Goal: Task Accomplishment & Management: Use online tool/utility

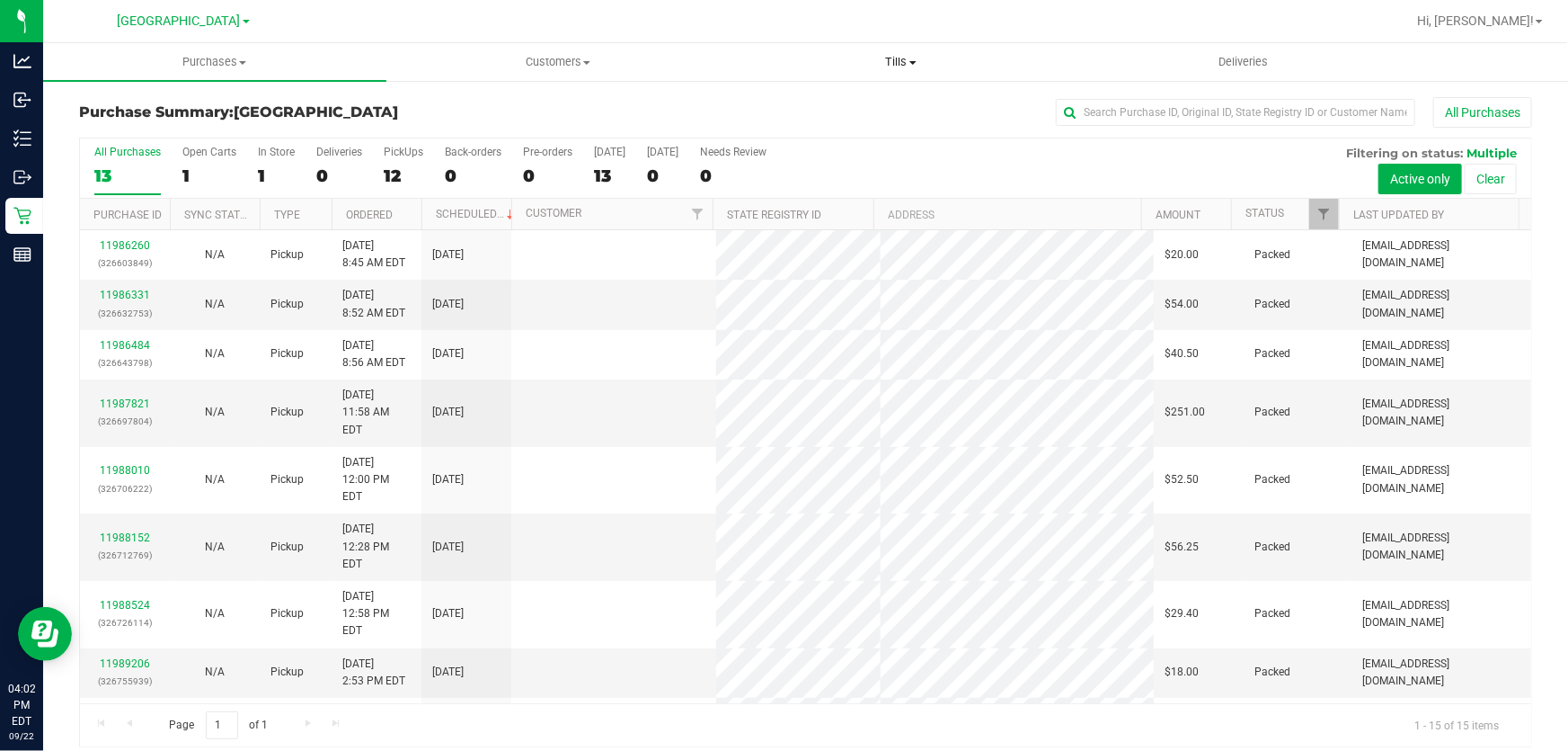
scroll to position [14, 0]
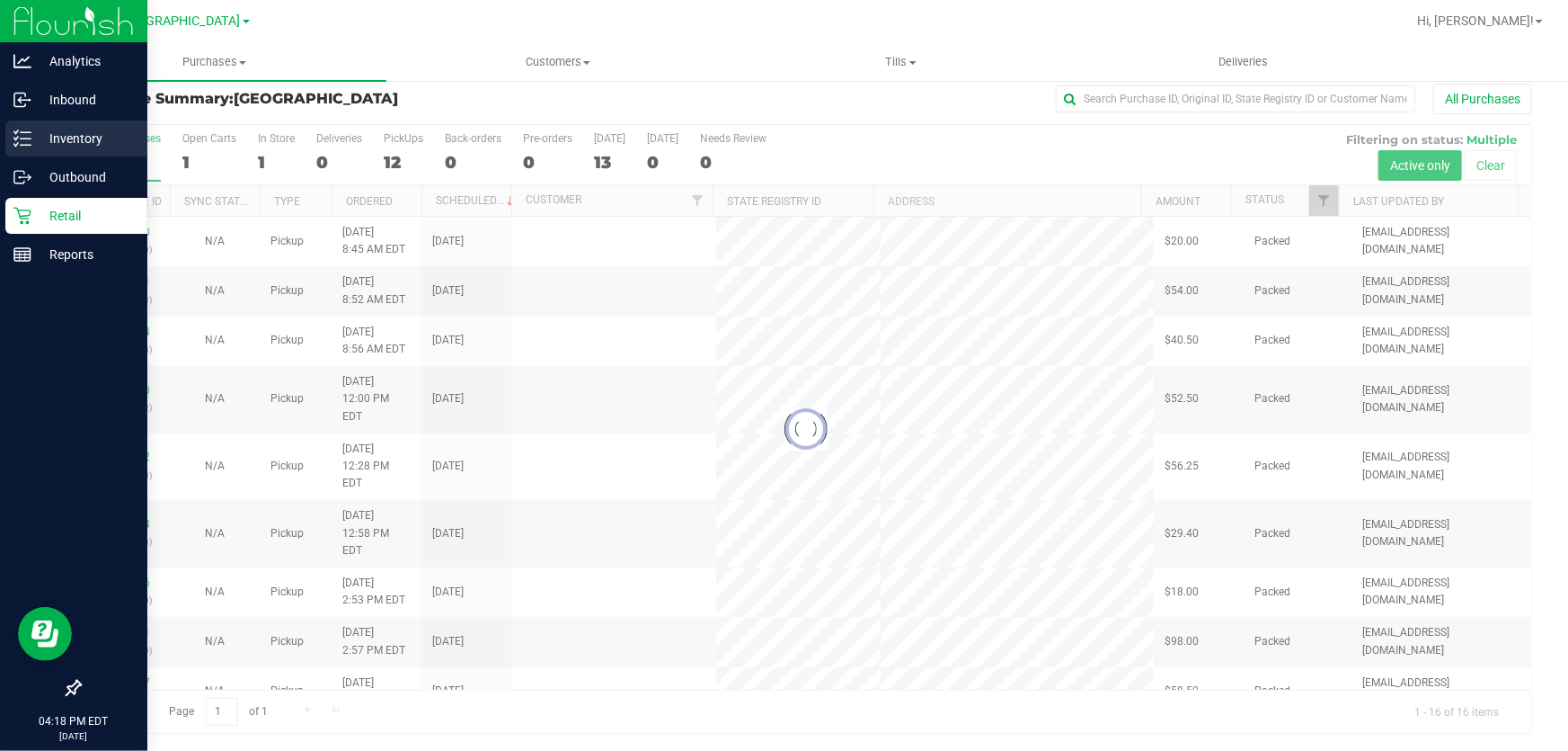
click at [79, 135] on p "Inventory" at bounding box center [85, 138] width 108 height 21
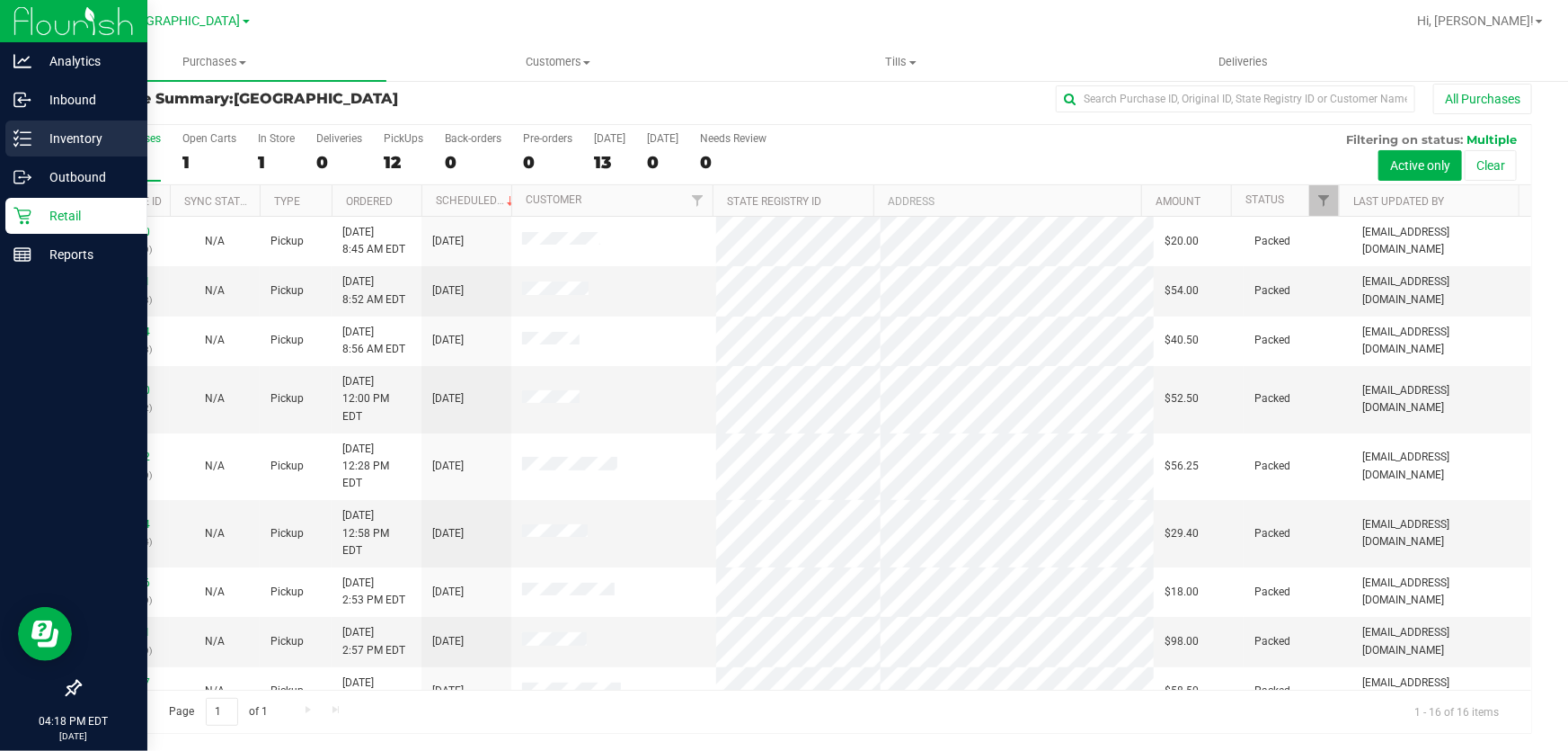
click at [109, 128] on p "Inventory" at bounding box center [85, 138] width 108 height 21
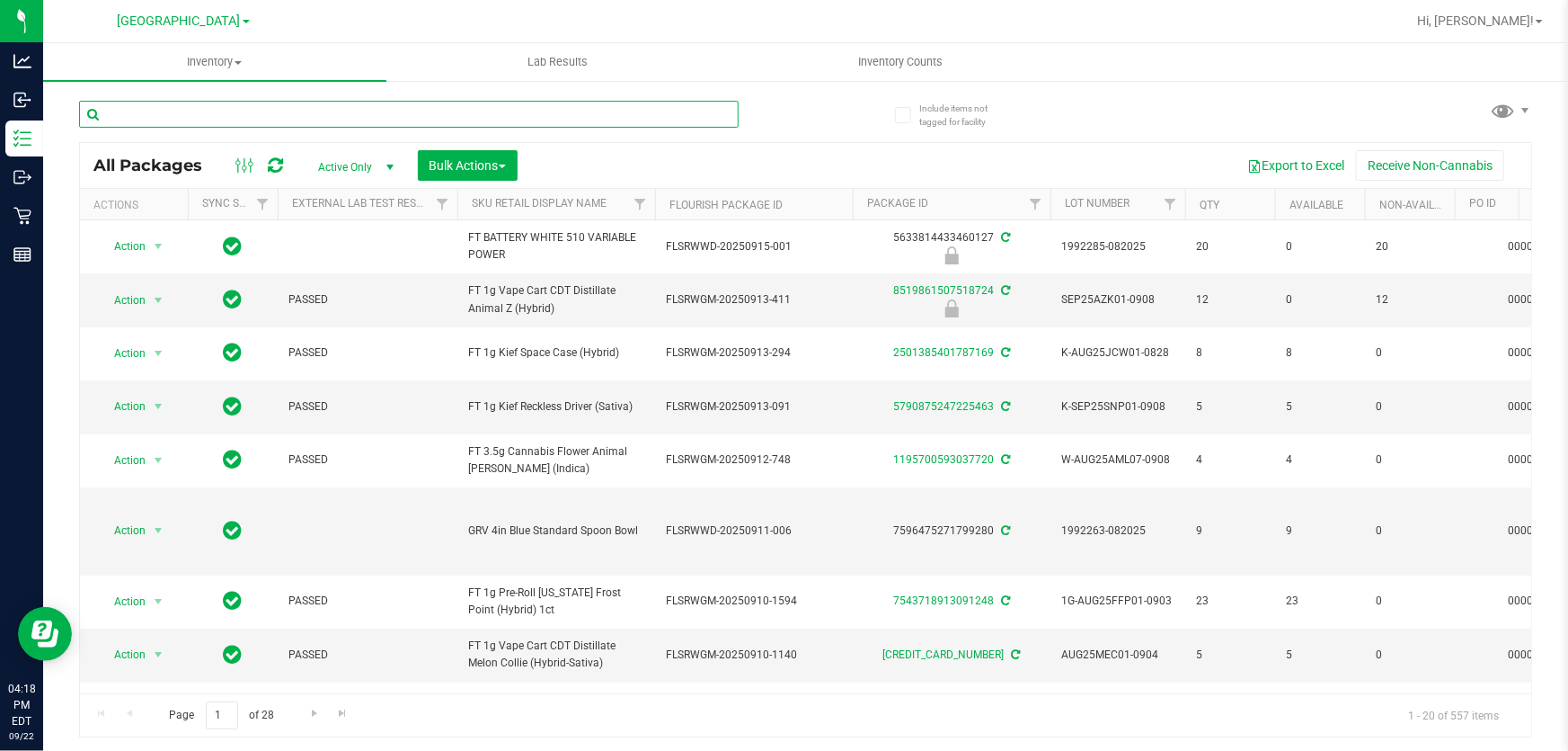
click at [312, 125] on input "text" at bounding box center [409, 113] width 660 height 27
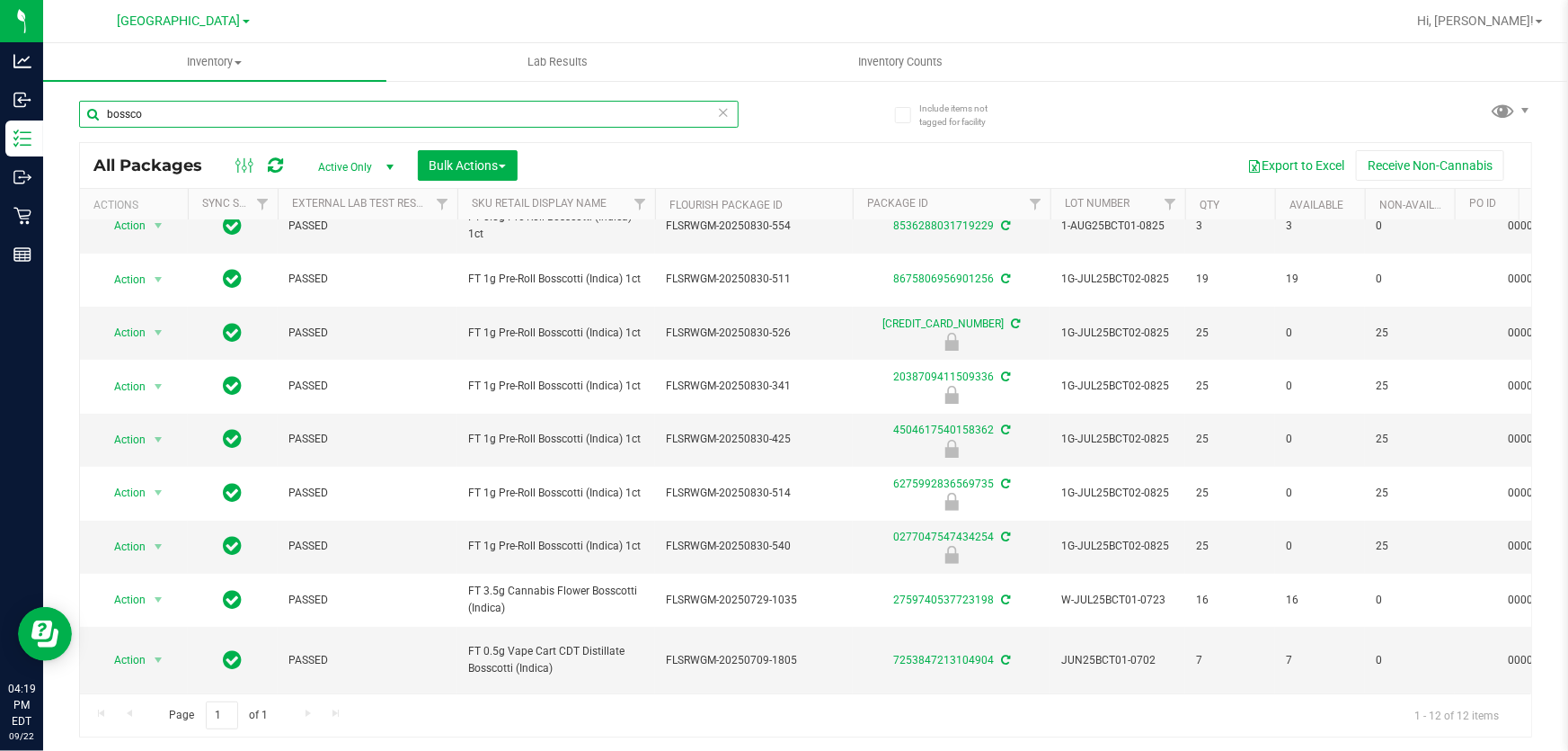
scroll to position [191, 0]
click at [385, 123] on input "bossco" at bounding box center [409, 113] width 660 height 27
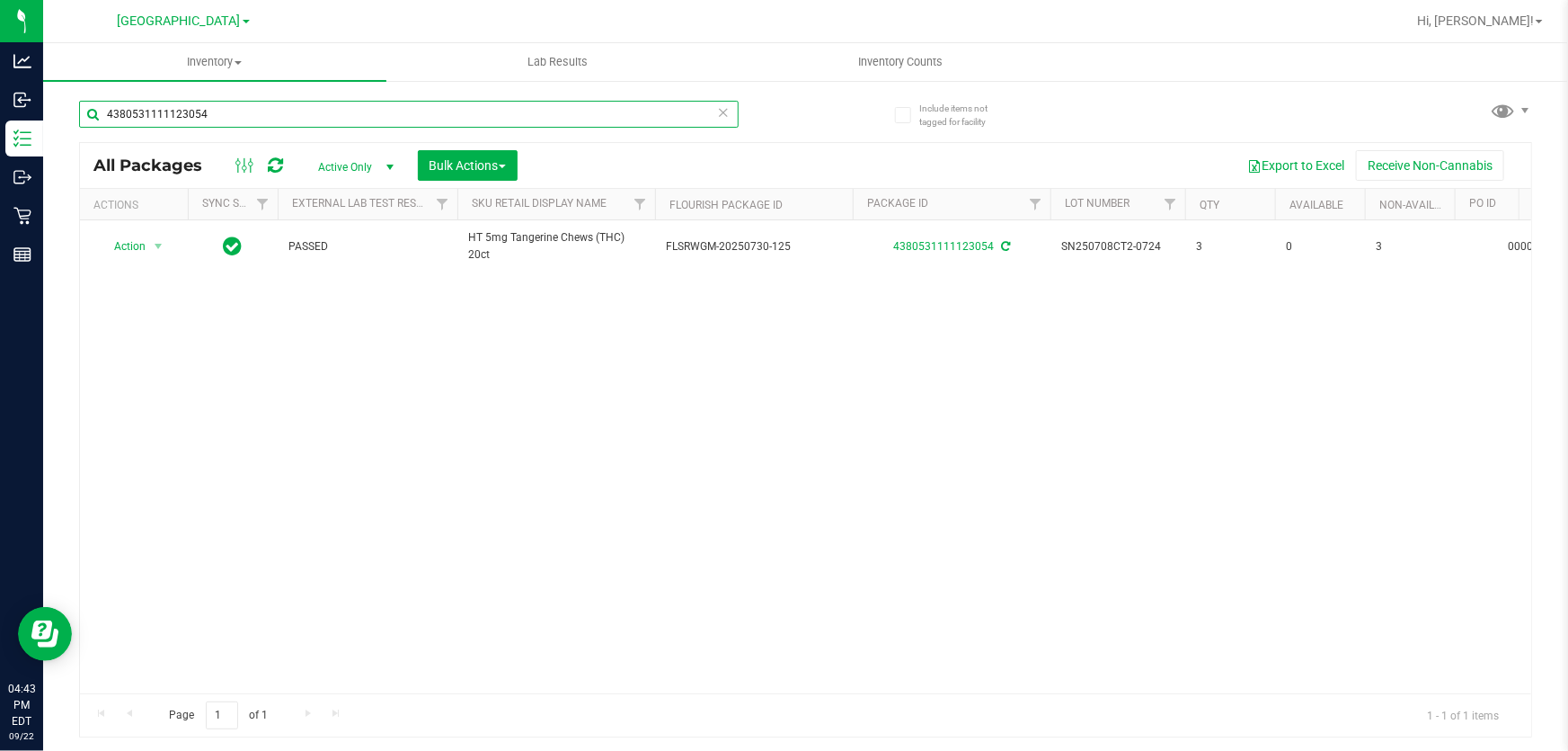
click at [355, 116] on input "4380531111123054" at bounding box center [409, 113] width 660 height 27
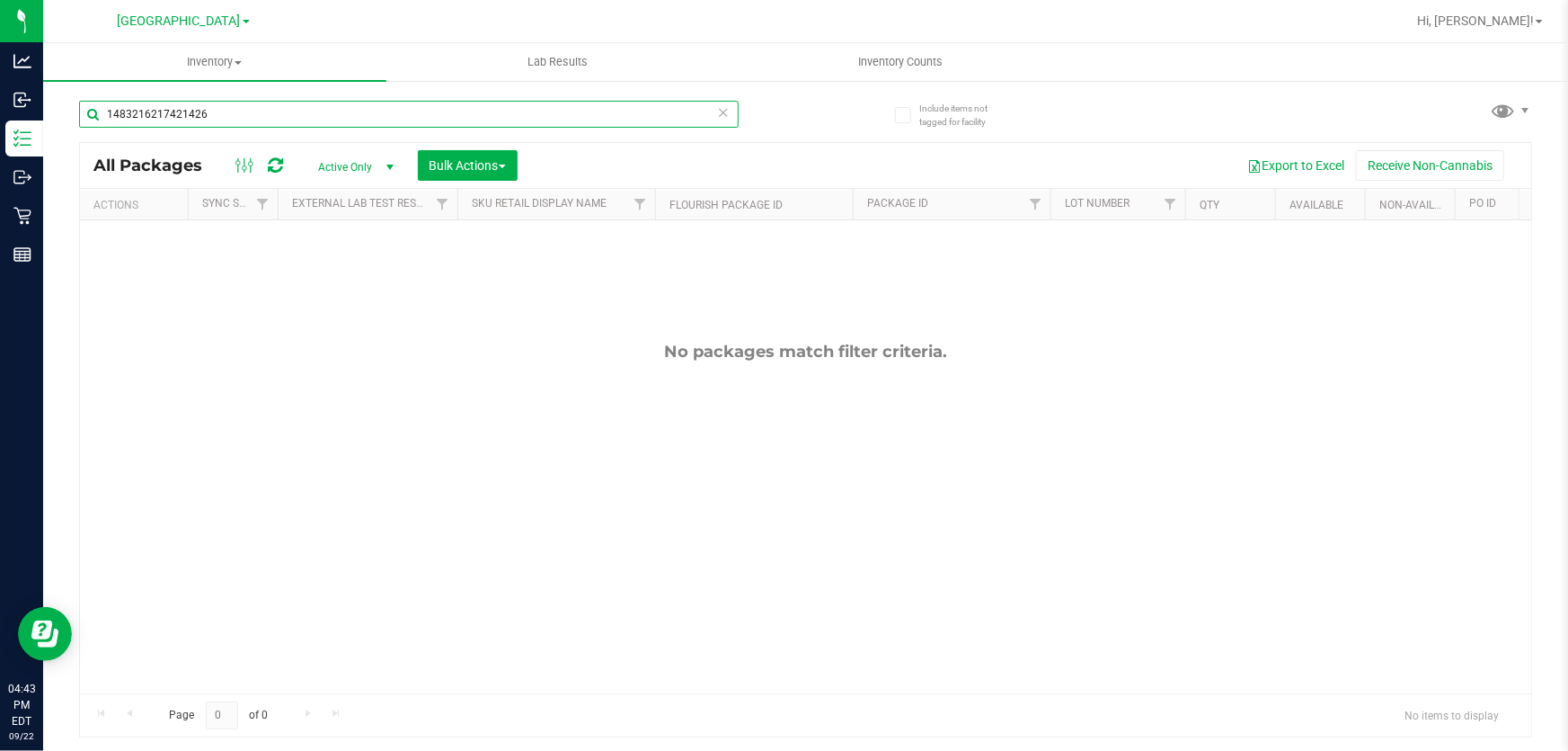
click at [358, 105] on input "1483216217421426" at bounding box center [409, 113] width 660 height 27
click at [403, 112] on input "2065665451702178" at bounding box center [409, 113] width 660 height 27
type input "2877055391043284"
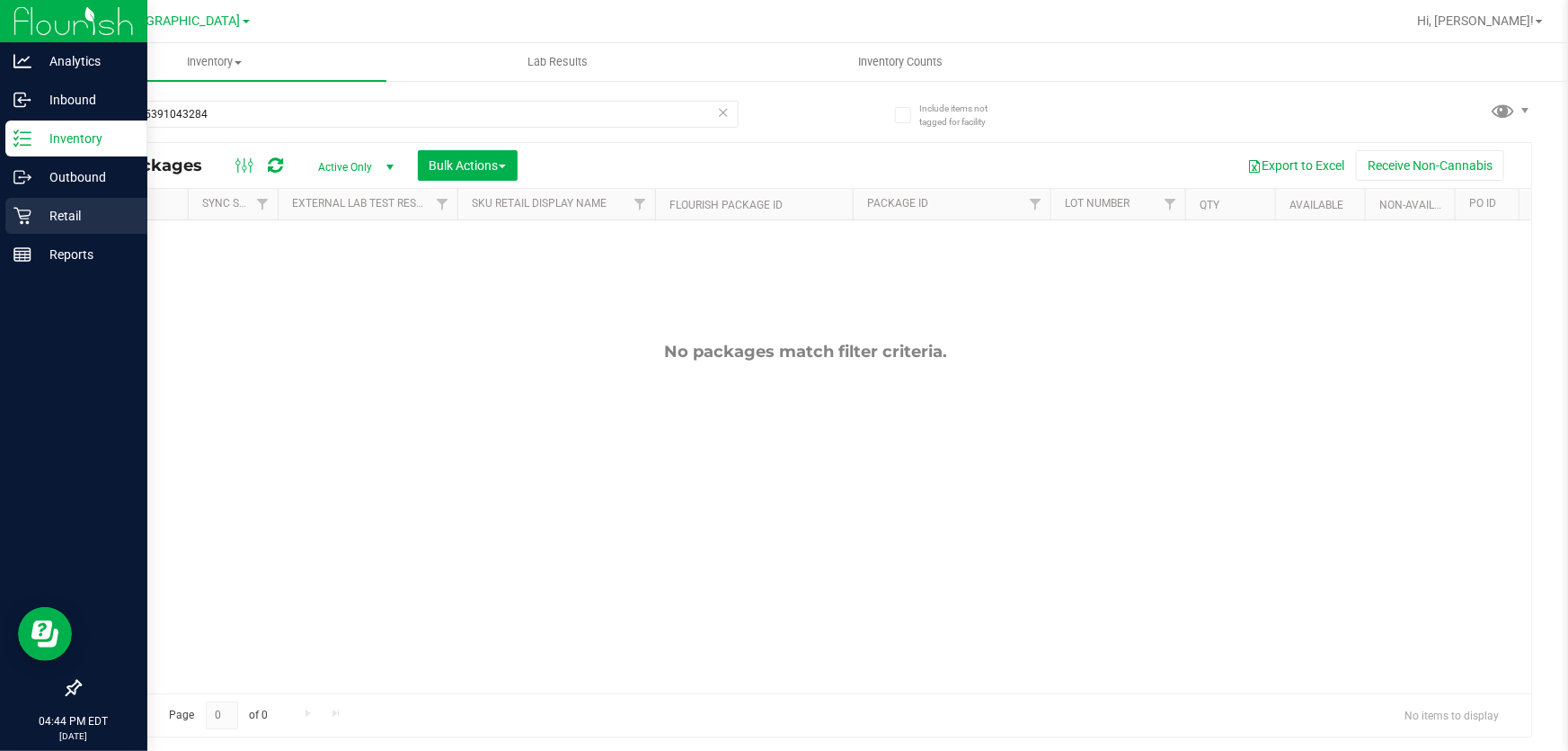
click at [80, 211] on p "Retail" at bounding box center [85, 216] width 108 height 21
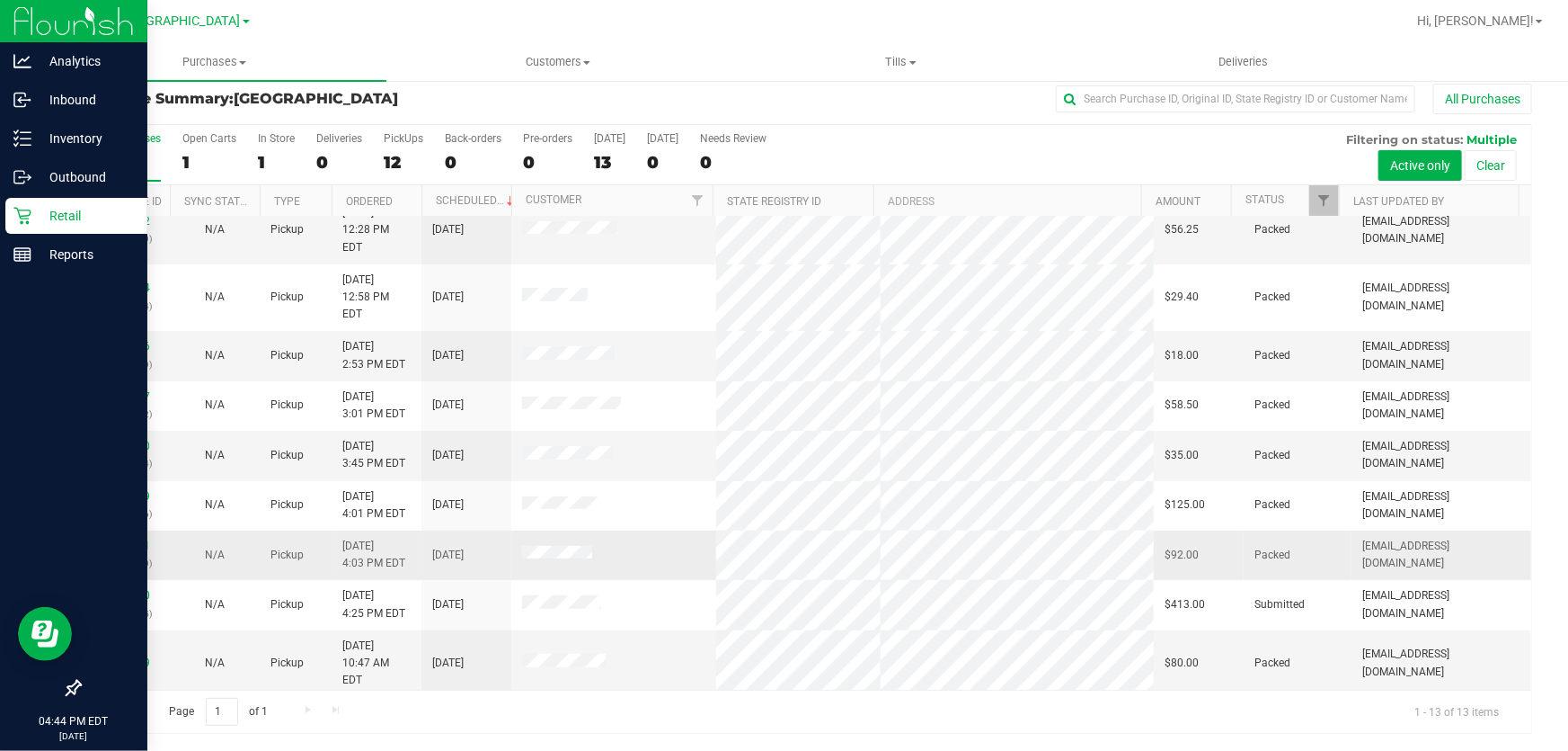
scroll to position [172, 0]
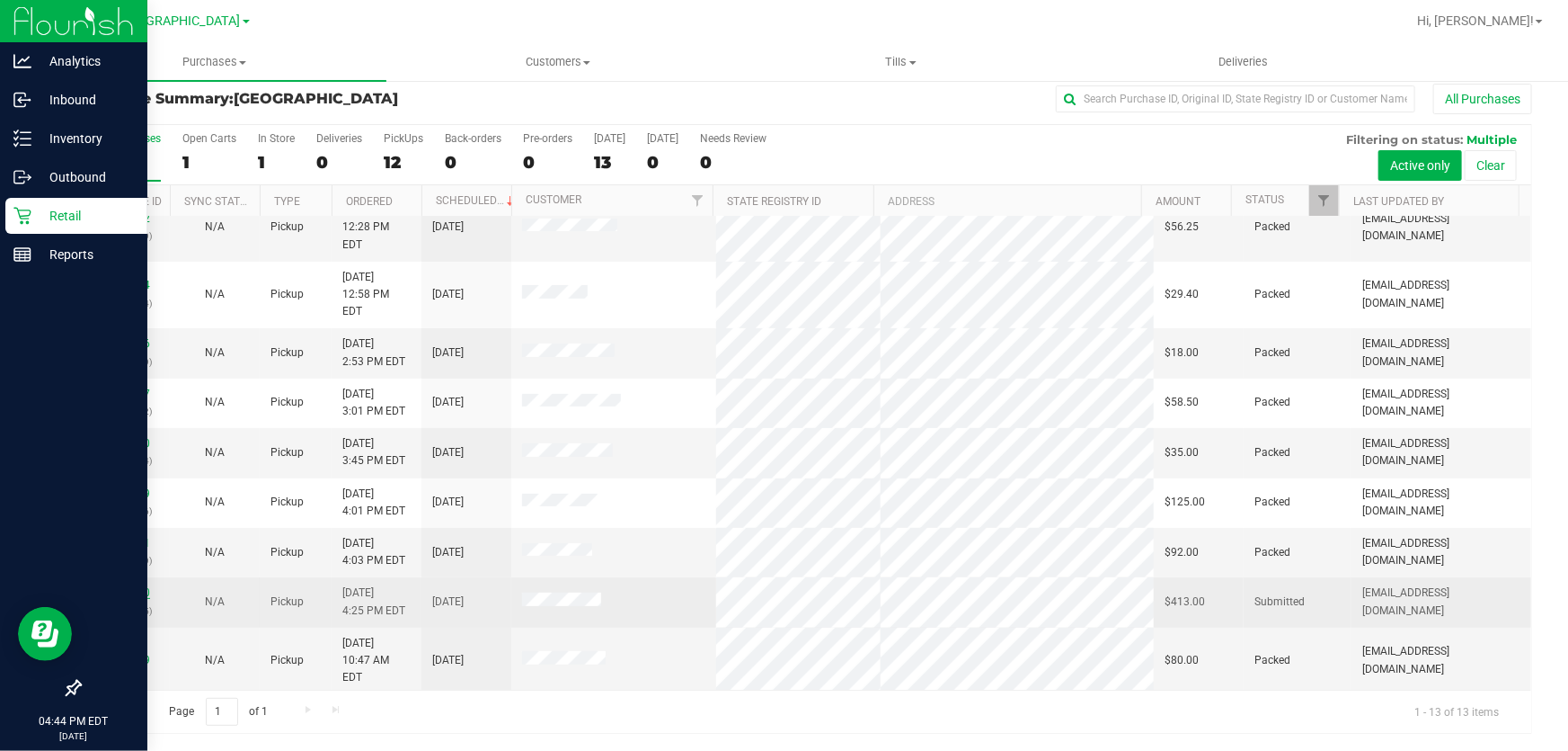
click at [137, 586] on link "11990260" at bounding box center [124, 593] width 50 height 13
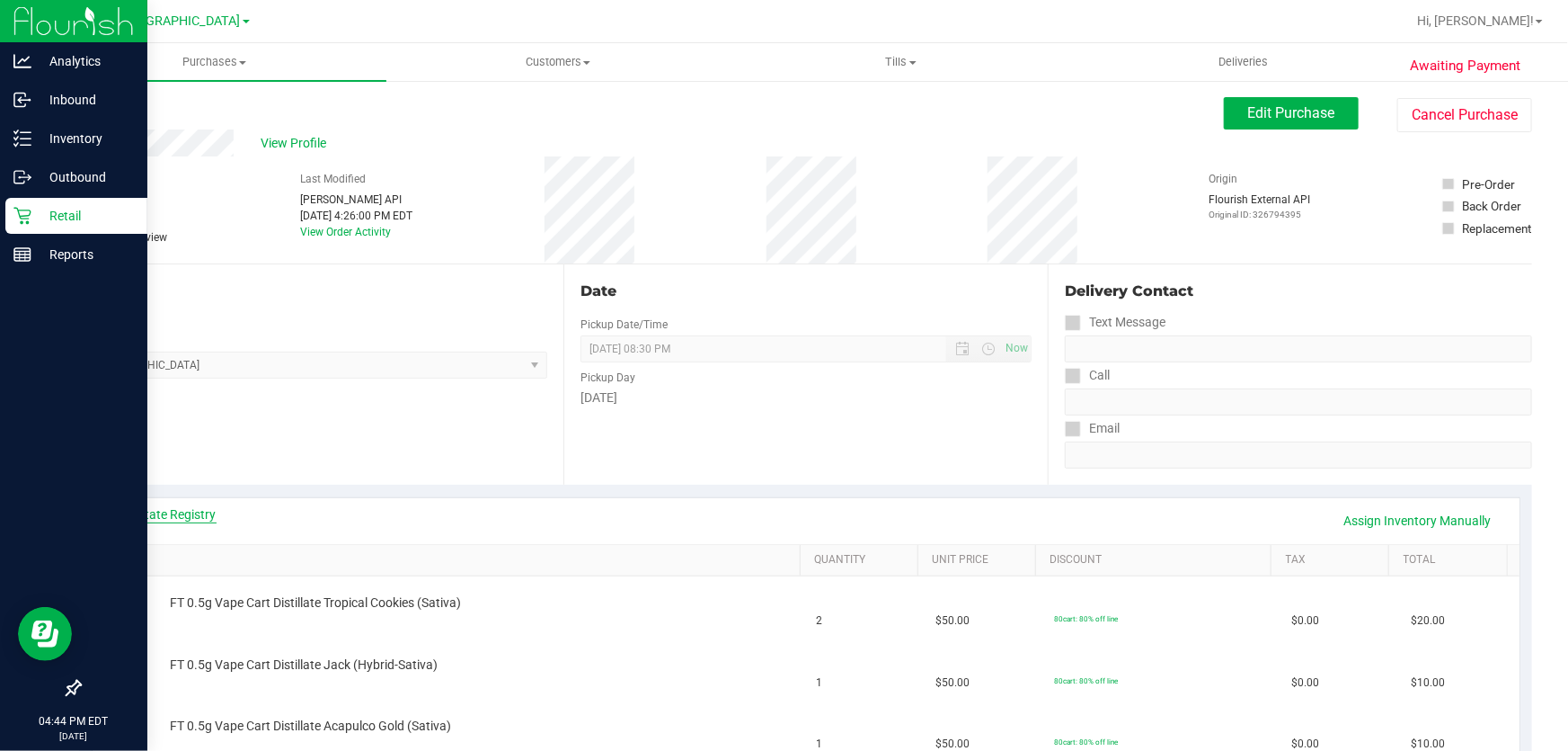
click at [144, 508] on link "View State Registry" at bounding box center [163, 514] width 108 height 18
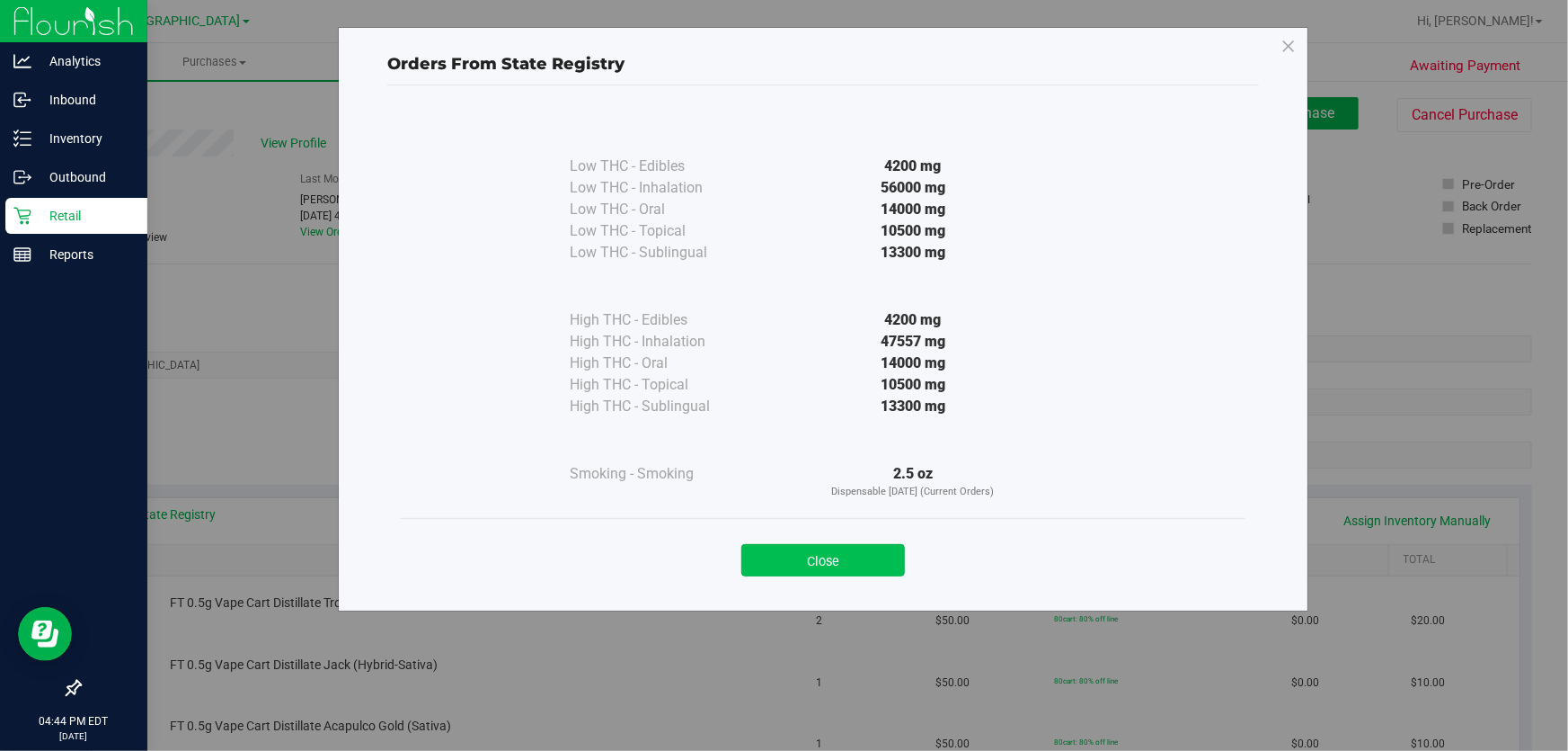
click at [796, 544] on button "Close" at bounding box center [823, 560] width 163 height 33
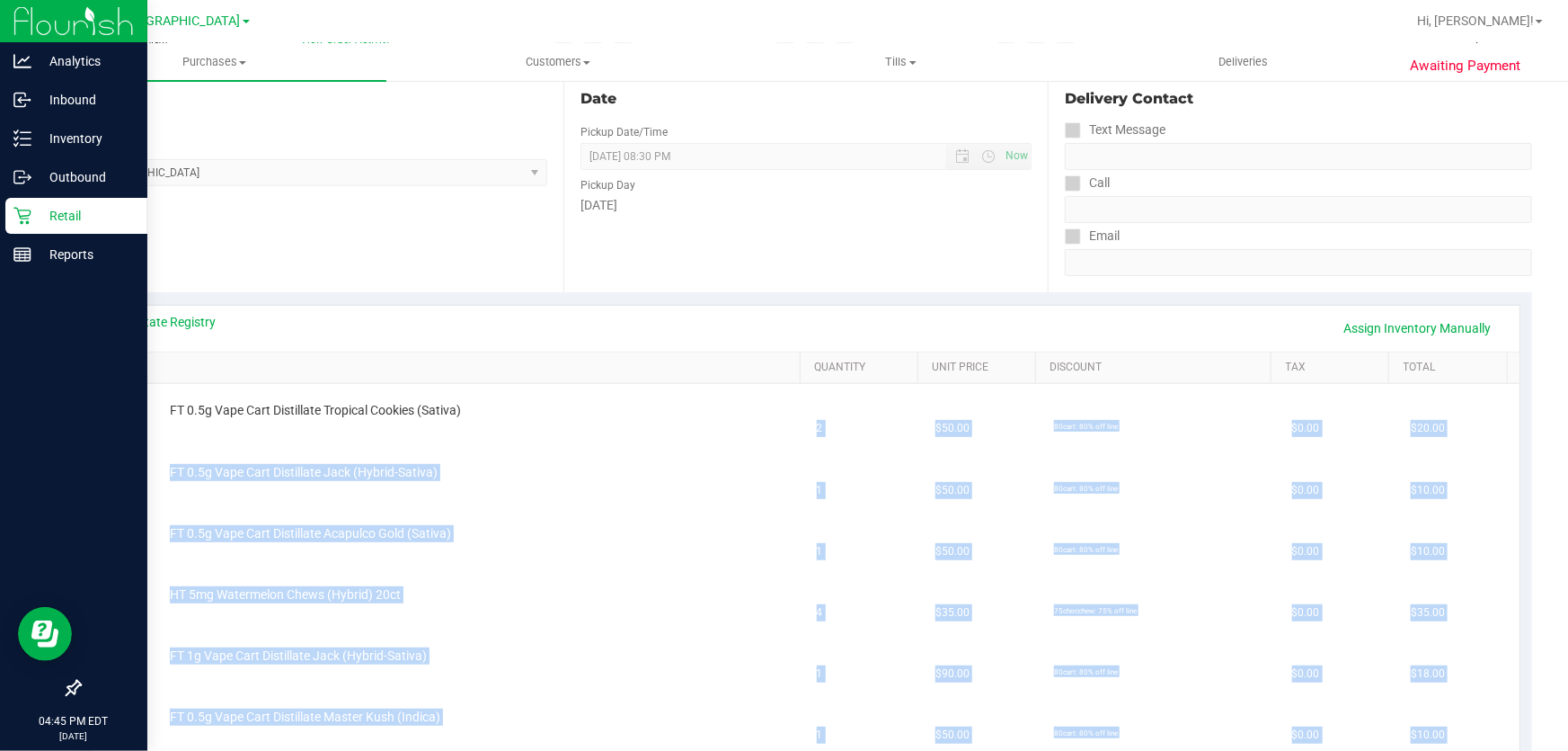
scroll to position [163, 0]
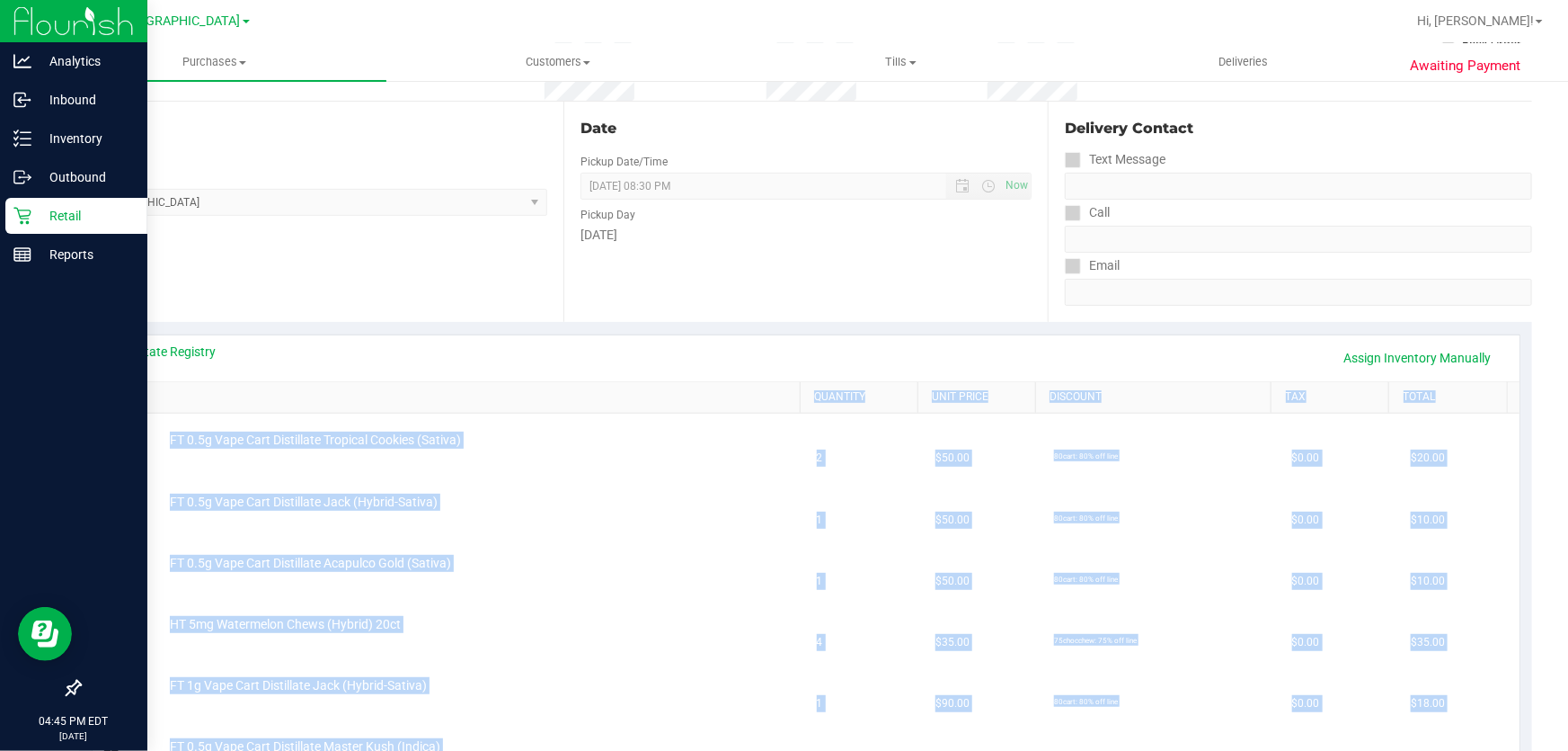
drag, startPoint x: 874, startPoint y: 538, endPoint x: 606, endPoint y: 406, distance: 298.7
click at [198, 353] on link "View State Registry" at bounding box center [163, 350] width 108 height 18
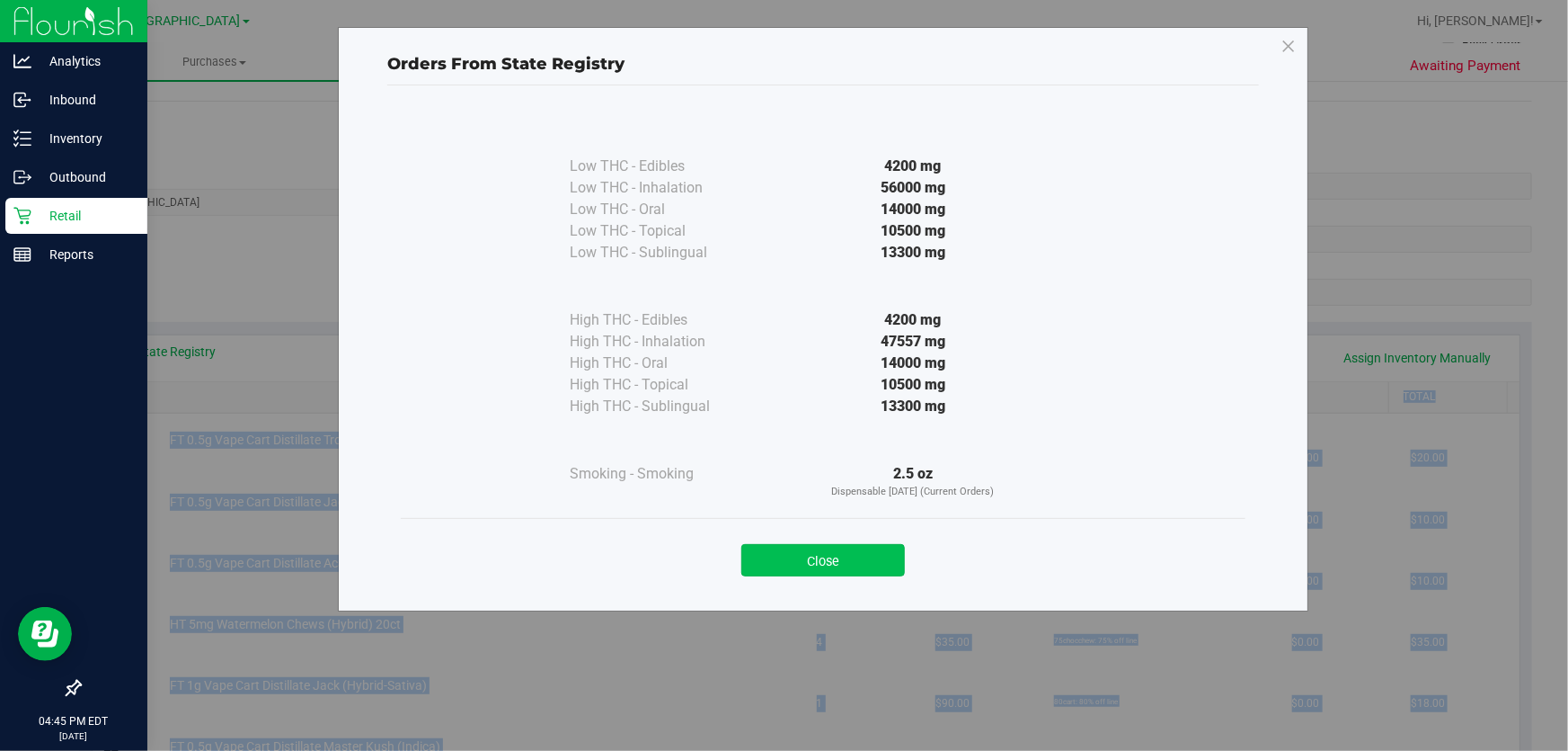
click at [796, 565] on button "Close" at bounding box center [823, 560] width 163 height 33
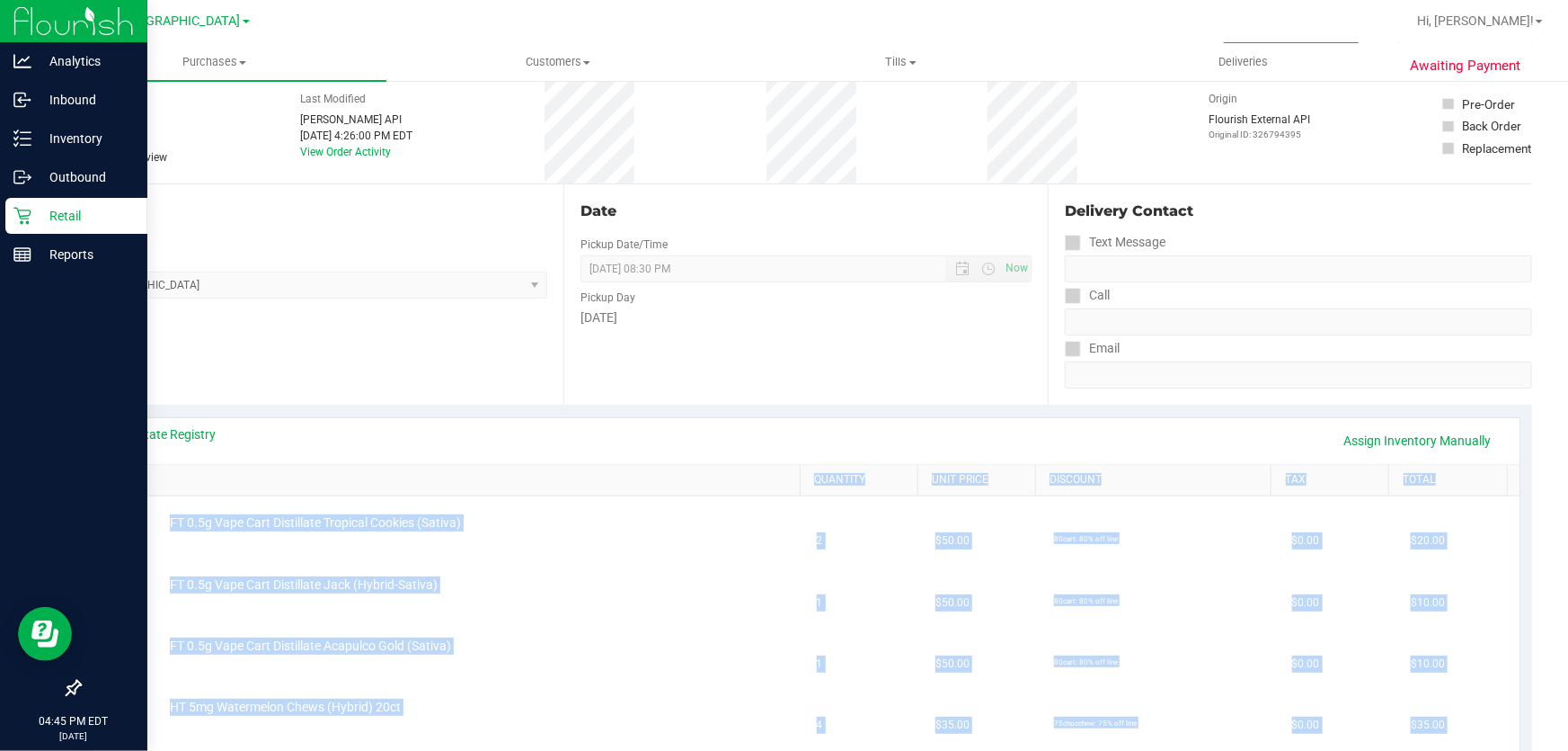
scroll to position [0, 0]
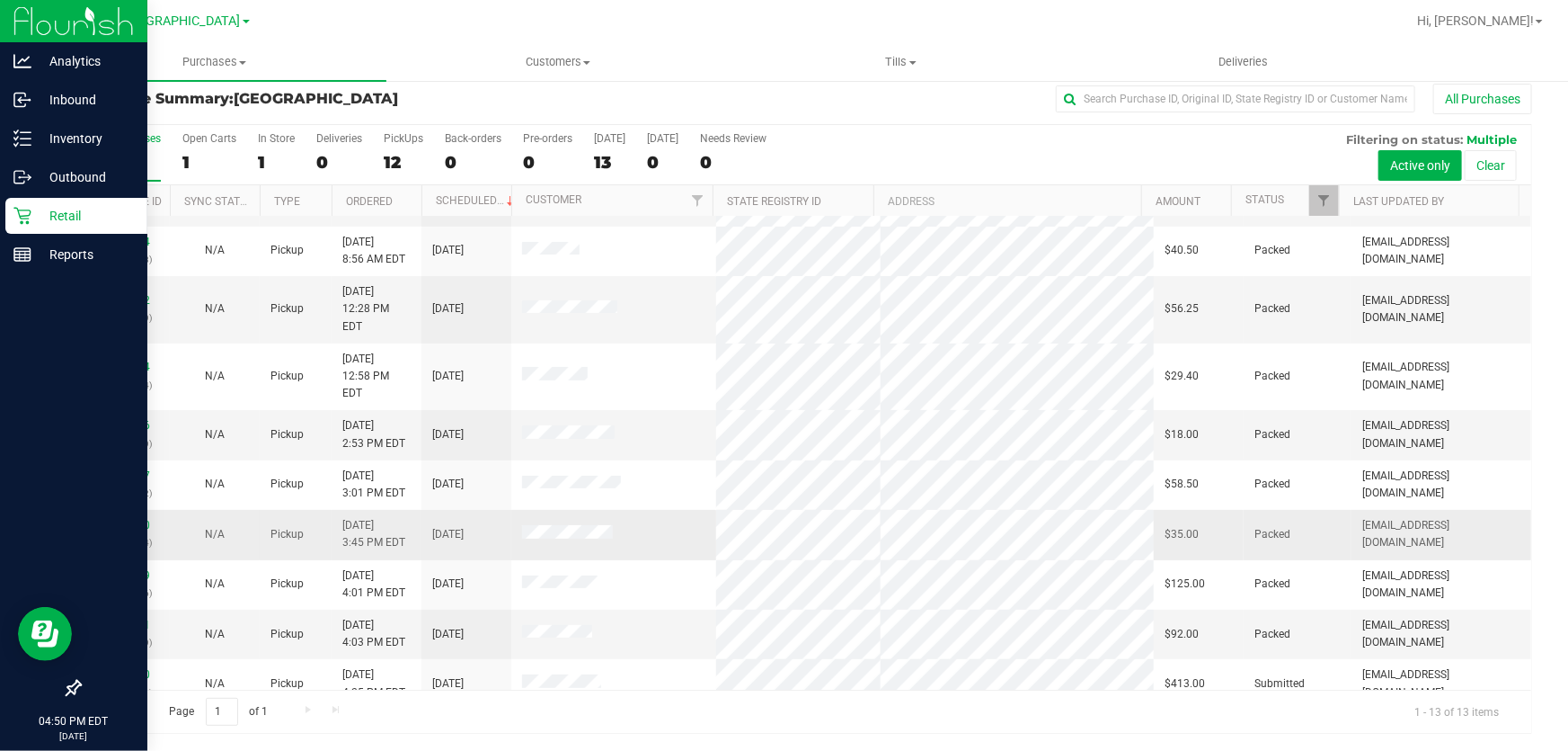
scroll to position [172, 0]
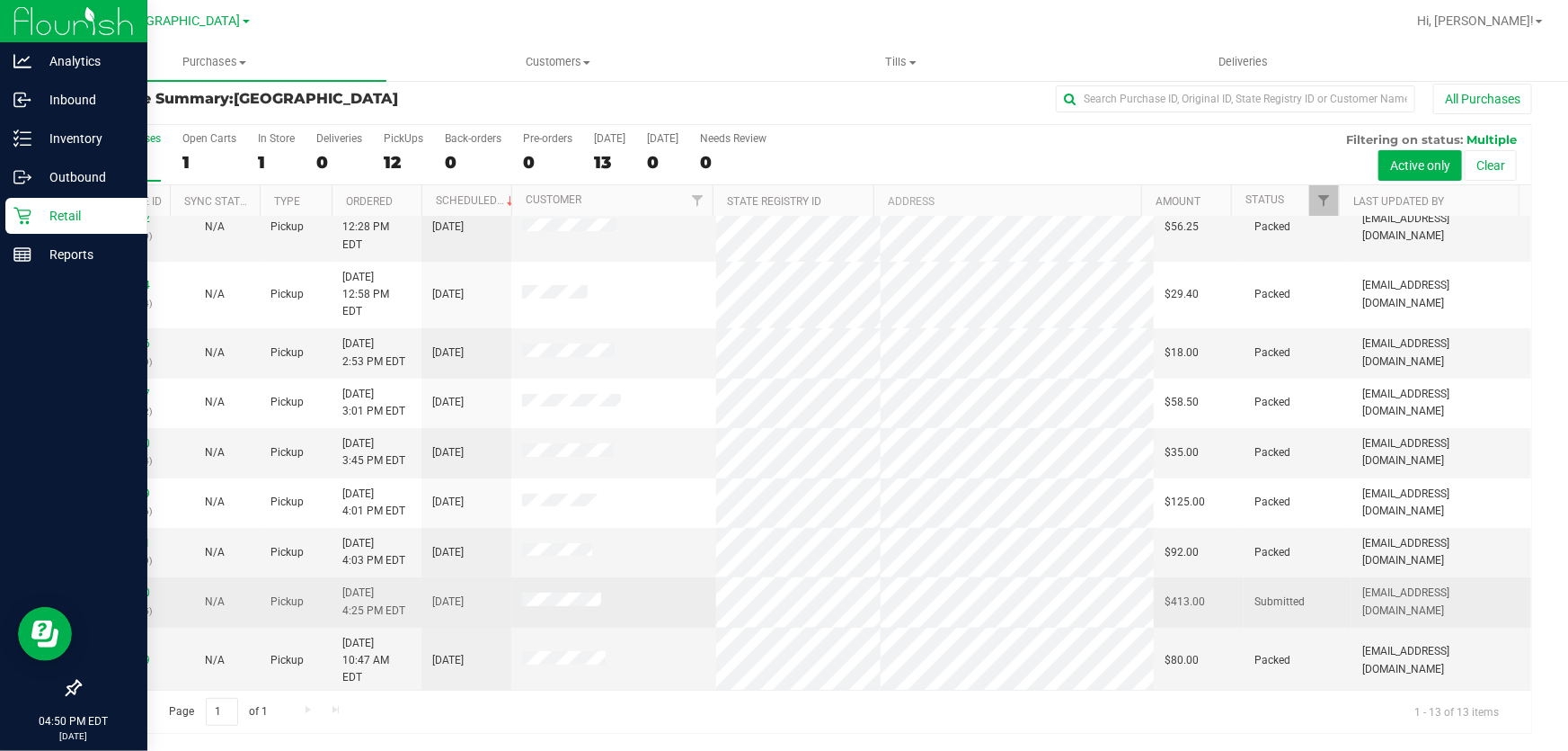
click at [133, 577] on td "11990260 (326794395)" at bounding box center [124, 601] width 90 height 49
click at [125, 586] on link "11990260" at bounding box center [124, 593] width 50 height 13
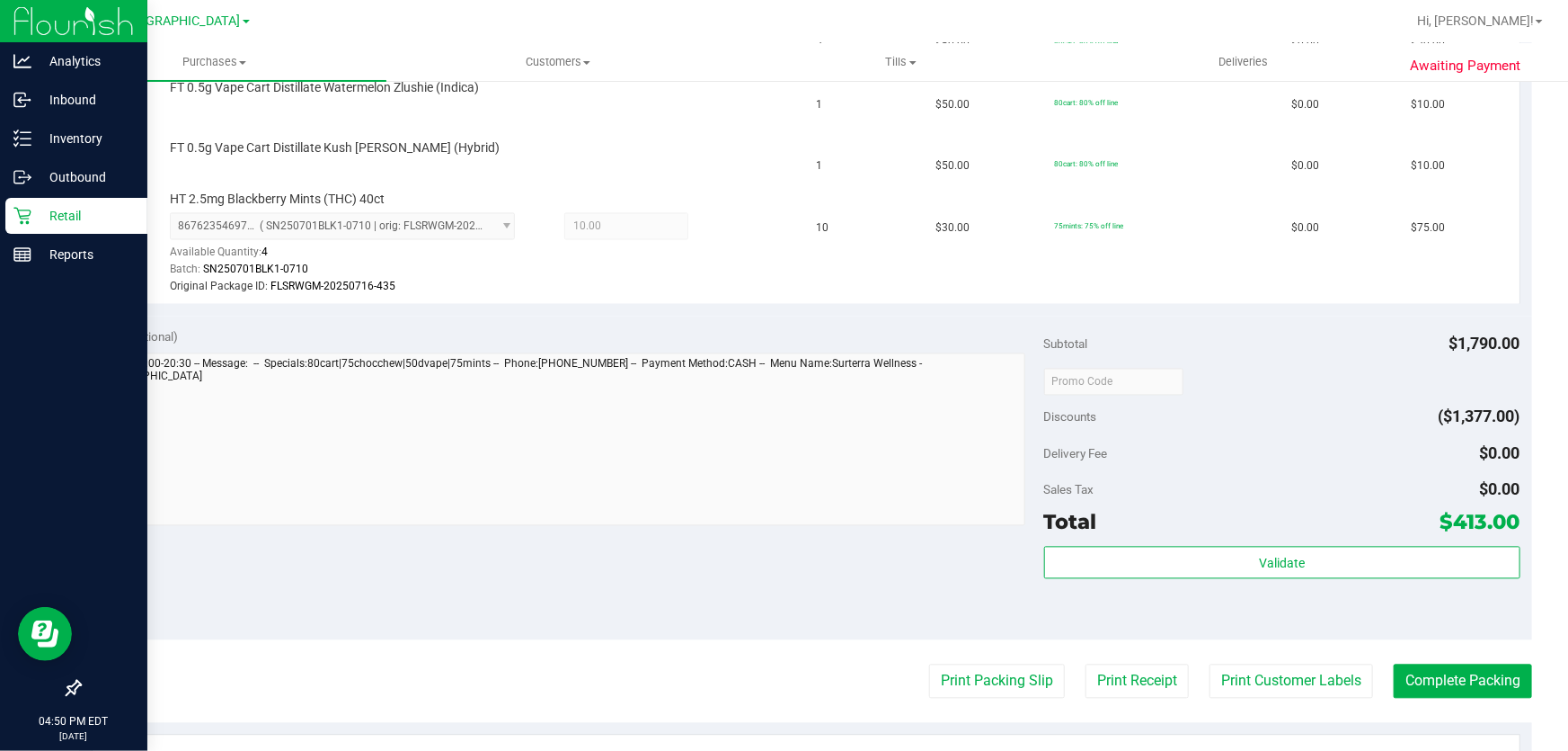
scroll to position [1484, 0]
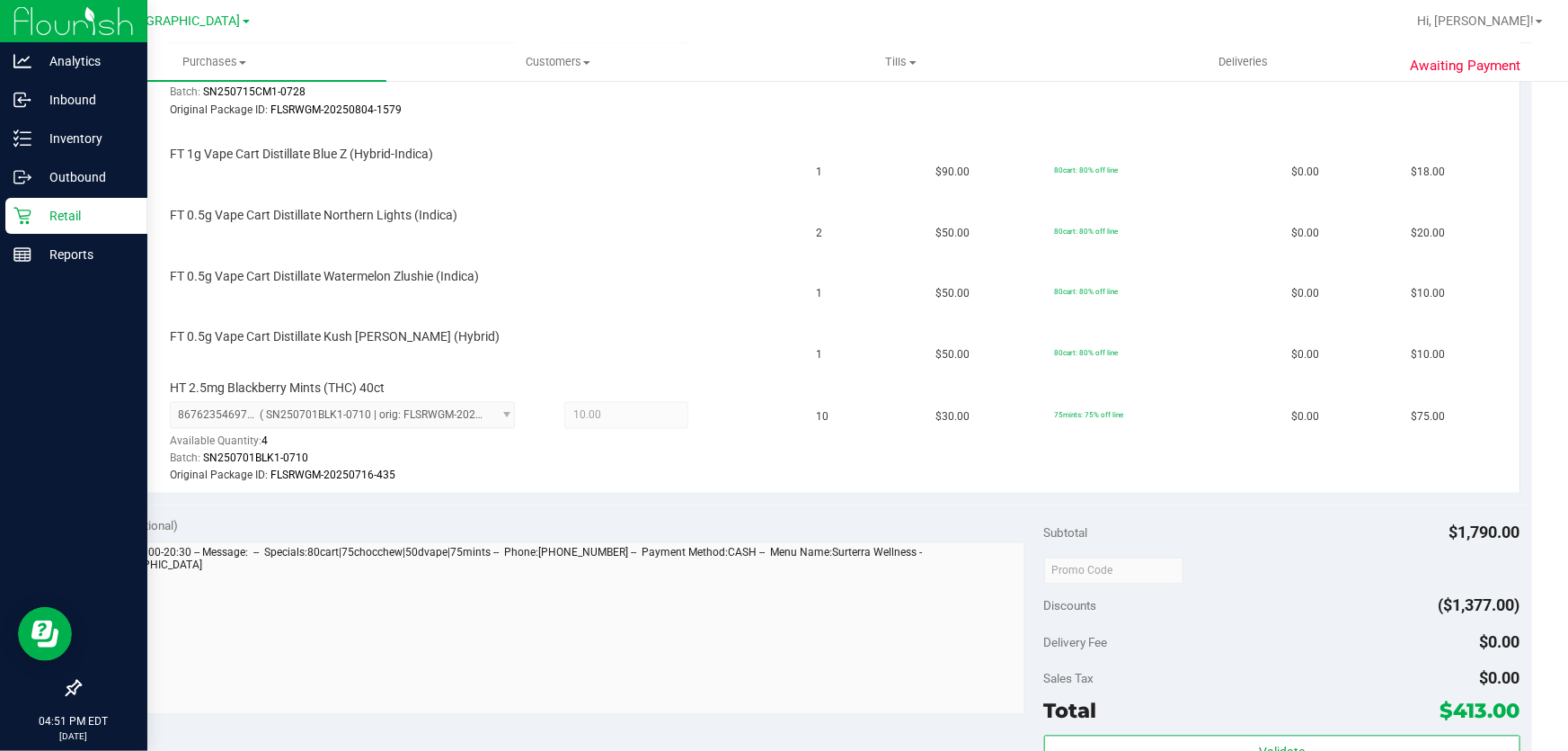
click at [70, 205] on p "Retail" at bounding box center [85, 216] width 108 height 21
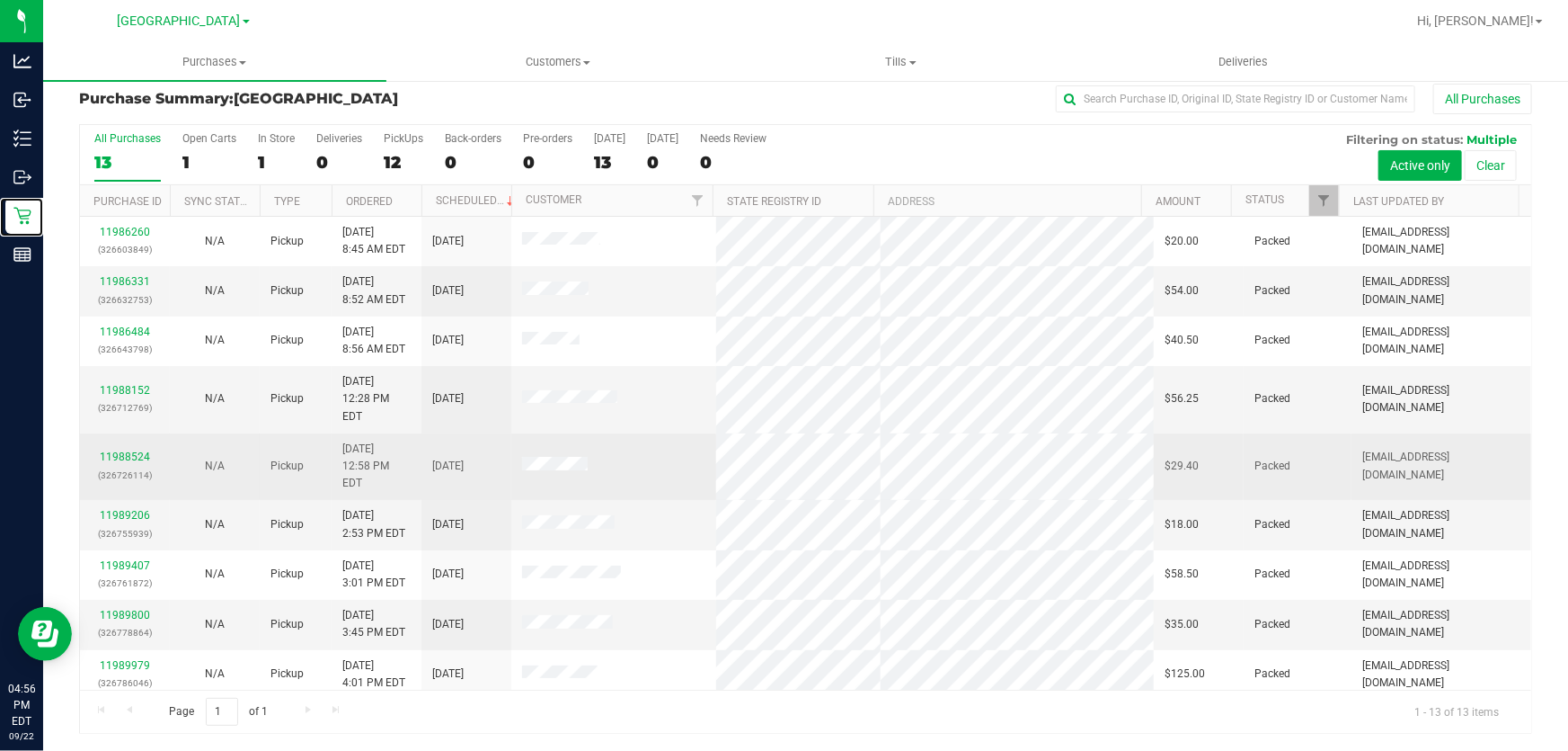
scroll to position [172, 0]
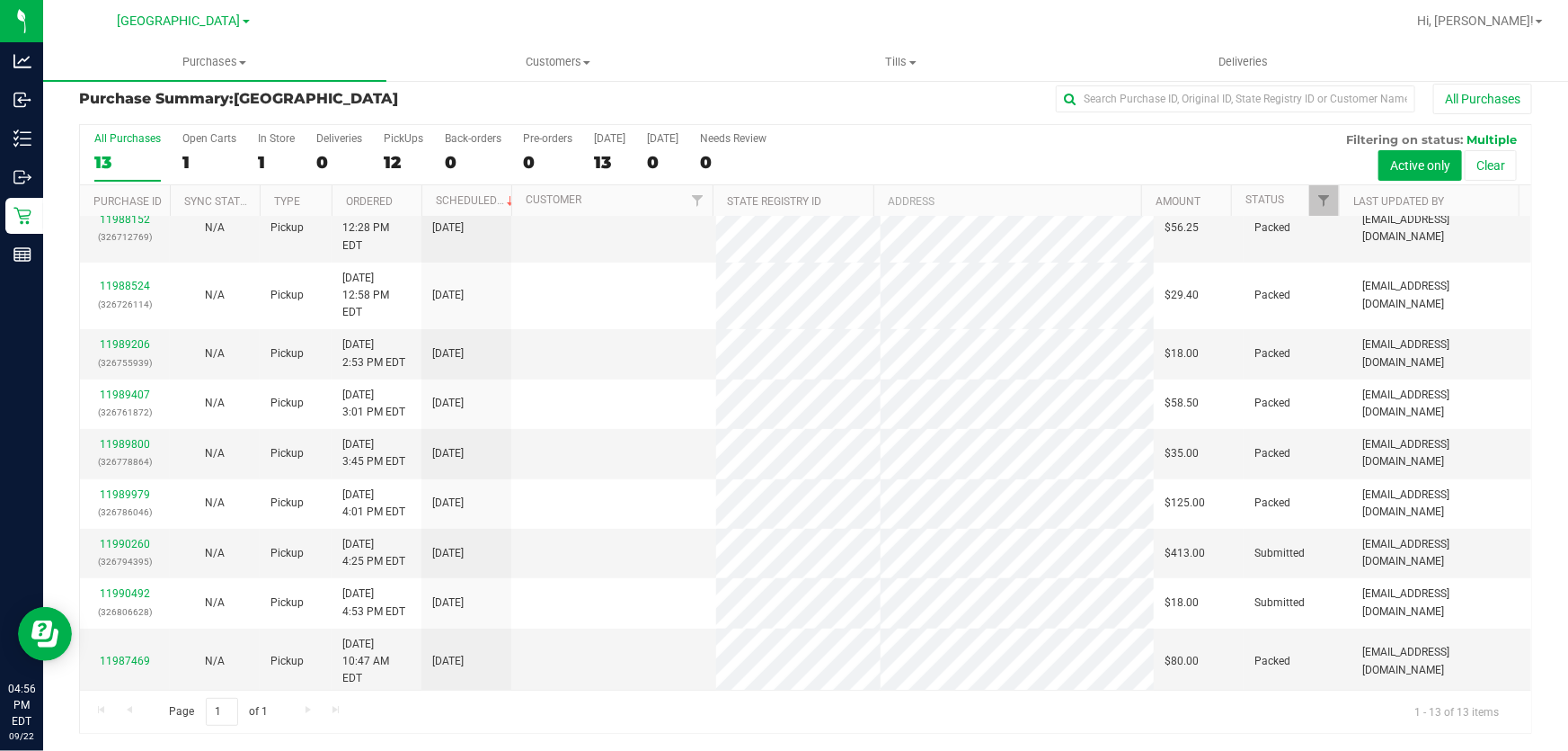
scroll to position [172, 0]
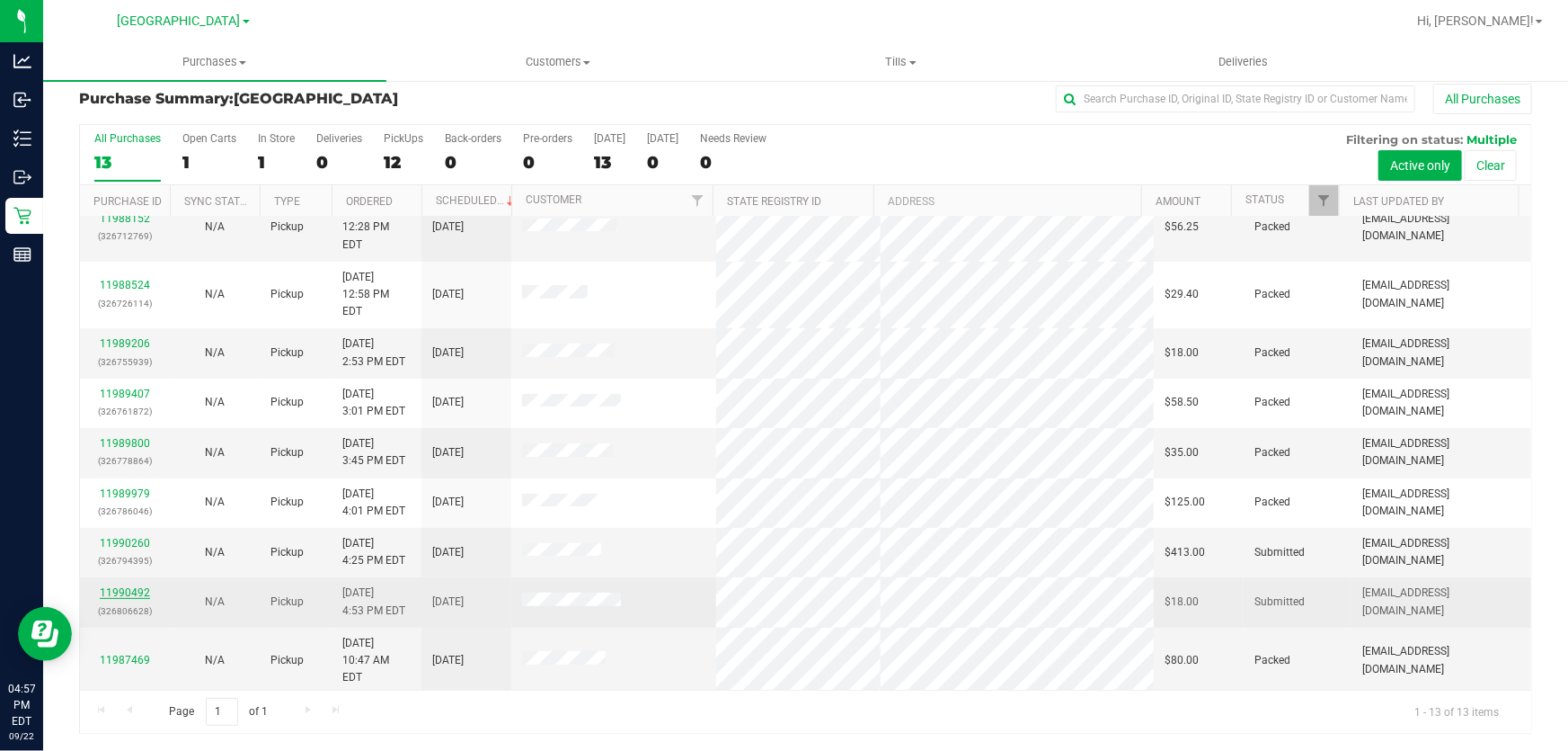
click at [129, 586] on link "11990492" at bounding box center [124, 593] width 50 height 13
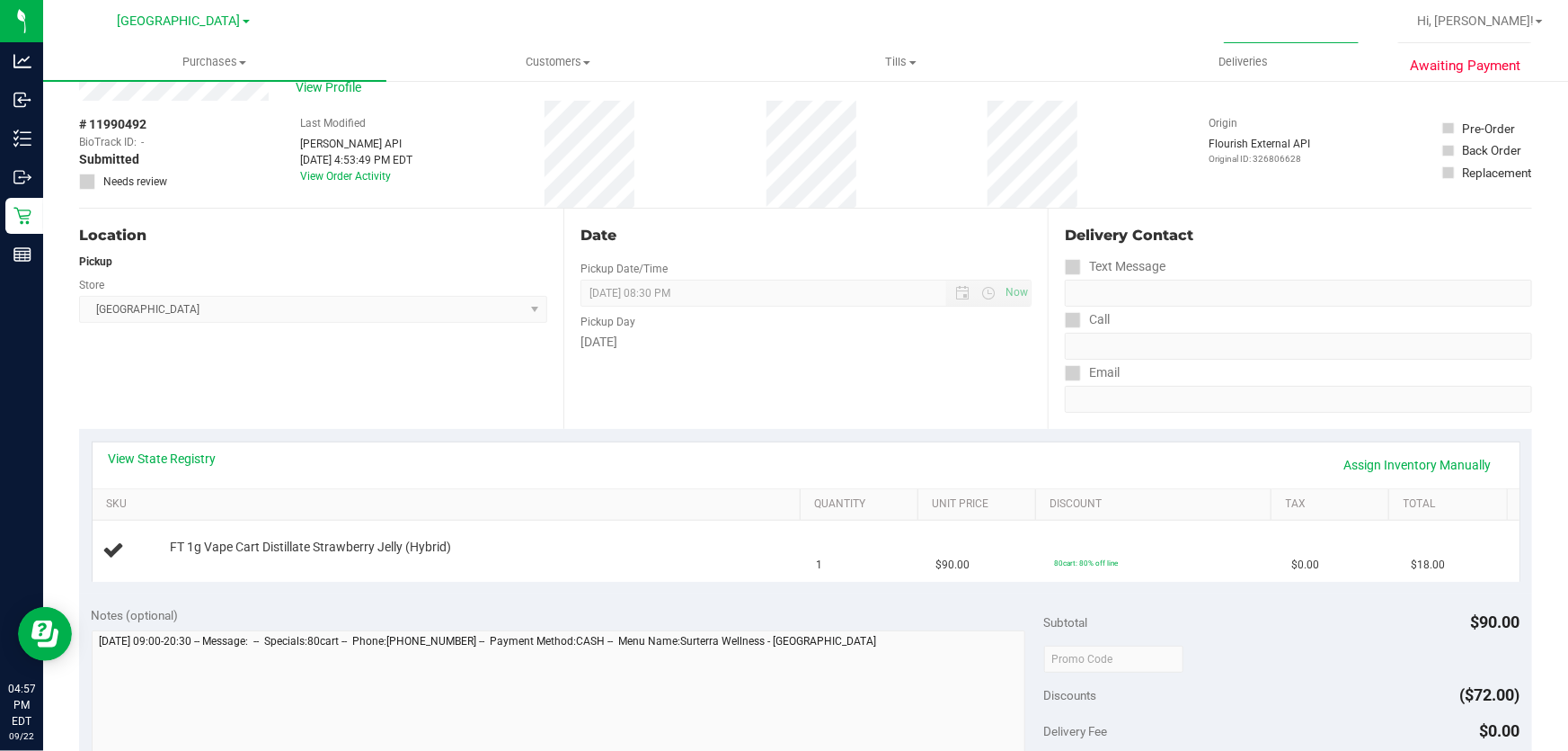
scroll to position [96, 0]
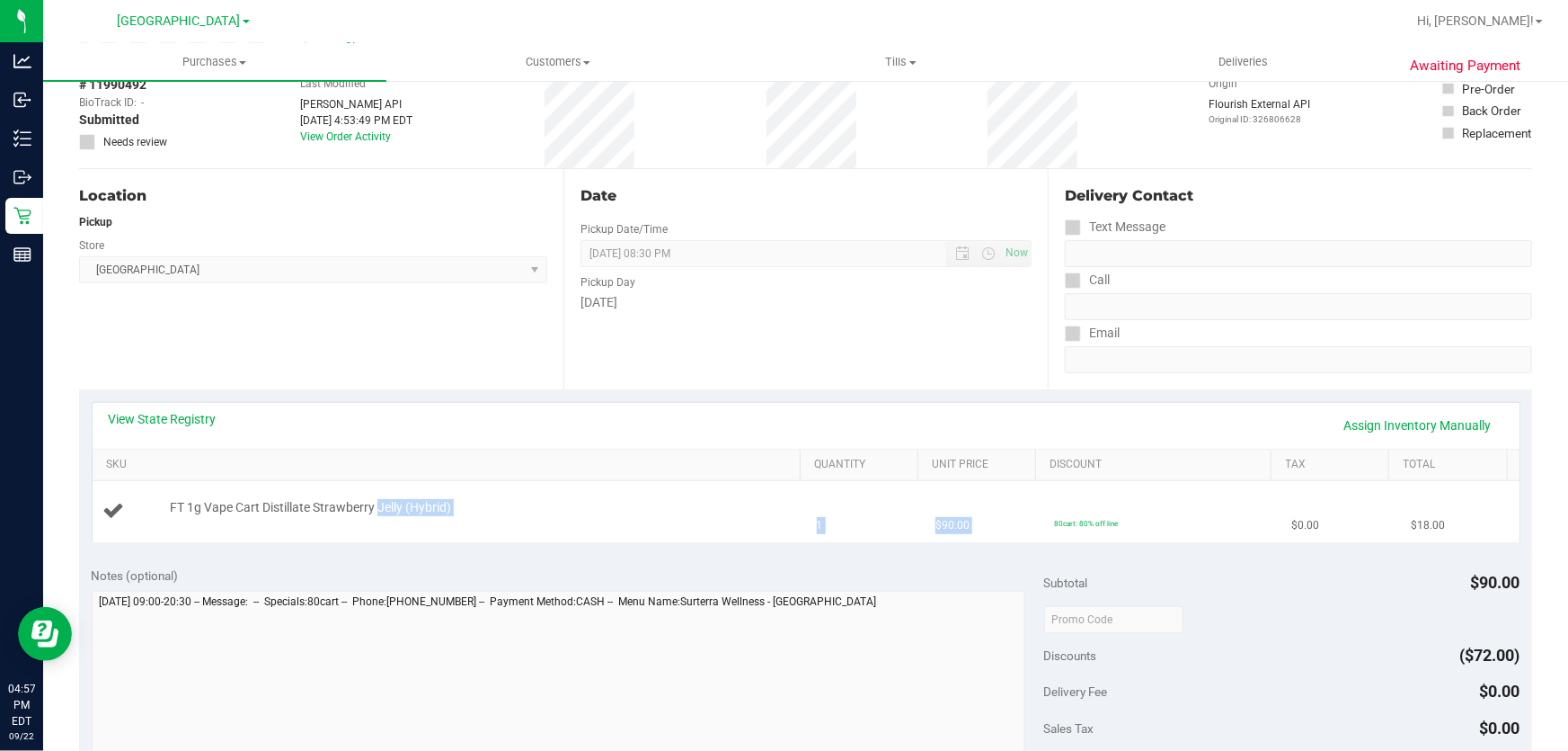
drag, startPoint x: 374, startPoint y: 503, endPoint x: 1056, endPoint y: 485, distance: 682.2
click at [1056, 485] on tr "FT 1g Vape Cart Distillate Strawberry Jelly (Hybrid) 1 $90.00 80cart: 80% off l…" at bounding box center [806, 510] width 1427 height 60
click at [760, 472] on th "SKU" at bounding box center [446, 466] width 707 height 33
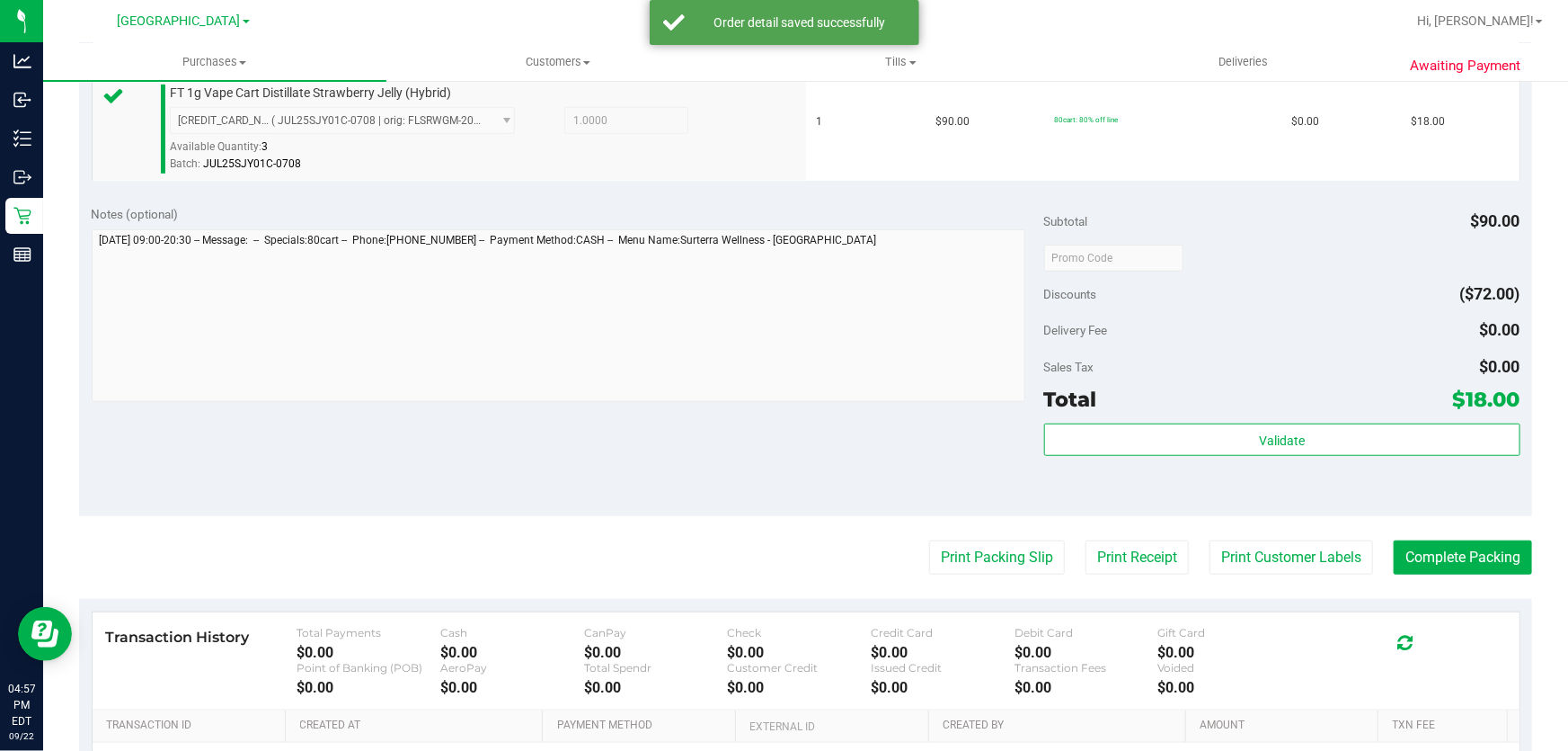
scroll to position [504, 0]
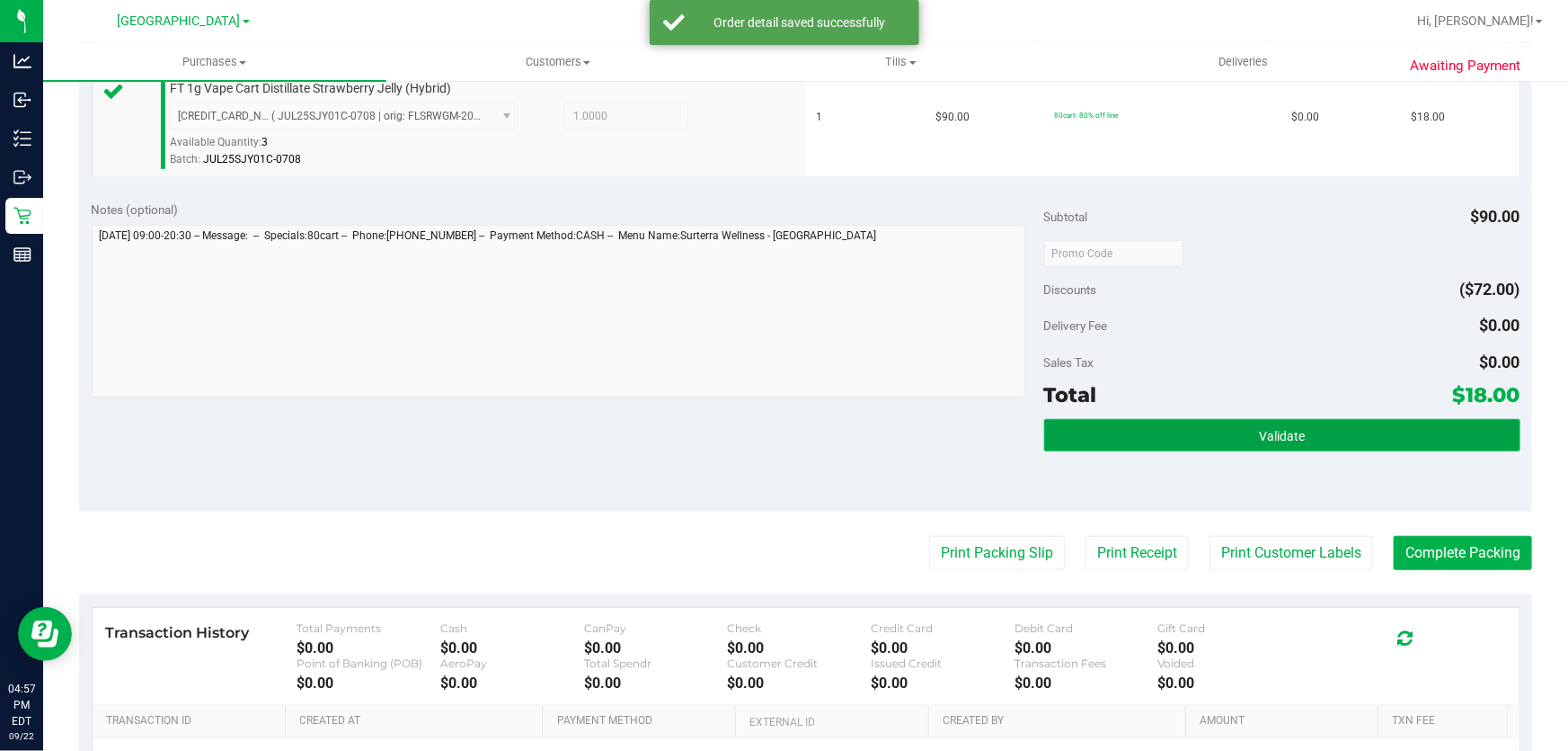
click at [1259, 431] on span "Validate" at bounding box center [1281, 435] width 46 height 14
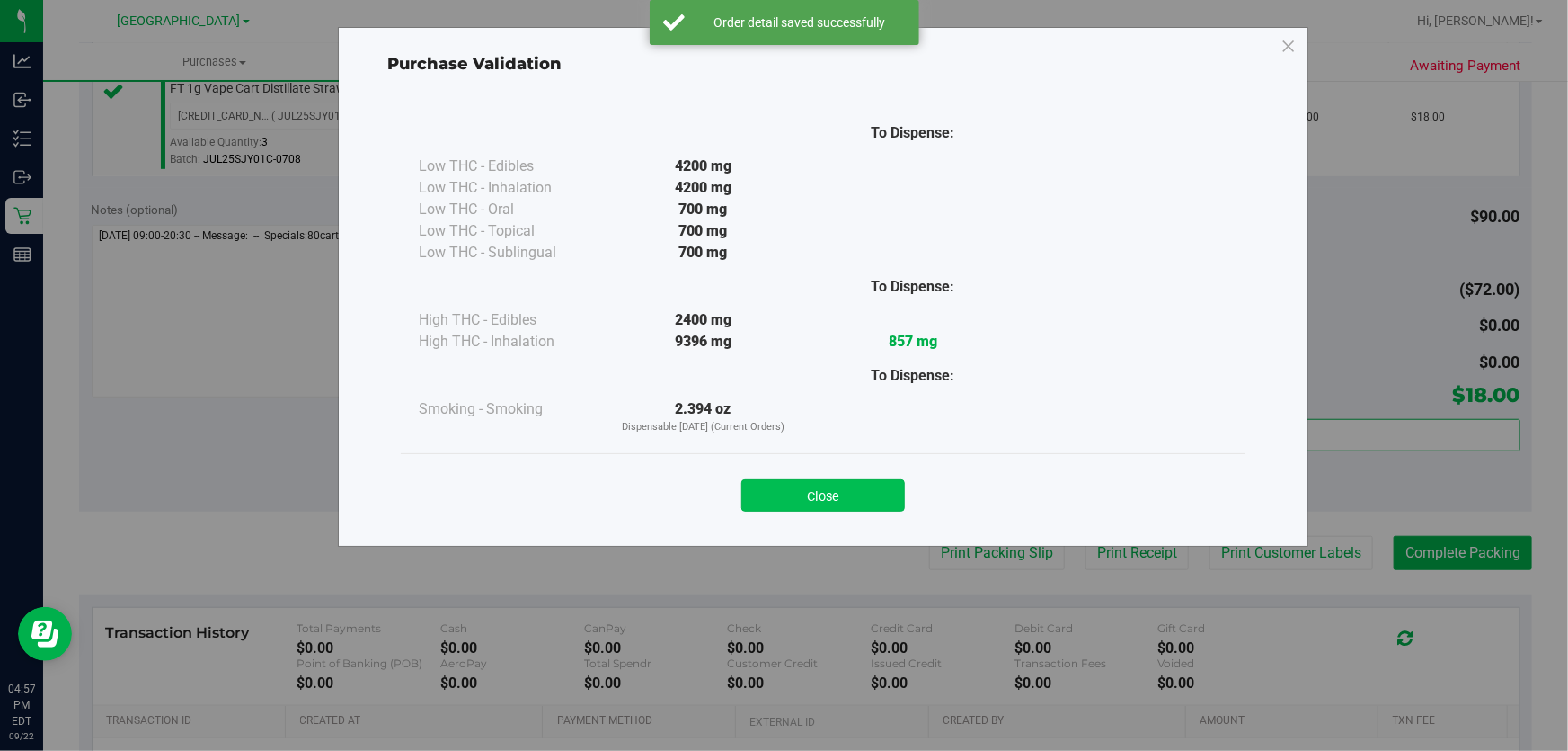
click at [786, 502] on button "Close" at bounding box center [823, 494] width 163 height 33
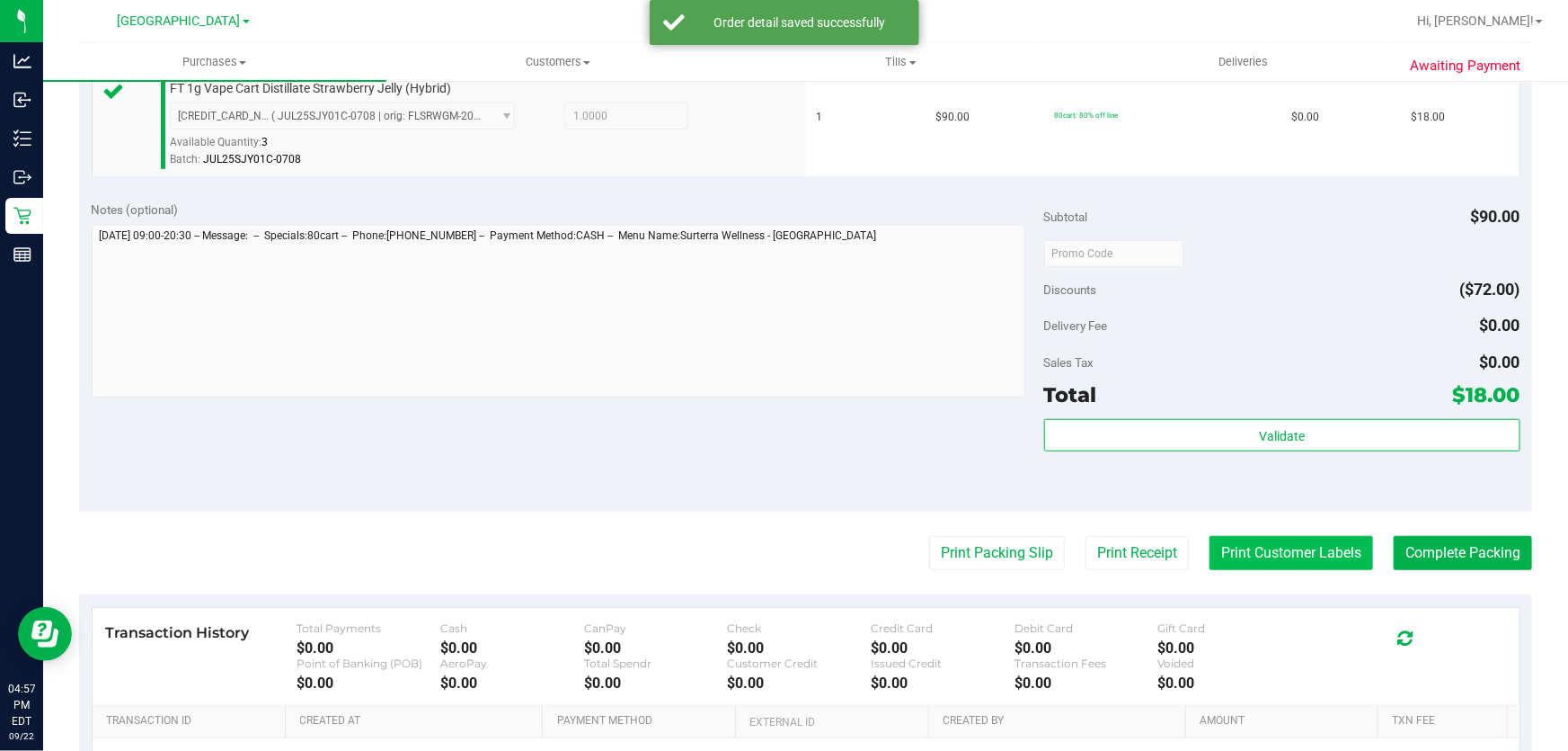
click at [1240, 548] on button "Print Customer Labels" at bounding box center [1291, 552] width 163 height 34
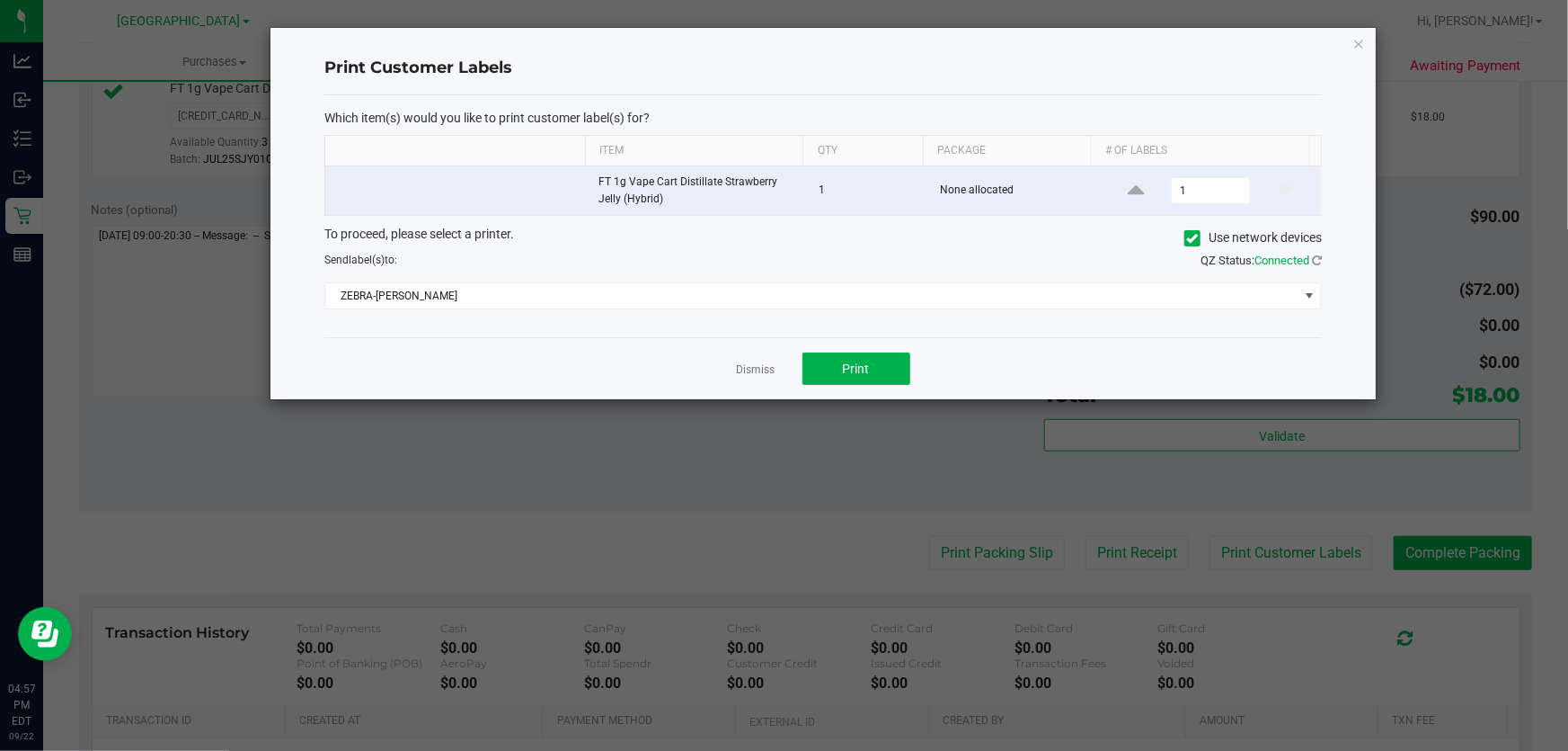
click at [830, 391] on div "Dismiss Print" at bounding box center [823, 368] width 998 height 62
click at [878, 381] on button "Print" at bounding box center [856, 368] width 108 height 33
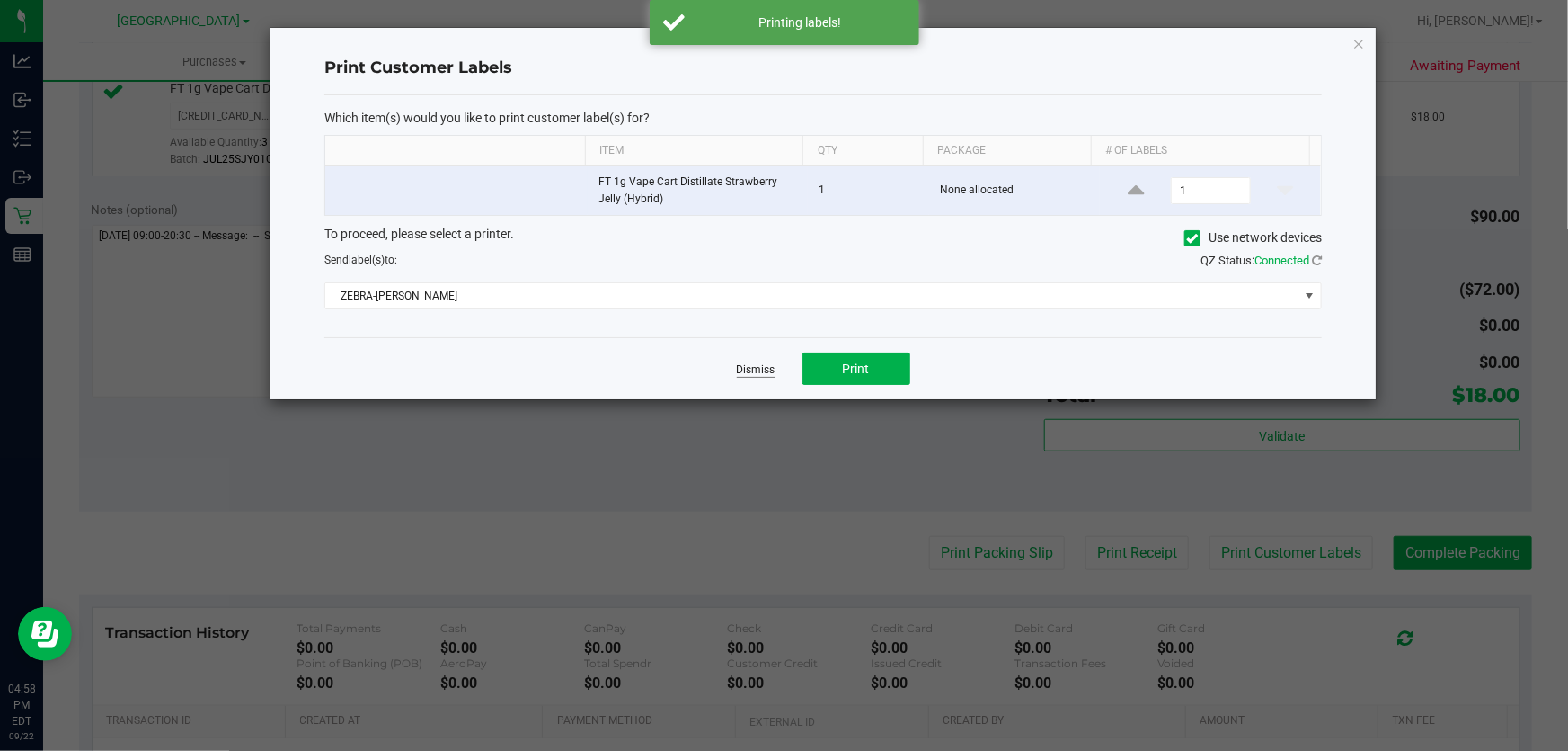
click at [741, 369] on link "Dismiss" at bounding box center [756, 370] width 39 height 15
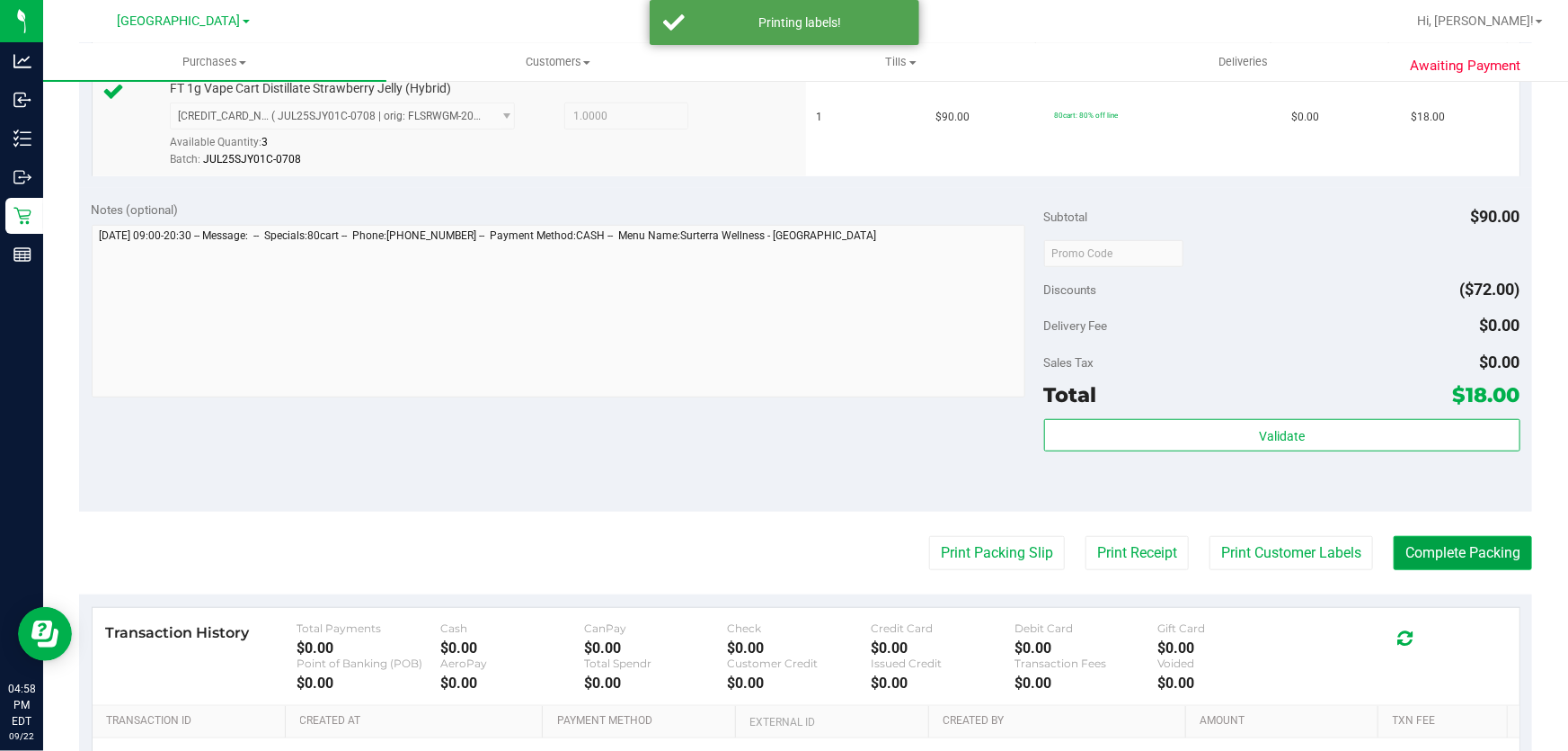
click at [1429, 547] on button "Complete Packing" at bounding box center [1462, 552] width 138 height 34
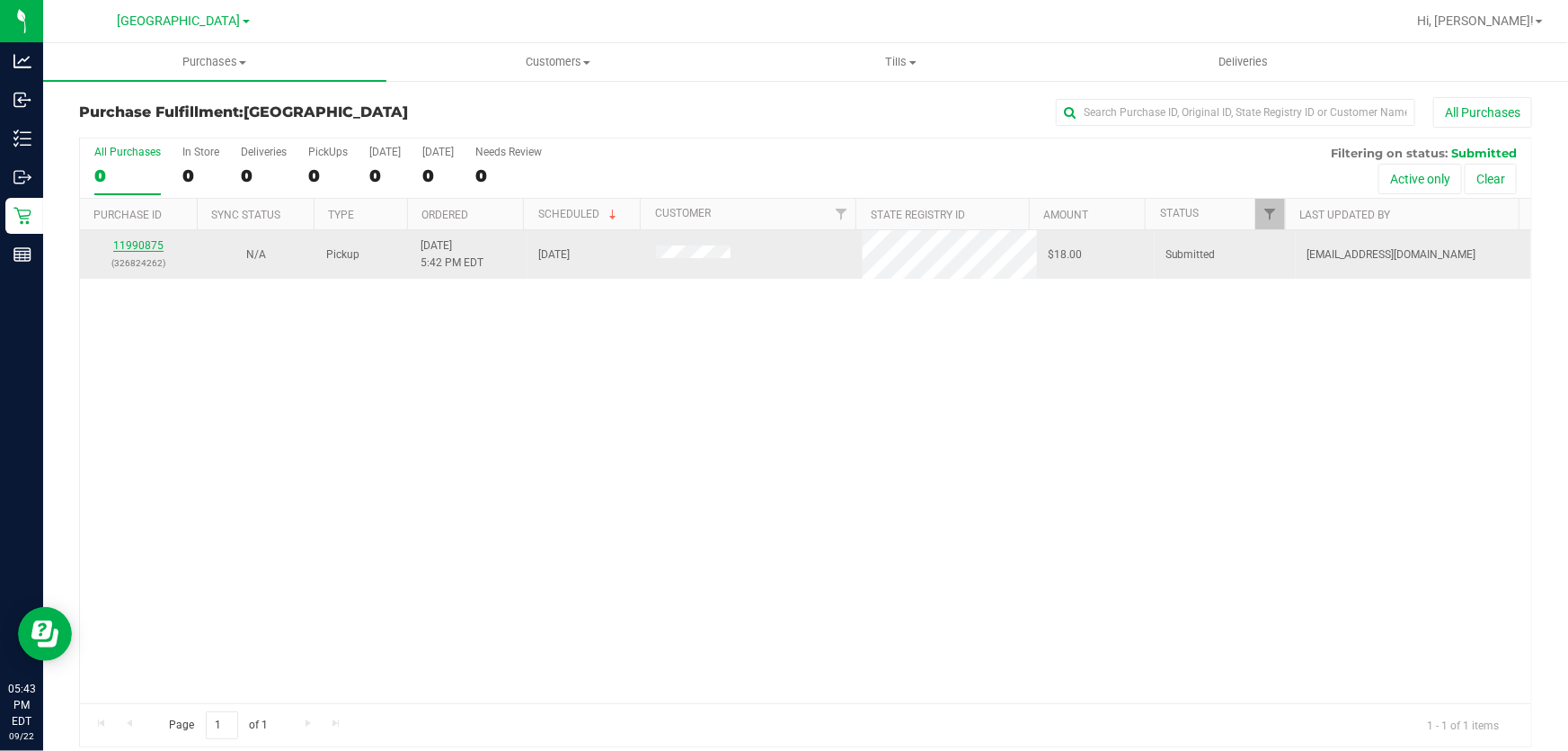
click at [149, 242] on link "11990875" at bounding box center [138, 245] width 50 height 13
click at [150, 246] on link "11990875" at bounding box center [138, 245] width 50 height 13
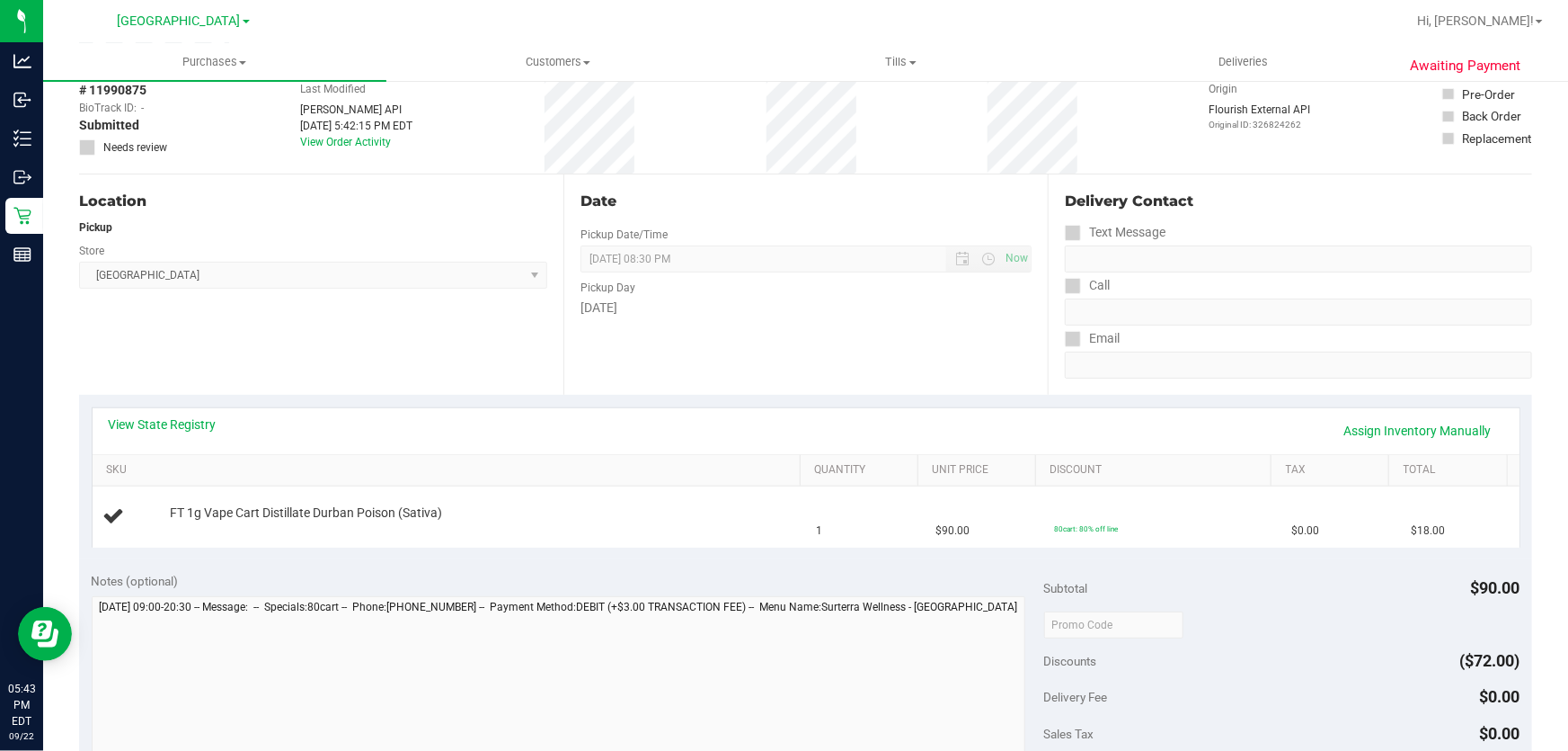
scroll to position [163, 0]
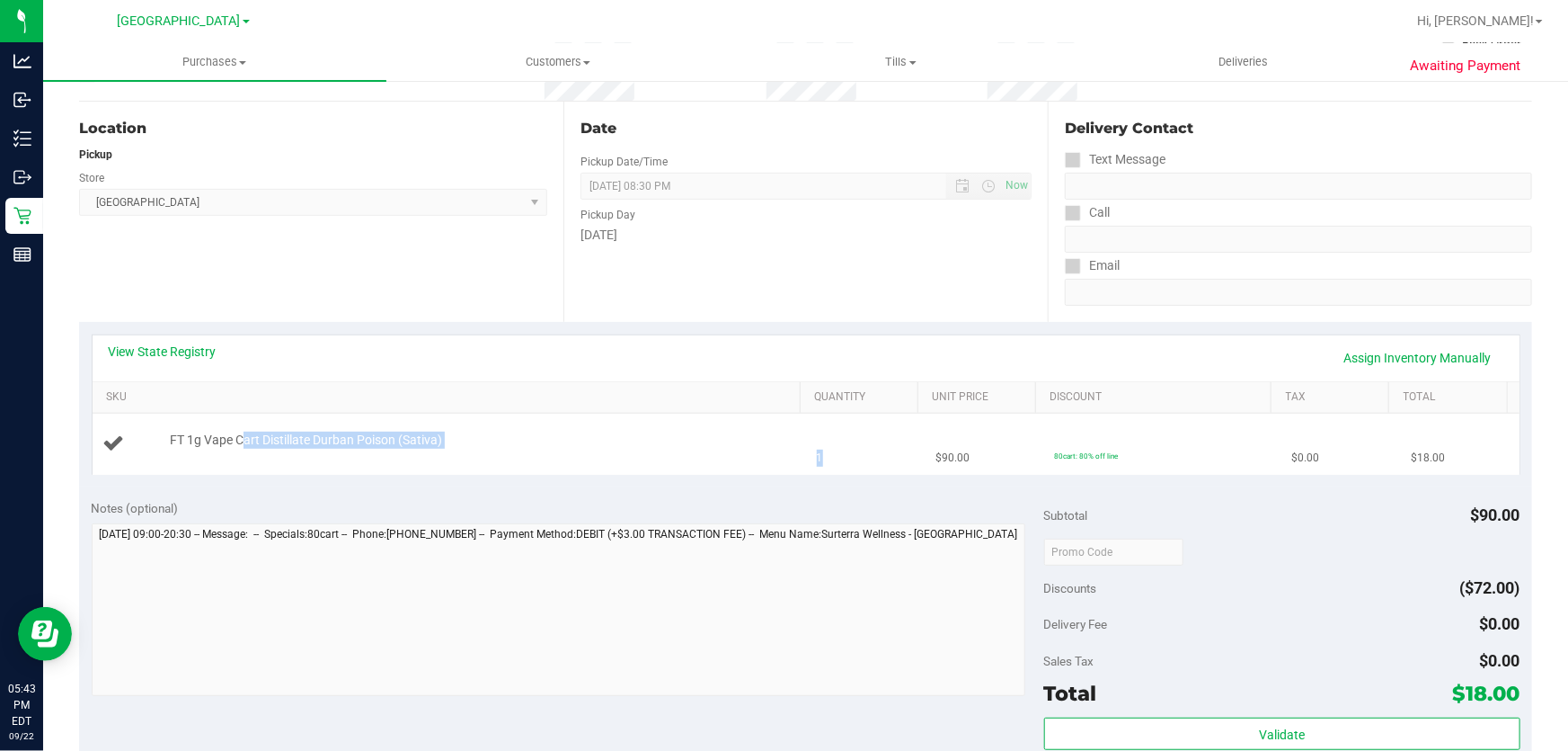
drag, startPoint x: 239, startPoint y: 438, endPoint x: 886, endPoint y: 448, distance: 647.1
click at [886, 448] on tr "FT 1g Vape Cart Distillate Durban Poison (Sativa) 1 $90.00 80cart: 80% off line…" at bounding box center [806, 443] width 1427 height 60
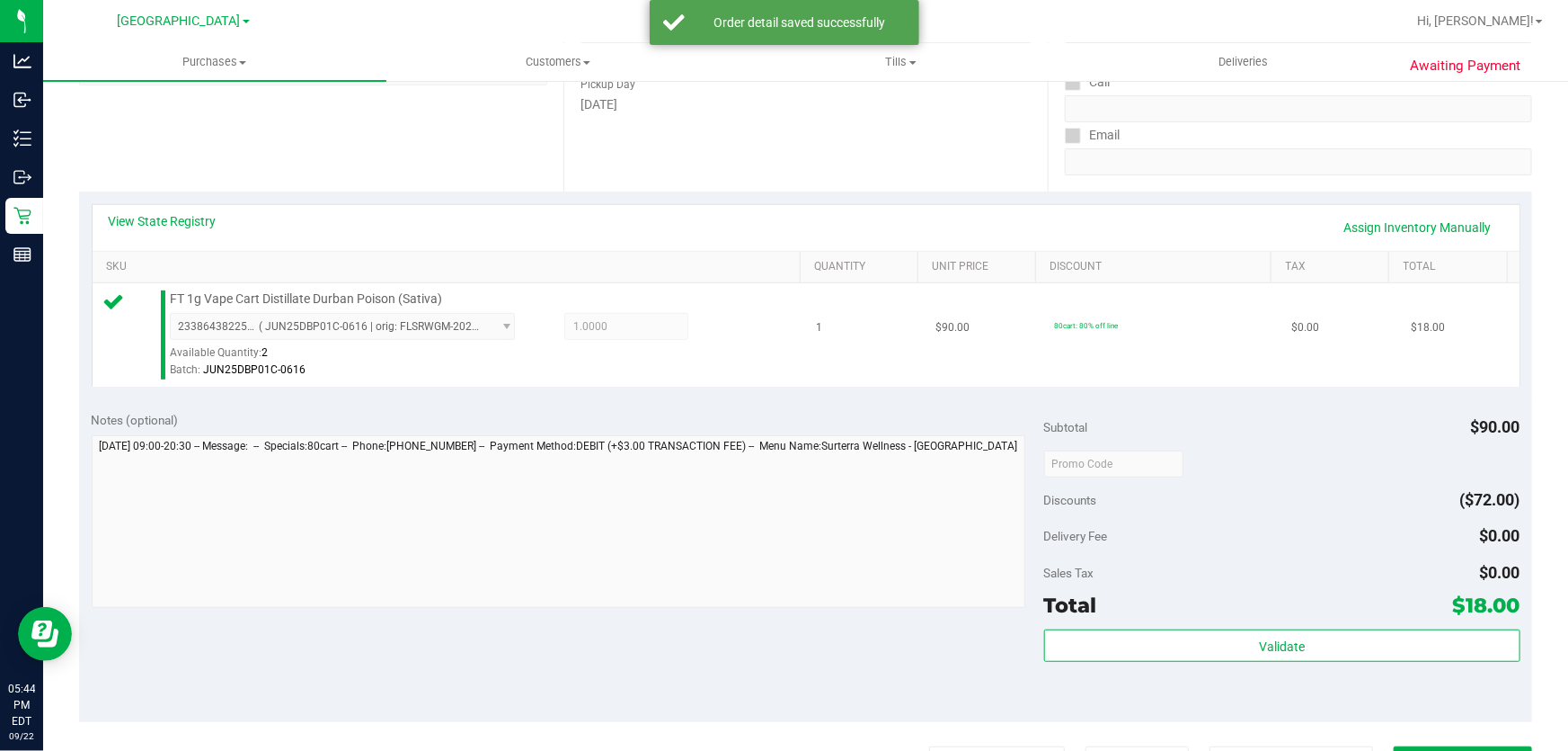
scroll to position [408, 0]
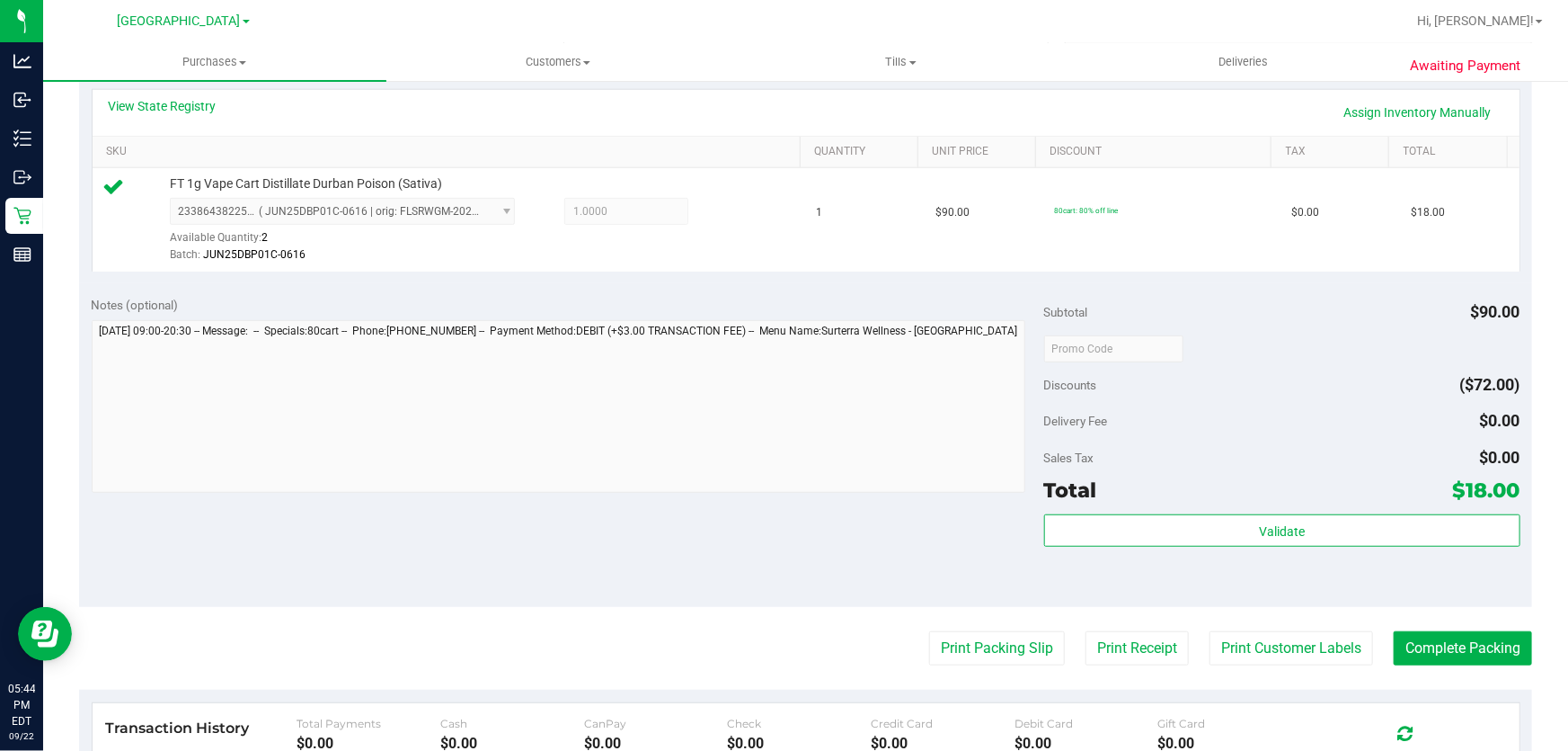
click at [1242, 511] on div "Subtotal $90.00 Discounts ($72.00) Delivery Fee $0.00 Sales Tax $0.00 Total $18…" at bounding box center [1282, 445] width 477 height 299
click at [1208, 552] on div "Validate" at bounding box center [1282, 554] width 477 height 81
click at [1207, 547] on div "Validate" at bounding box center [1282, 531] width 477 height 34
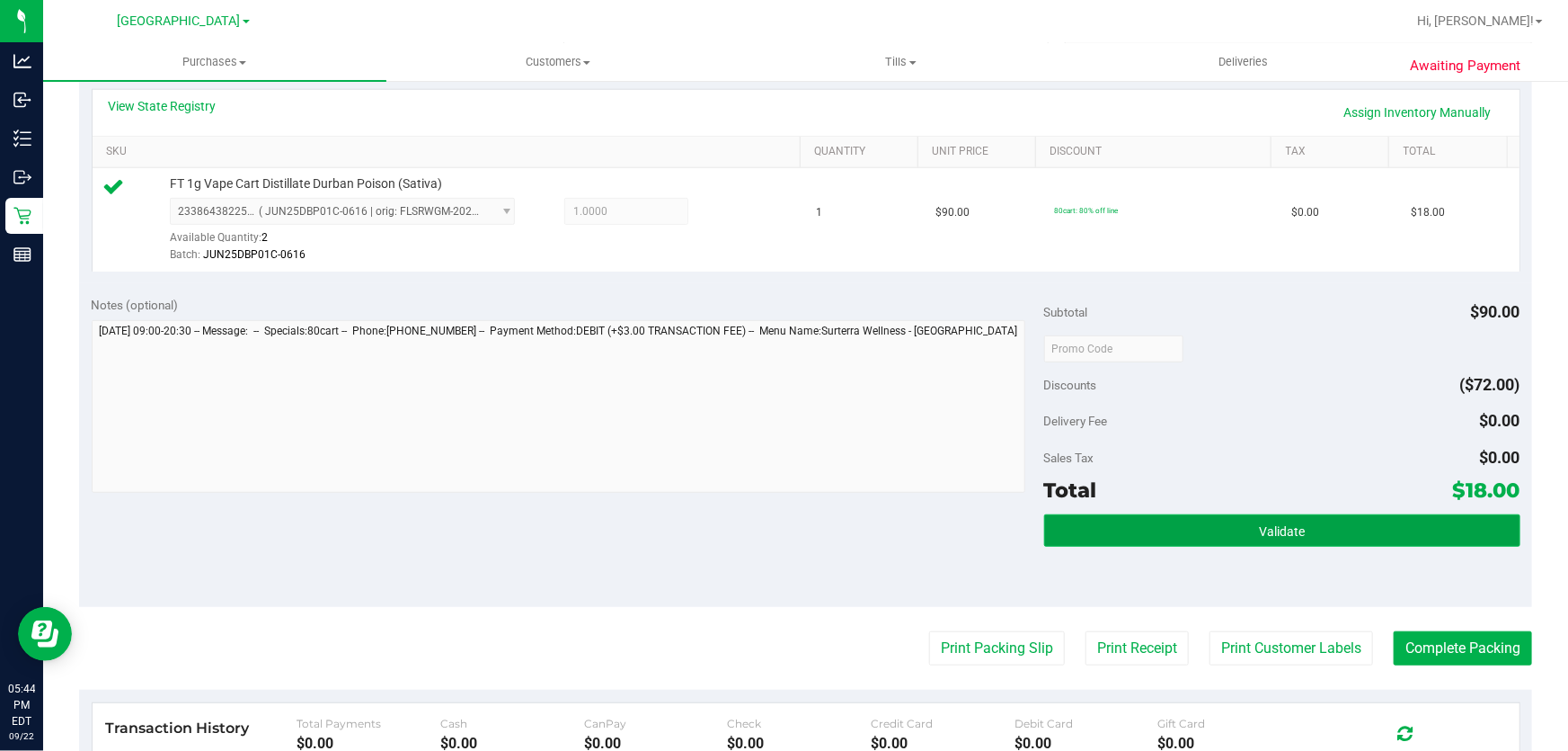
click at [1207, 532] on button "Validate" at bounding box center [1282, 530] width 477 height 33
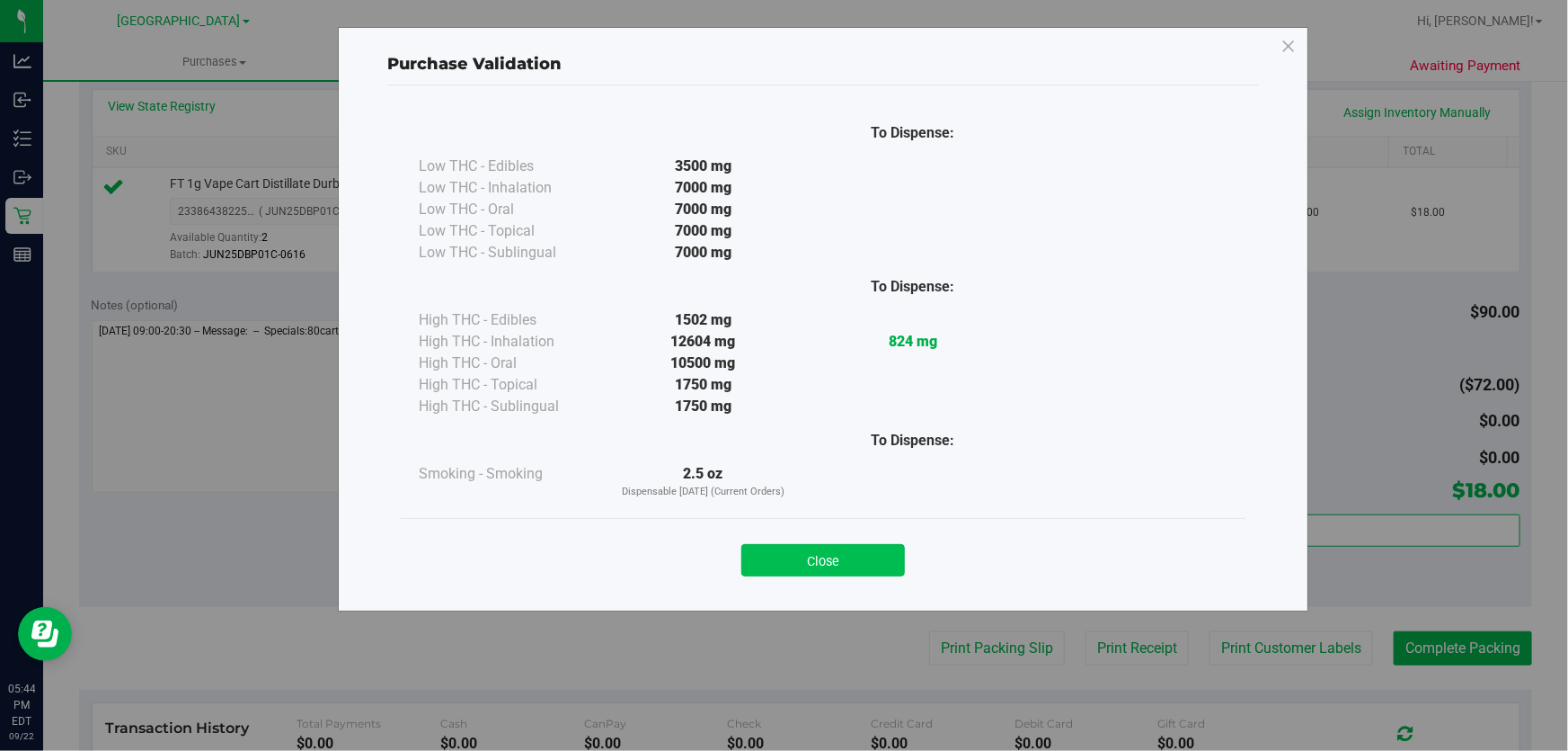
click at [783, 561] on button "Close" at bounding box center [823, 560] width 163 height 33
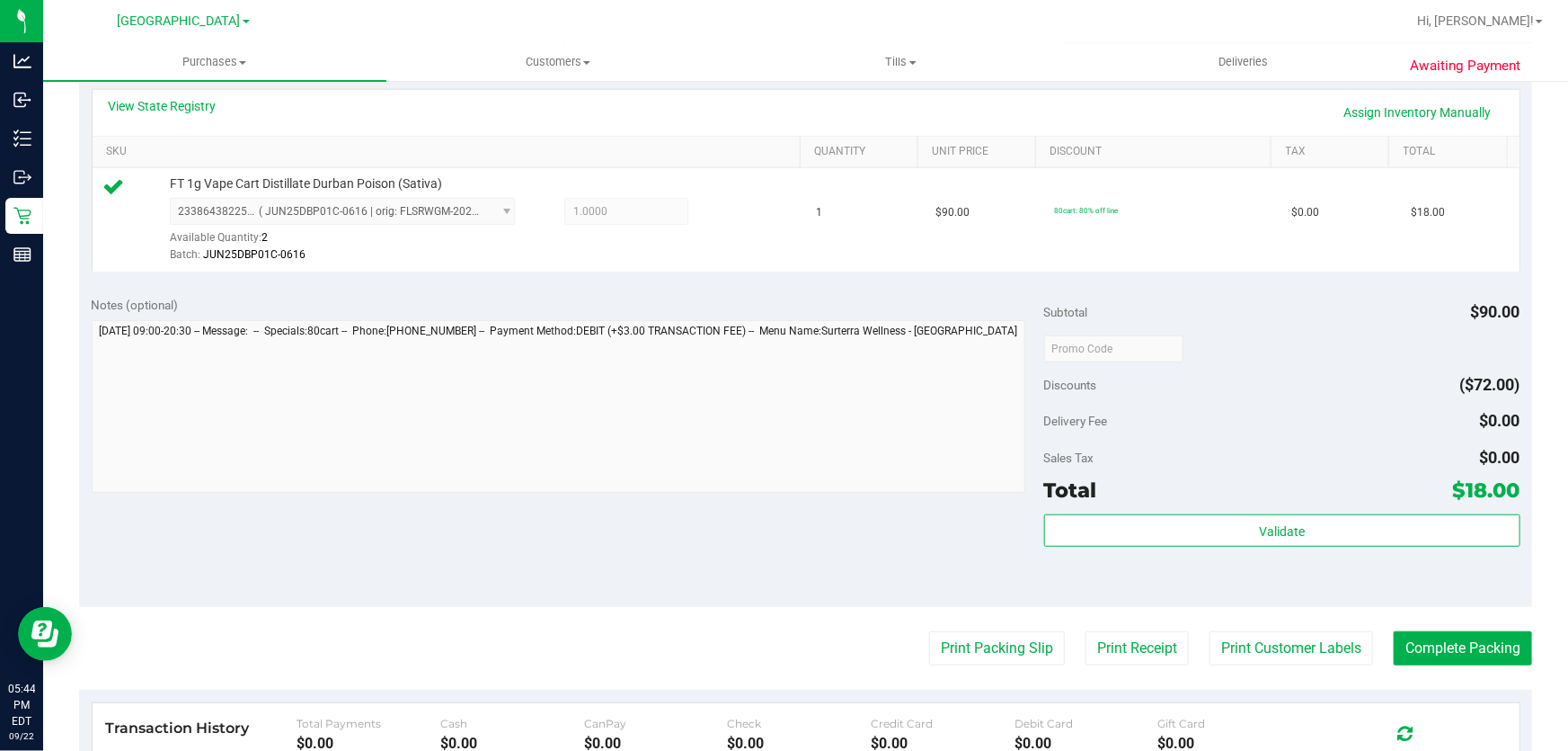
click at [1248, 624] on purchase-details "Back Edit Purchase Cancel Purchase View Profile # 11990875 BioTrack ID: - Submi…" at bounding box center [805, 357] width 1453 height 1337
click at [1238, 643] on button "Print Customer Labels" at bounding box center [1291, 648] width 163 height 34
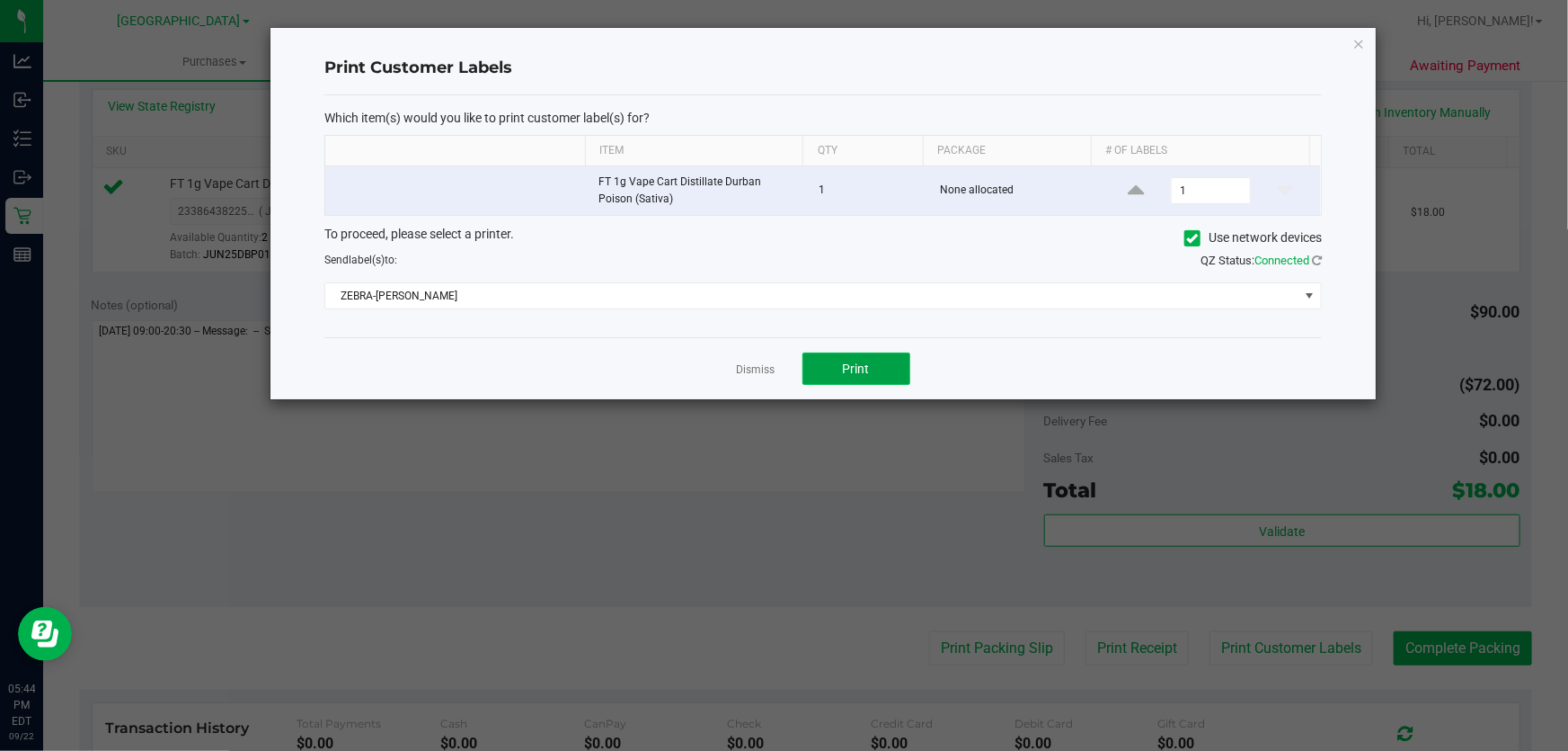
click at [860, 362] on span "Print" at bounding box center [856, 368] width 27 height 14
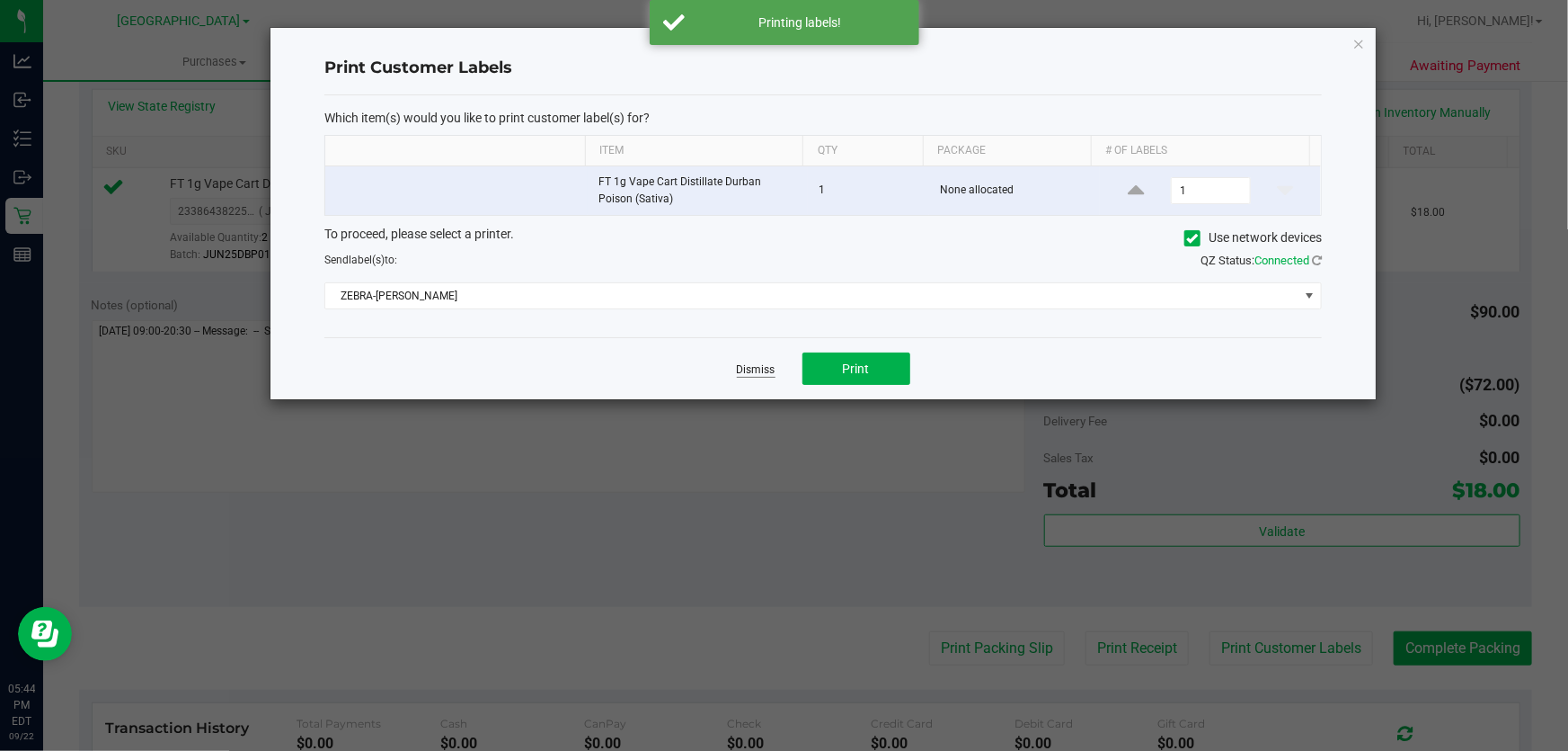
click at [761, 362] on link "Dismiss" at bounding box center [756, 370] width 39 height 15
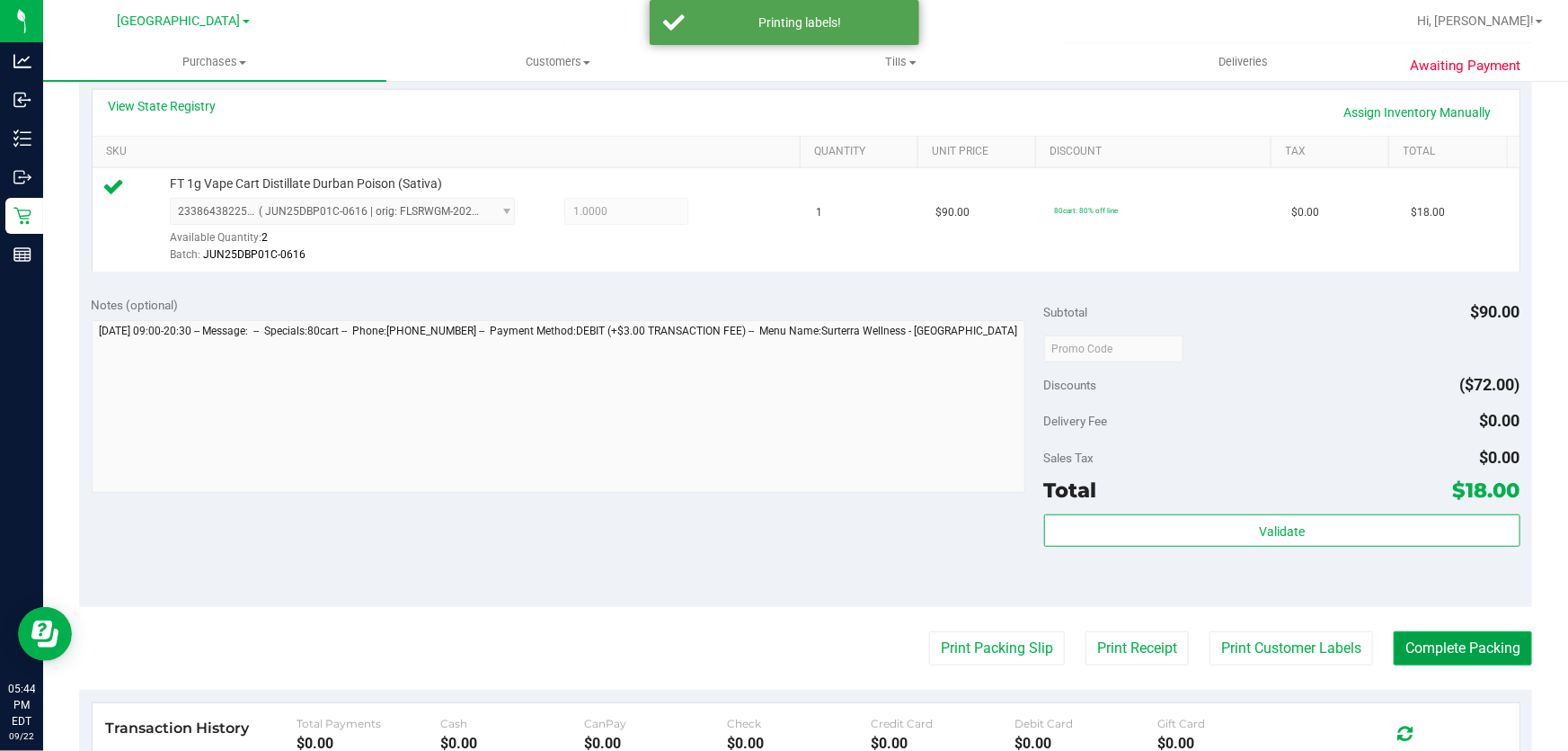
click at [1444, 637] on button "Complete Packing" at bounding box center [1462, 648] width 138 height 34
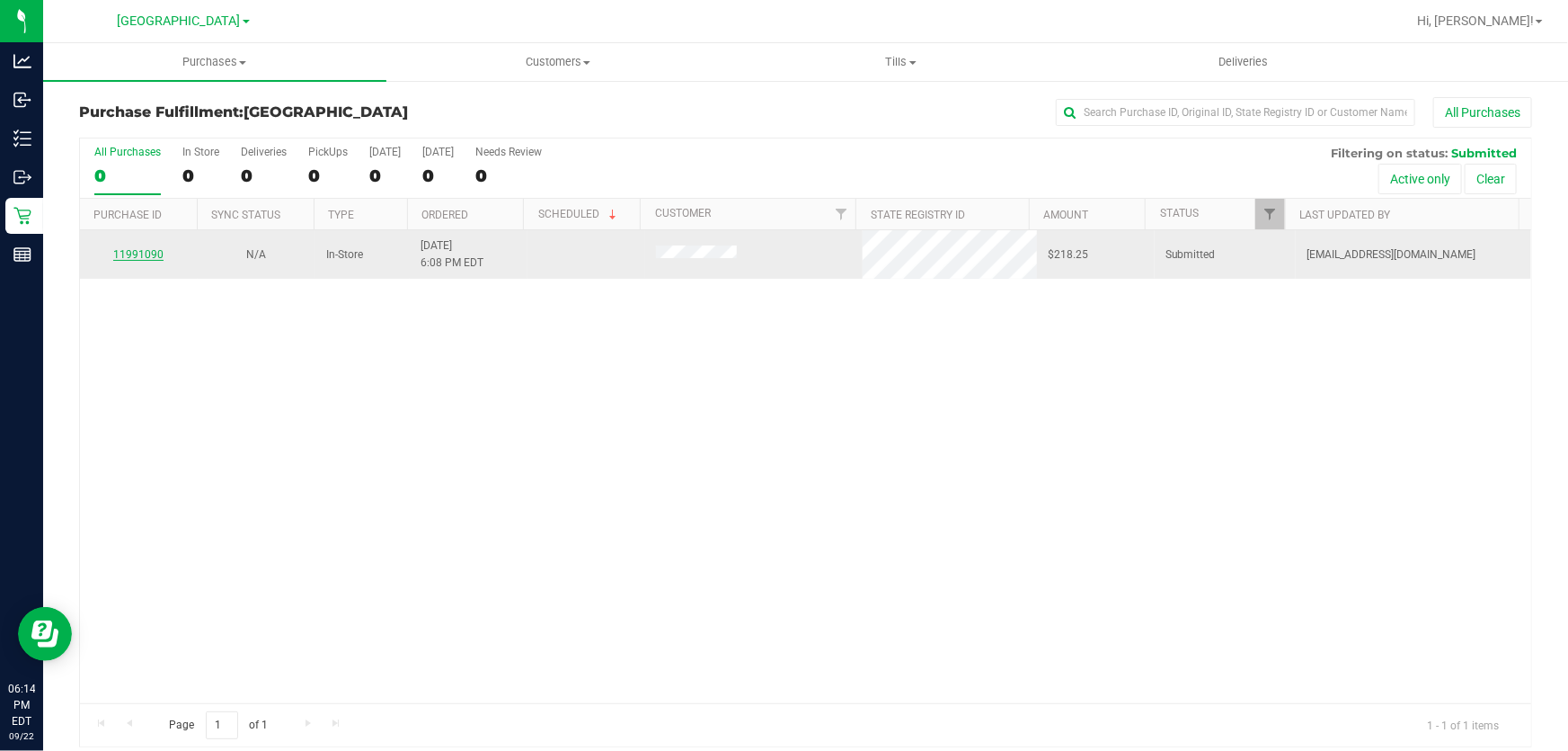
click at [153, 251] on link "11991090" at bounding box center [138, 255] width 50 height 13
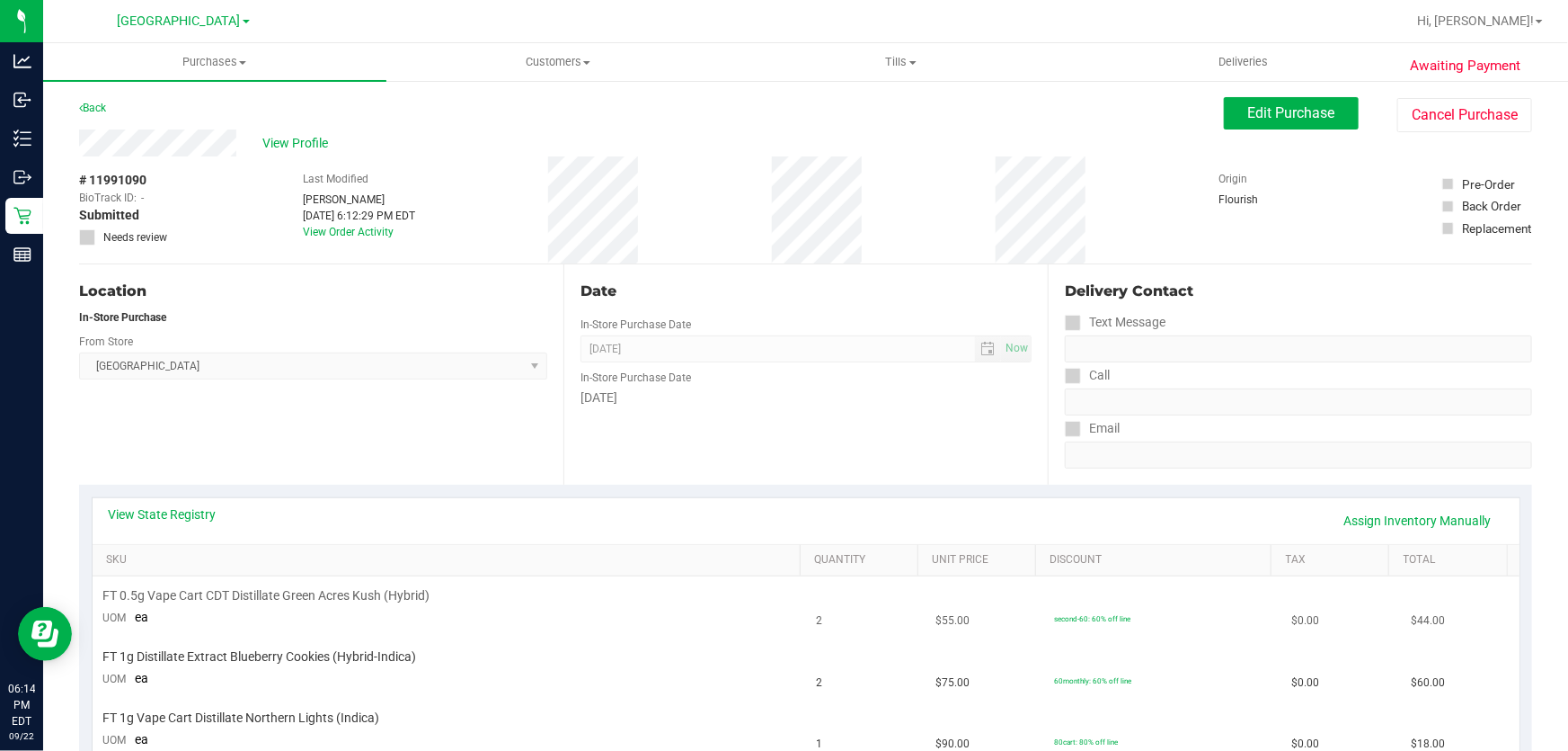
scroll to position [244, 0]
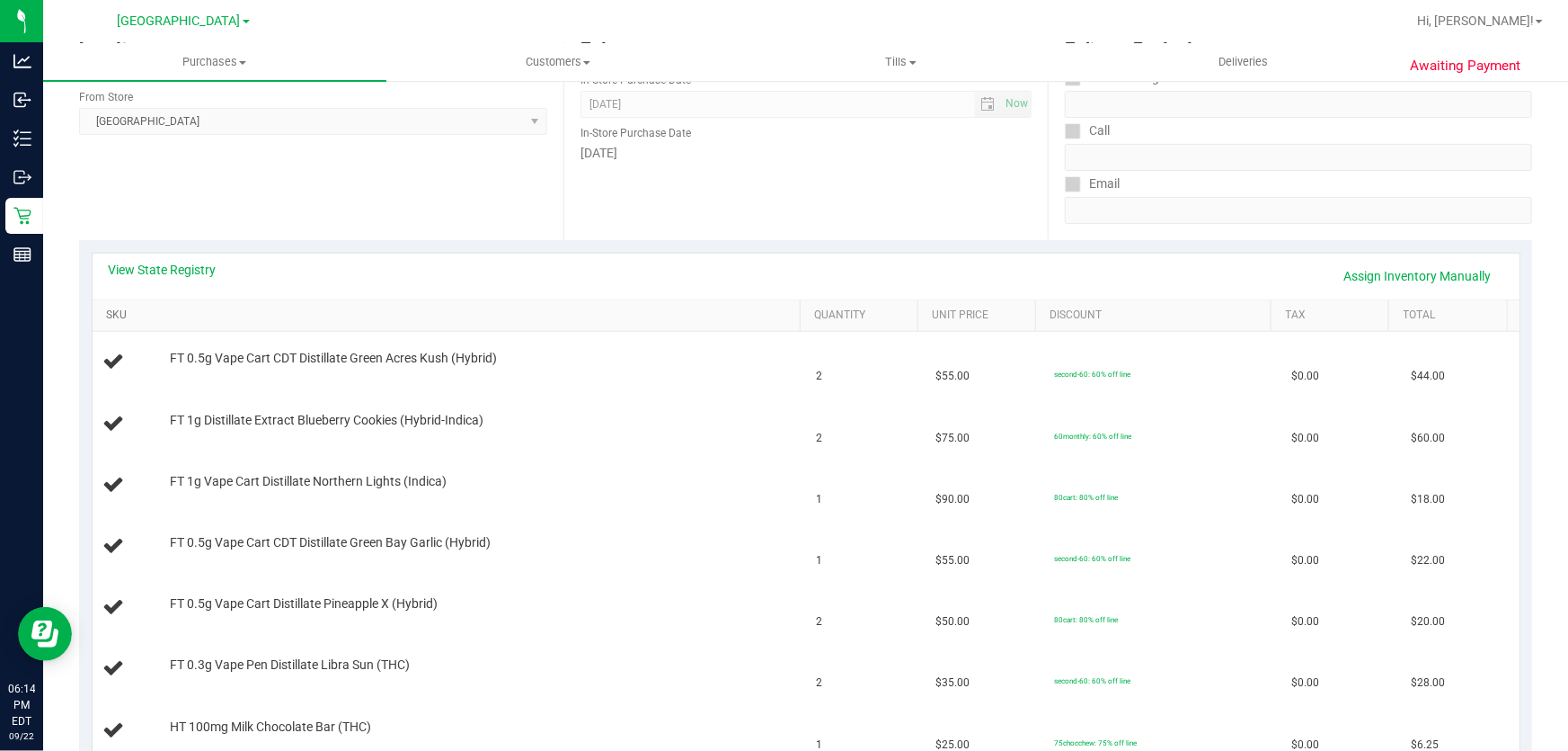
click at [120, 315] on link "SKU" at bounding box center [449, 315] width 686 height 14
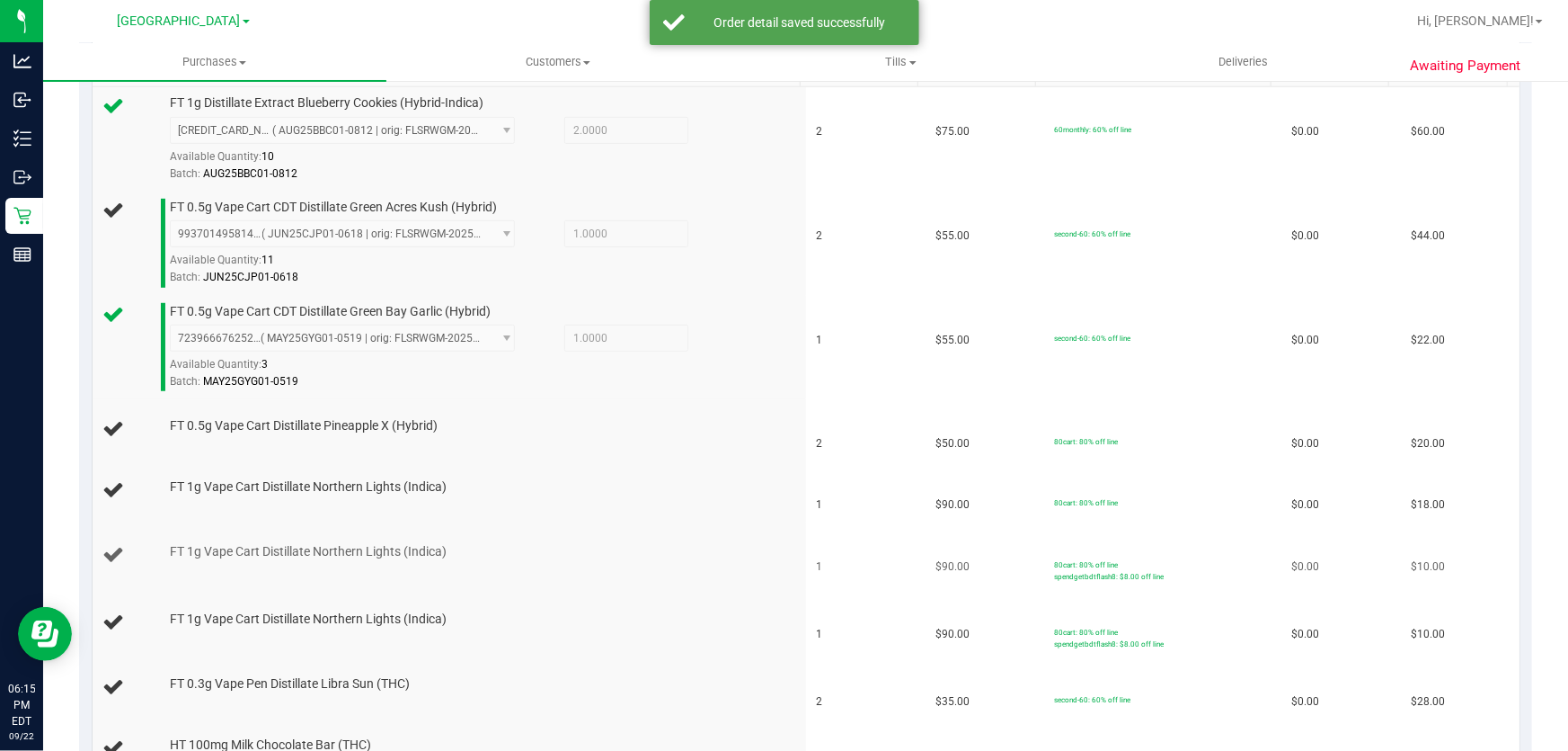
scroll to position [490, 0]
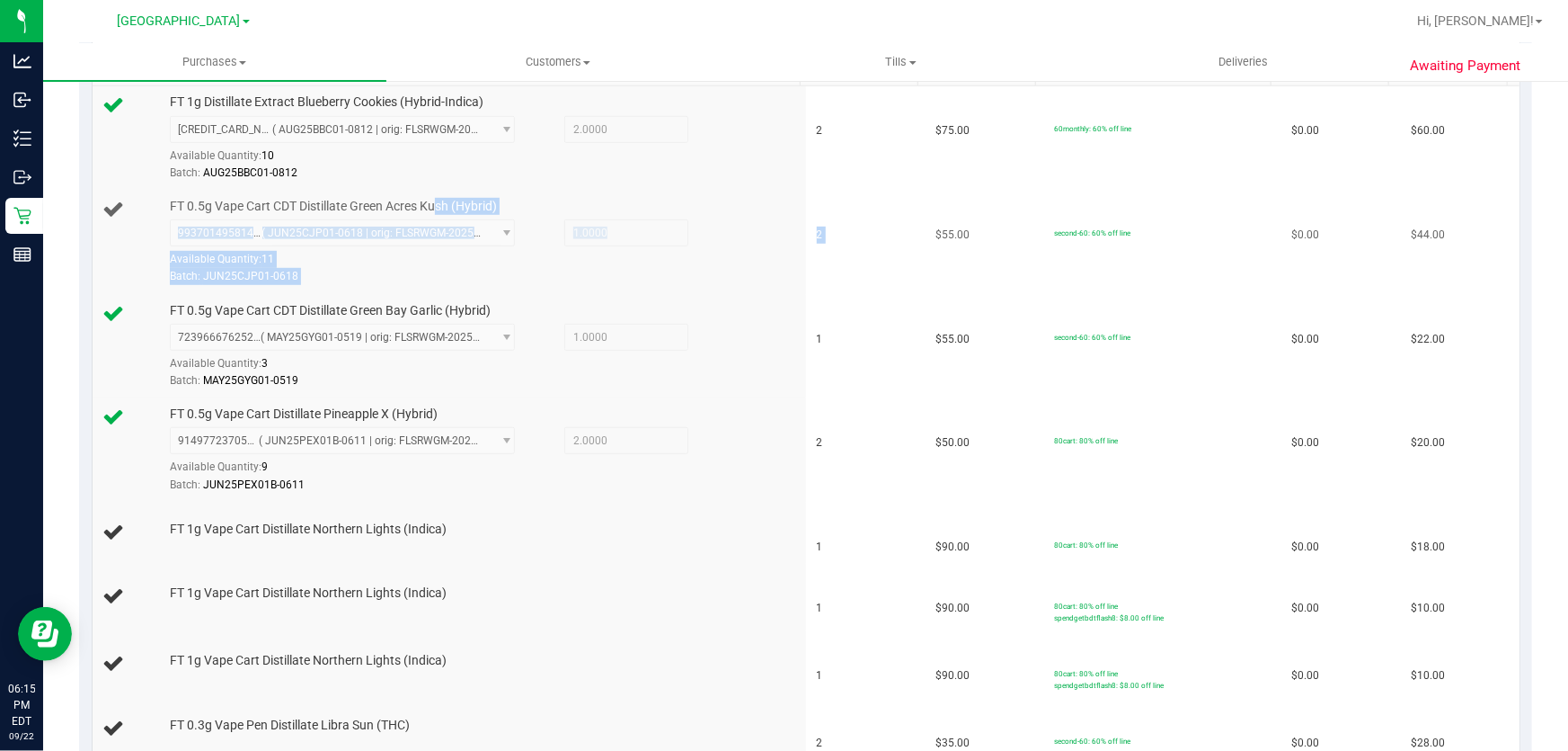
drag, startPoint x: 438, startPoint y: 206, endPoint x: 927, endPoint y: 197, distance: 489.1
click at [927, 197] on tr "FT 0.5g Vape Cart CDT Distillate Green Acres Kush (Hybrid) 9937014958143821 ( J…" at bounding box center [806, 243] width 1427 height 104
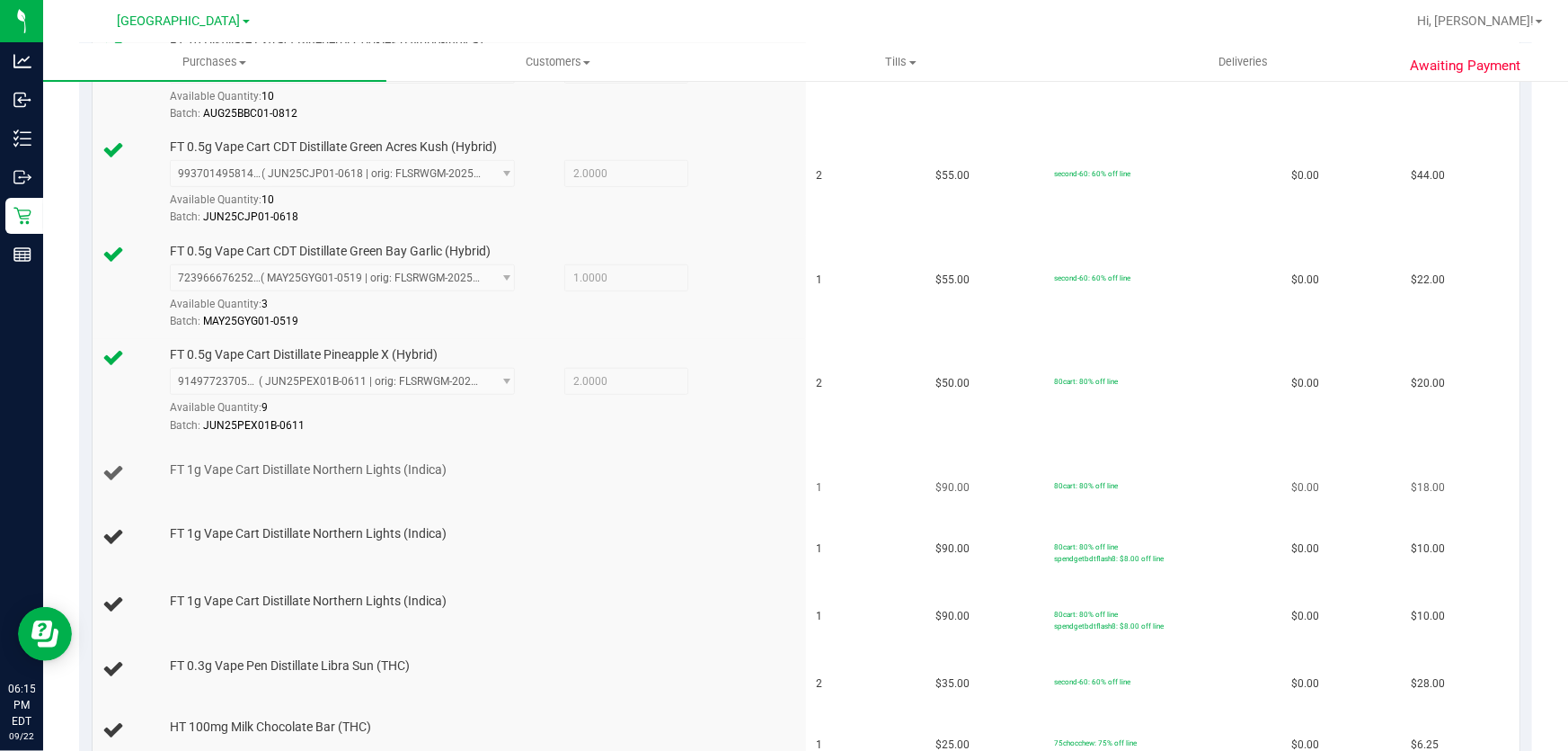
scroll to position [653, 0]
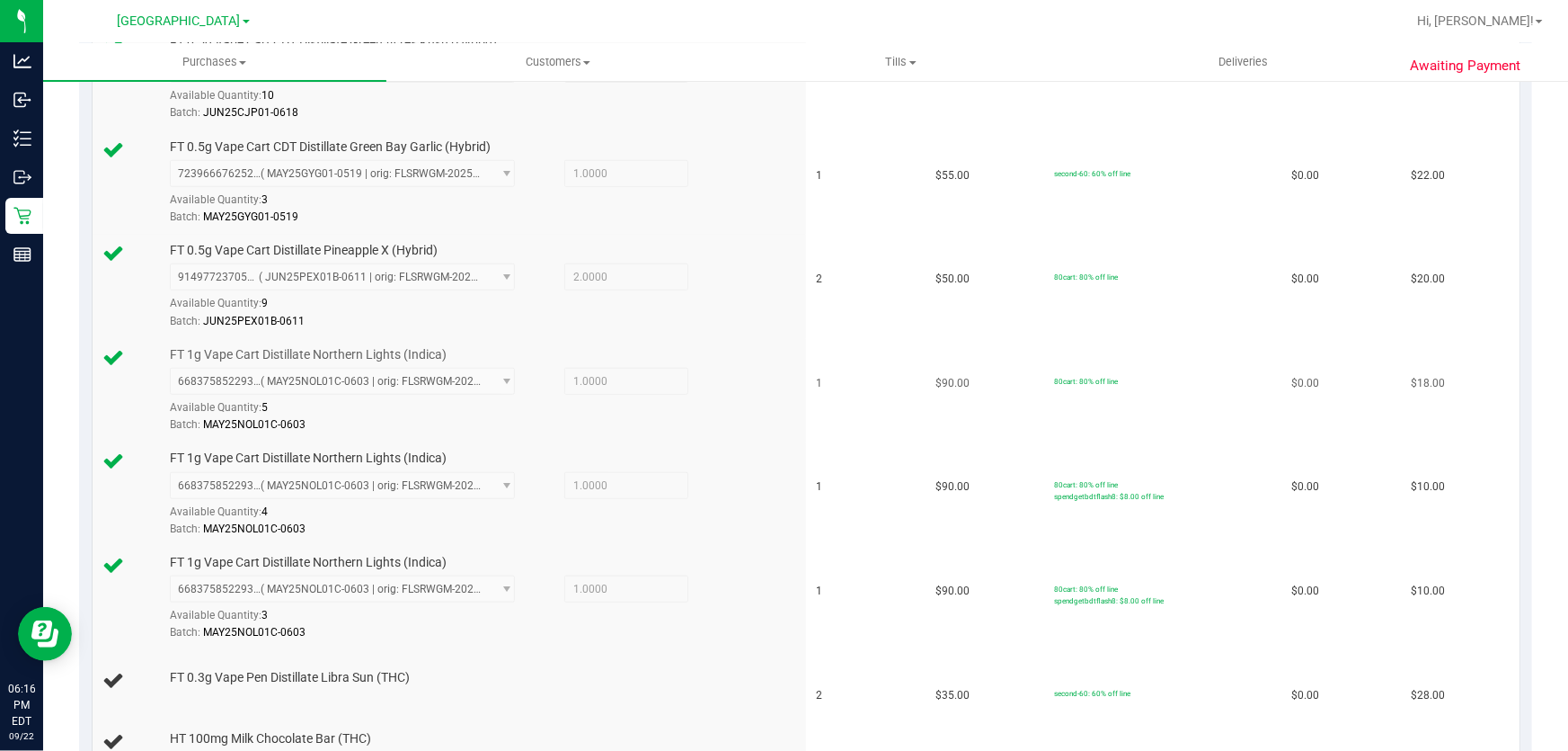
click at [727, 394] on div "6683758522934332 ( MAY25NOL01C-0603 | orig: FLSRWGM-20250611-911 ) 668375852293…" at bounding box center [481, 401] width 622 height 66
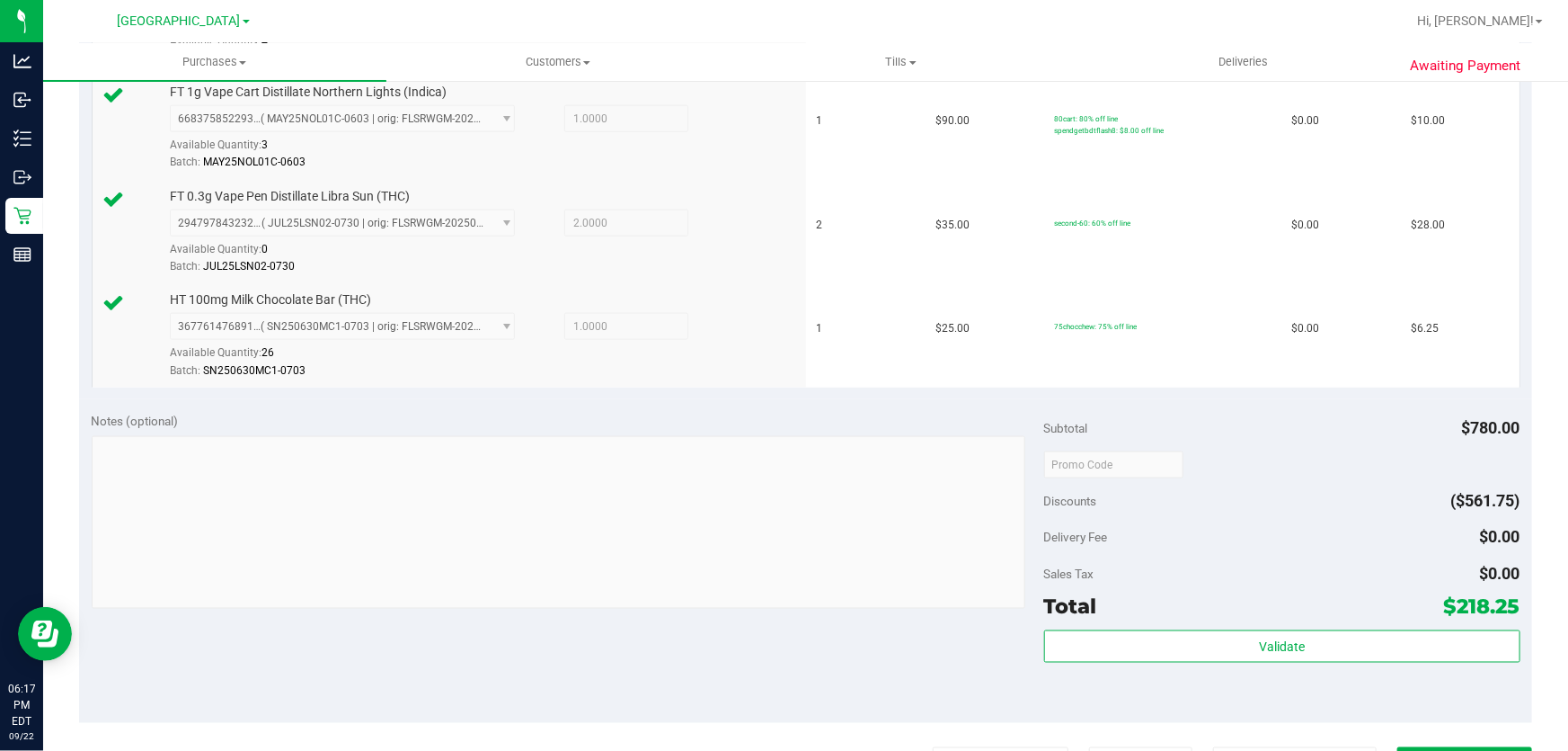
scroll to position [1470, 0]
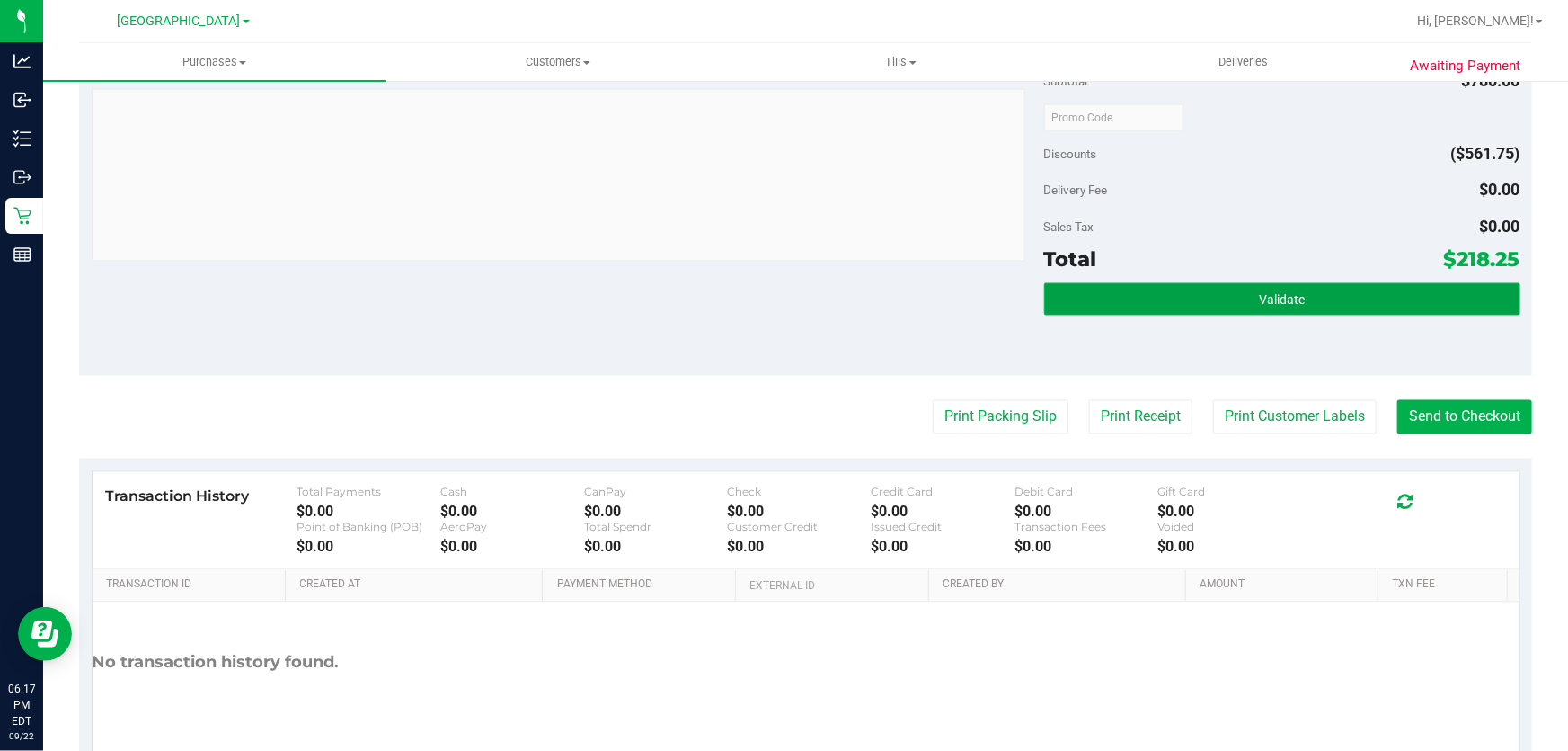
click at [1323, 296] on button "Validate" at bounding box center [1282, 299] width 477 height 33
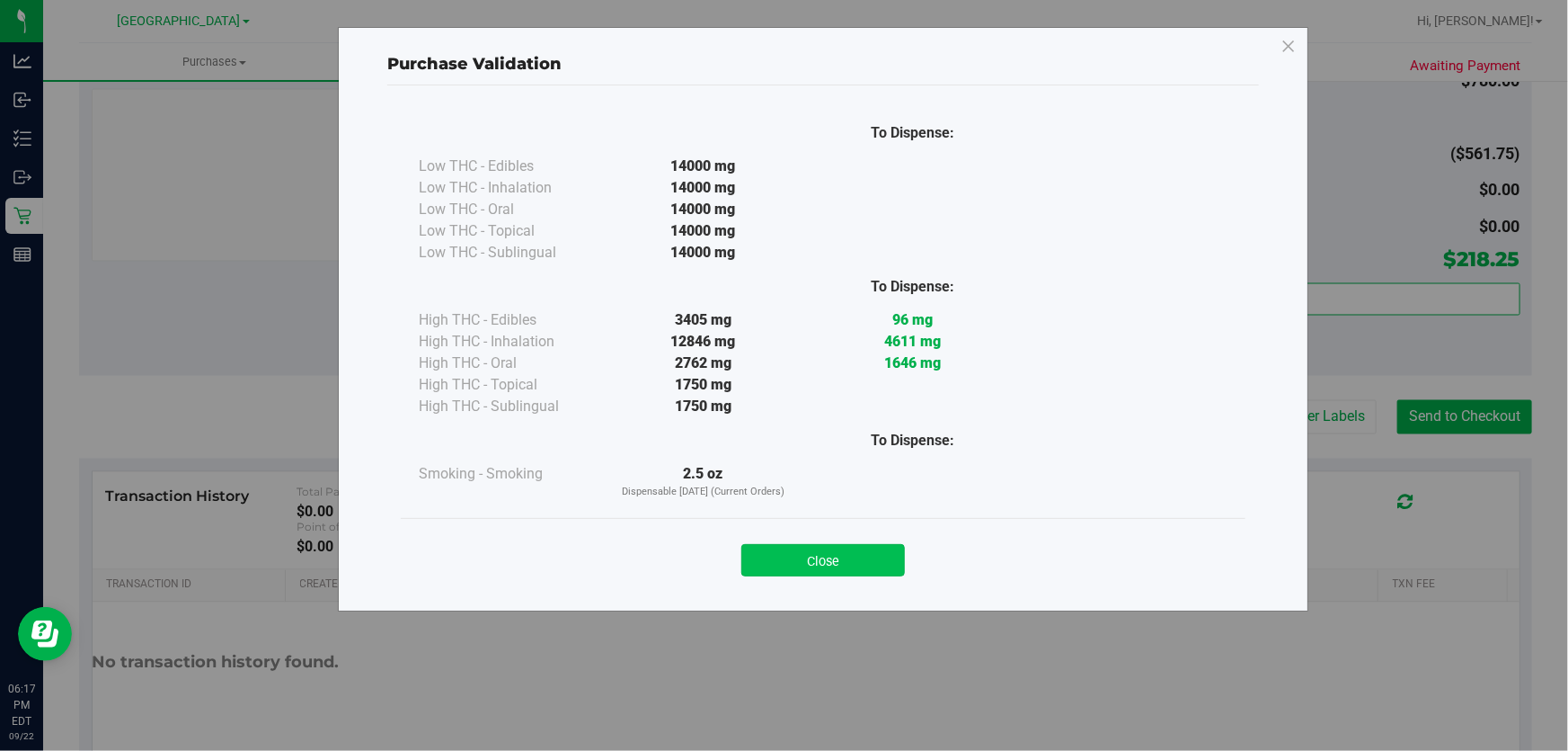
click at [863, 566] on button "Close" at bounding box center [823, 560] width 163 height 33
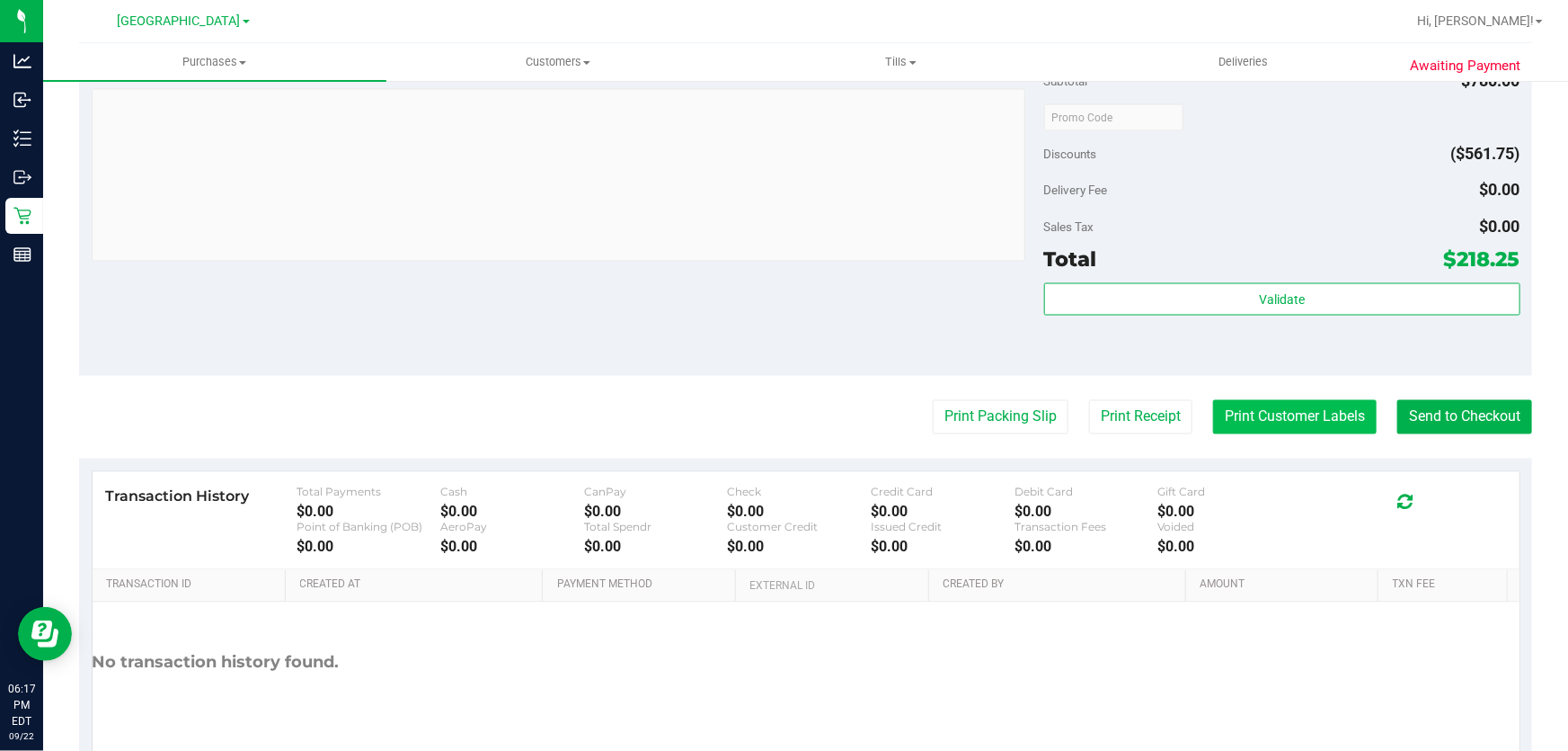
click at [1297, 407] on button "Print Customer Labels" at bounding box center [1295, 416] width 163 height 34
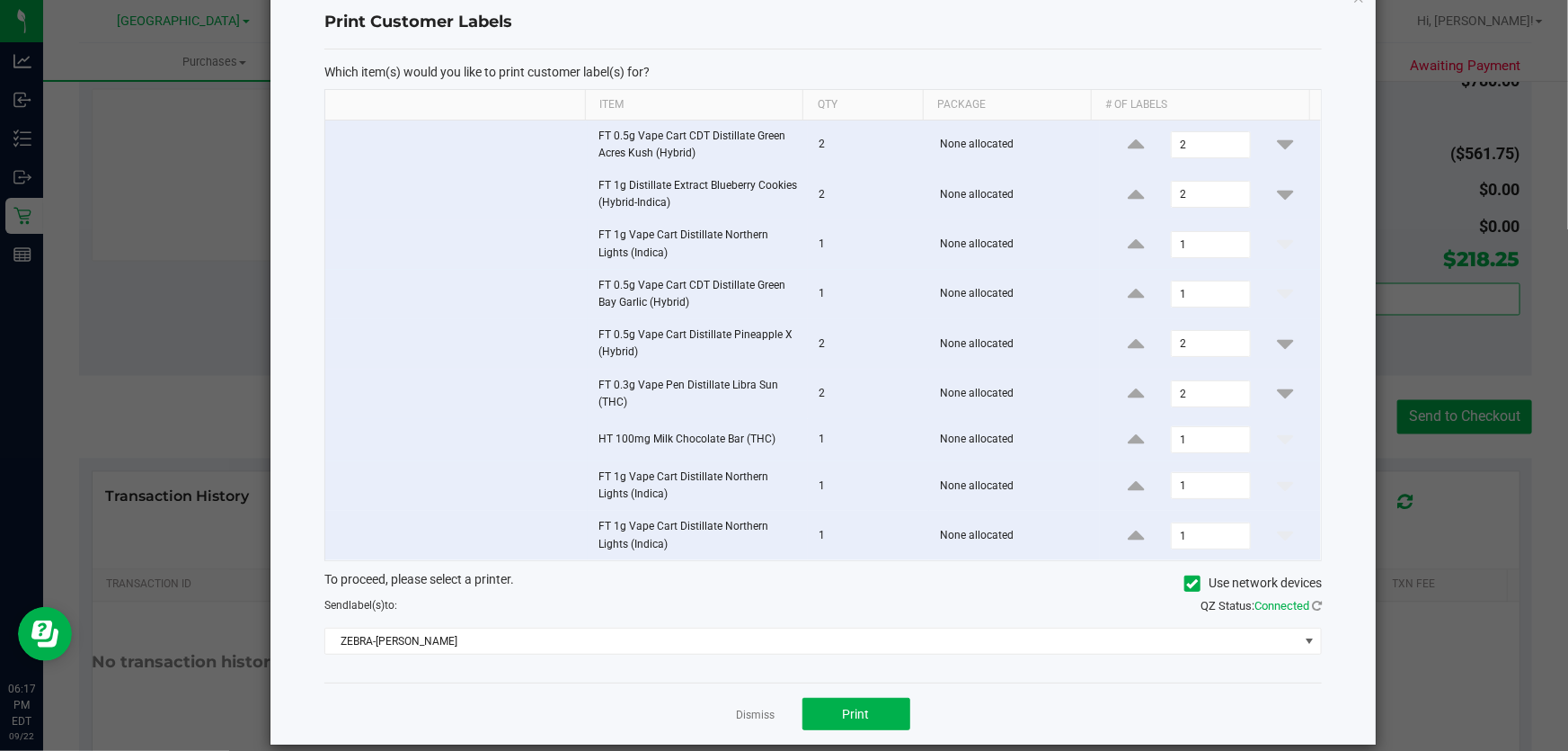
scroll to position [66, 0]
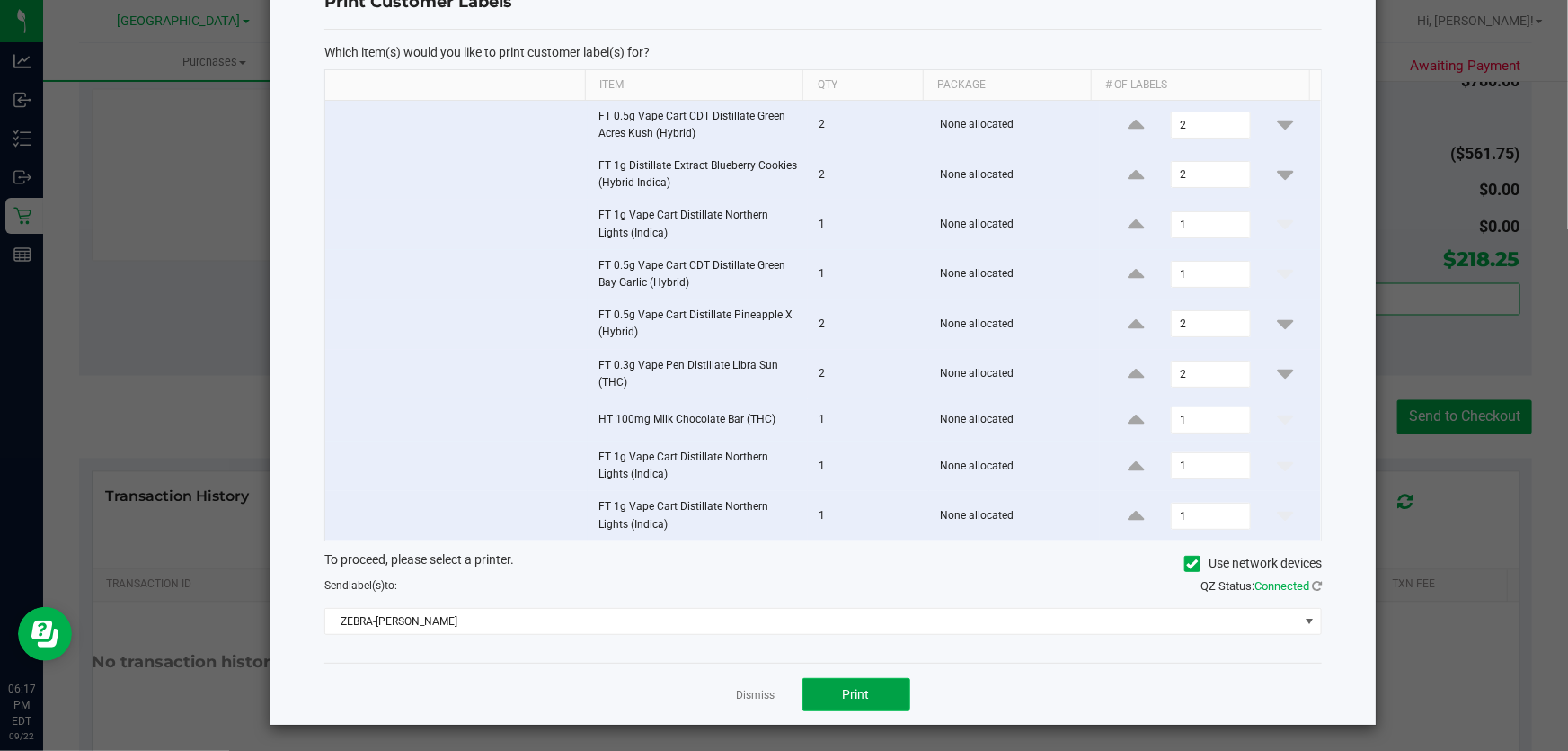
click at [856, 679] on button "Print" at bounding box center [856, 693] width 108 height 33
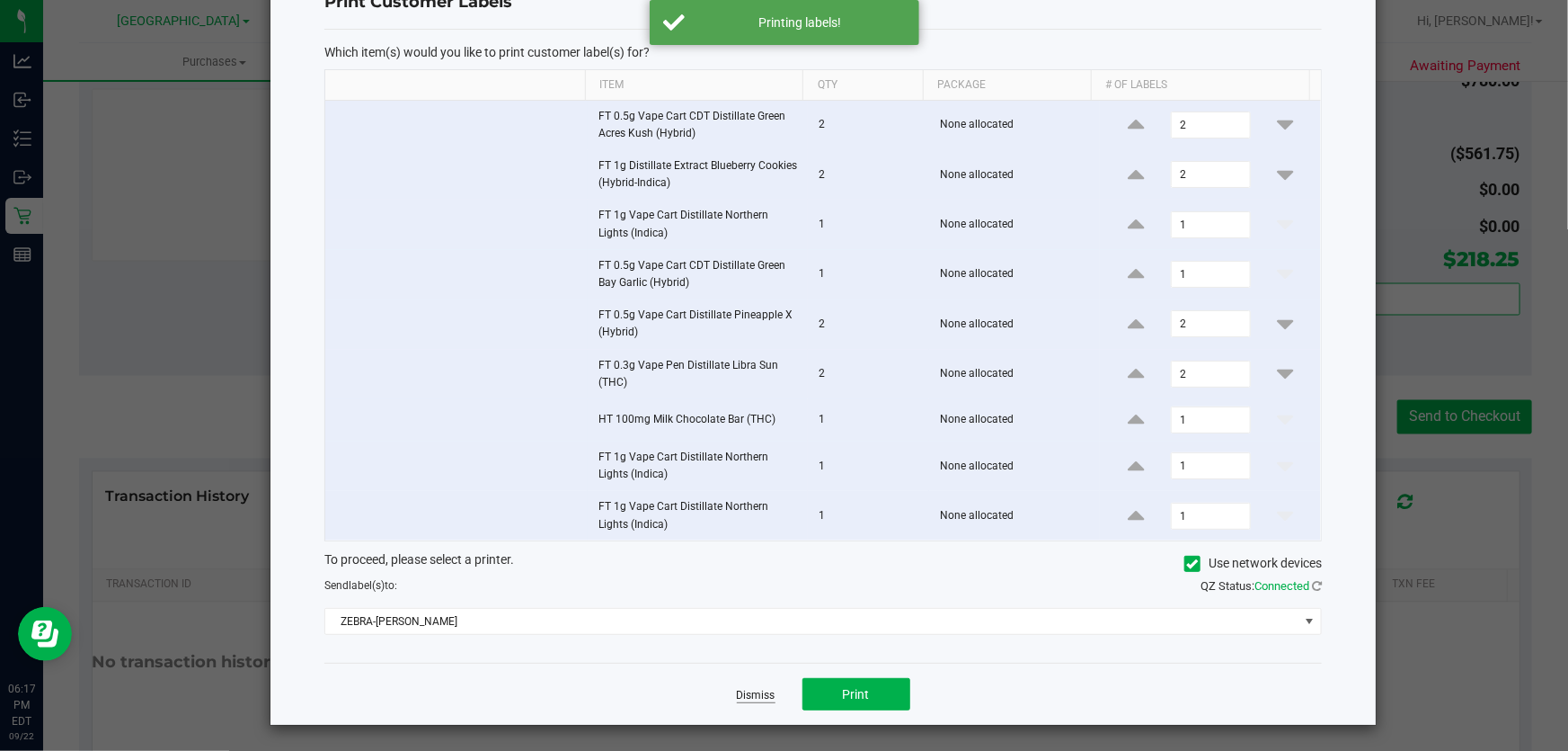
click at [754, 692] on link "Dismiss" at bounding box center [756, 695] width 39 height 15
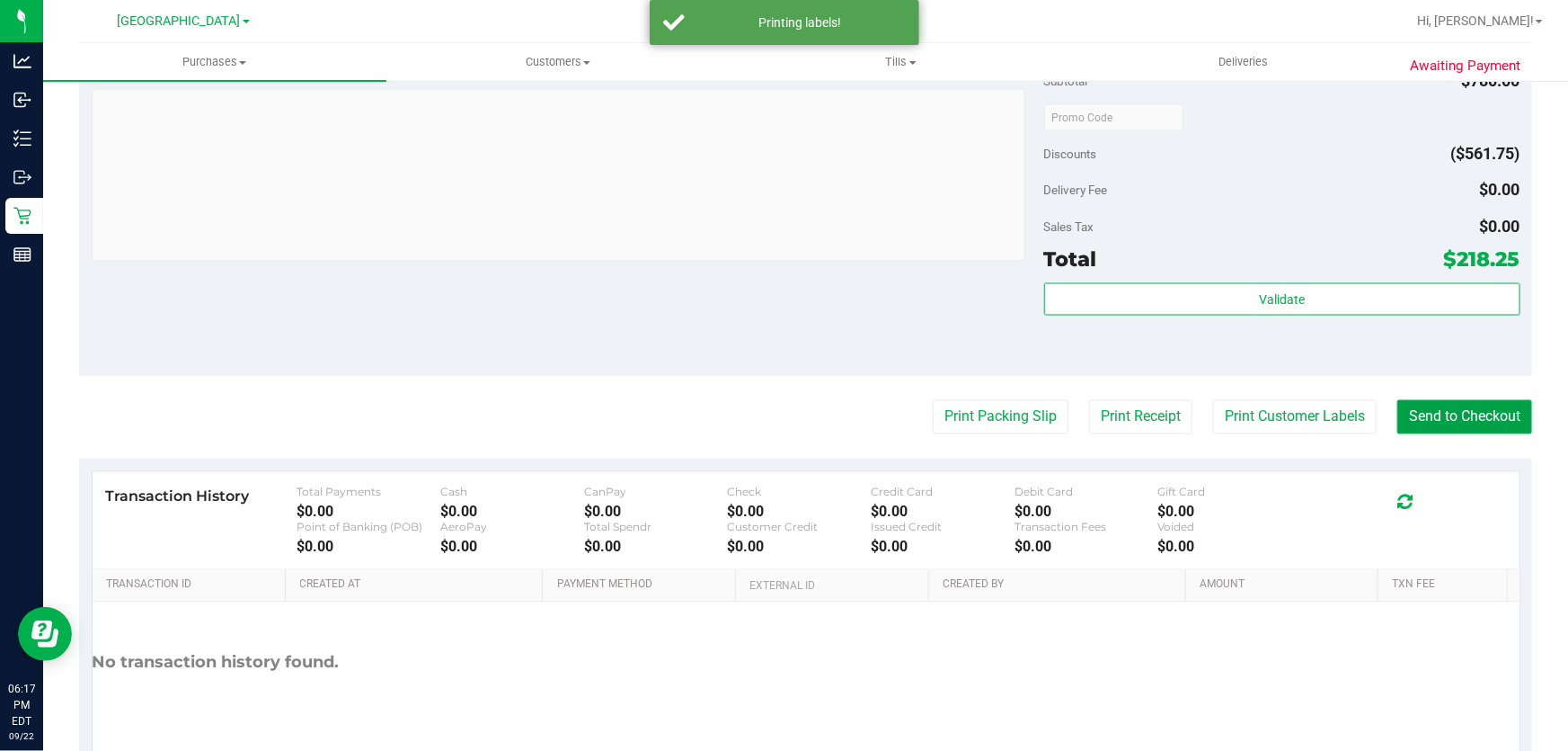
click at [1417, 406] on button "Send to Checkout" at bounding box center [1464, 416] width 135 height 34
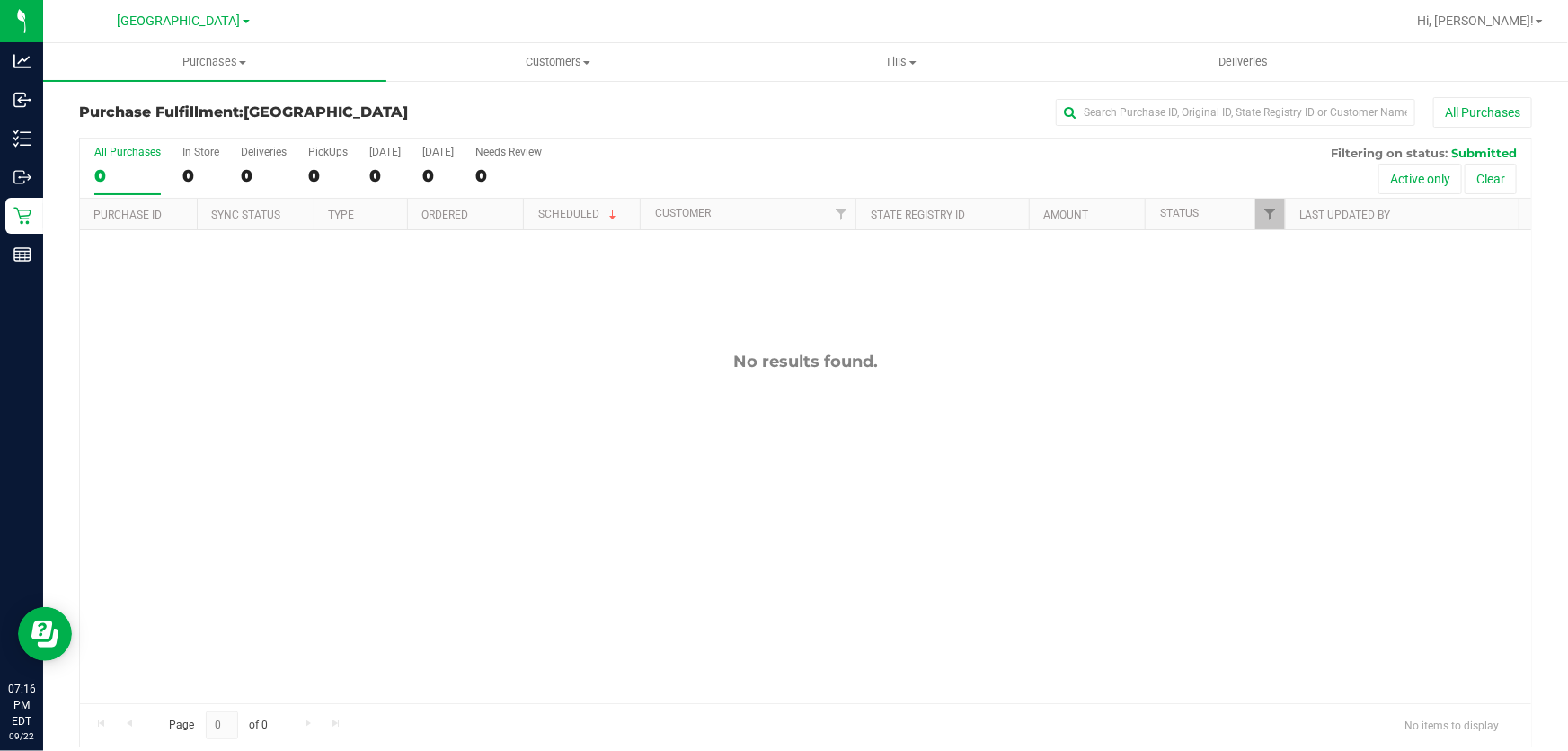
click at [241, 0] on nav "Delray Beach WC Hi, Cesar!" at bounding box center [804, 21] width 1524 height 43
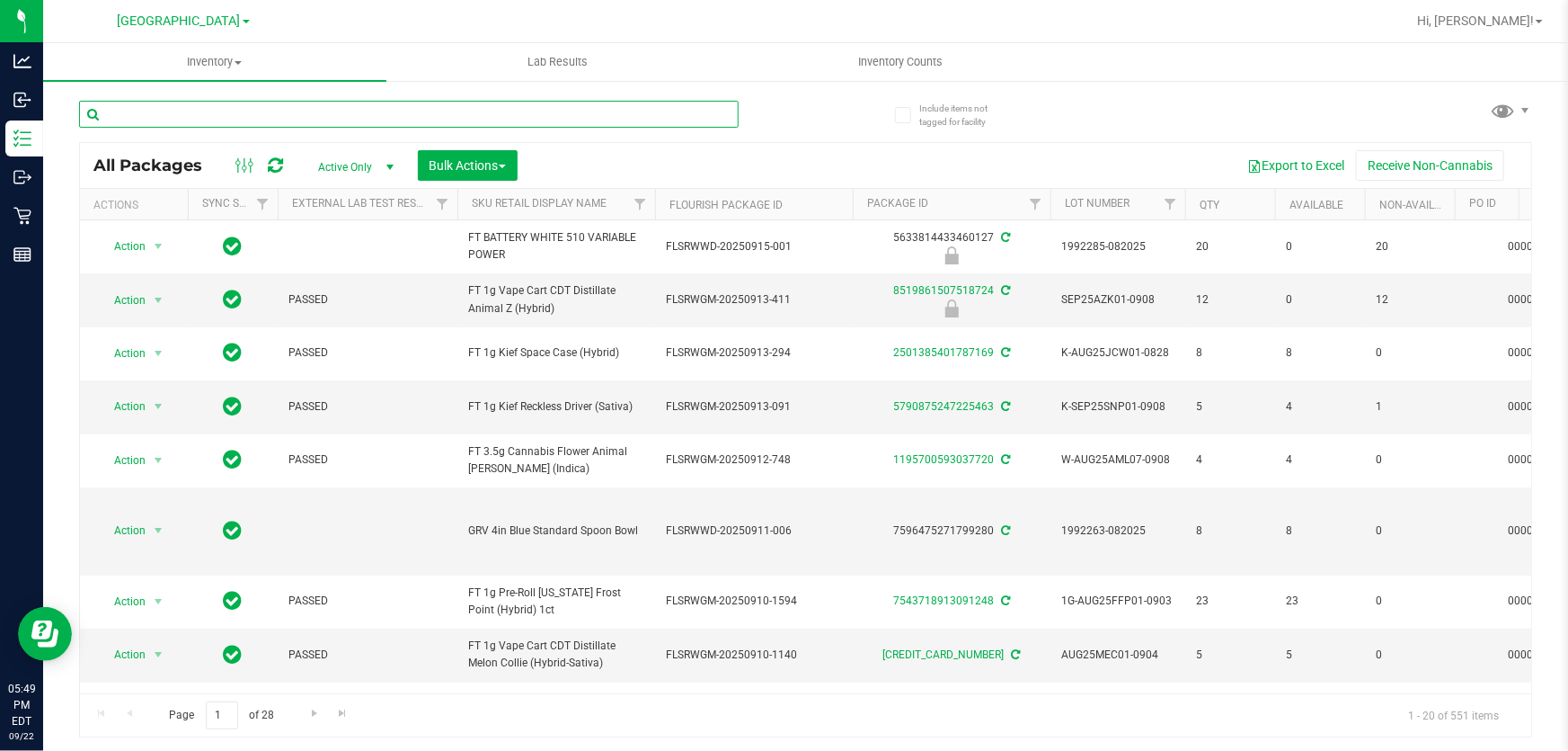
click at [303, 107] on input "text" at bounding box center [409, 113] width 660 height 27
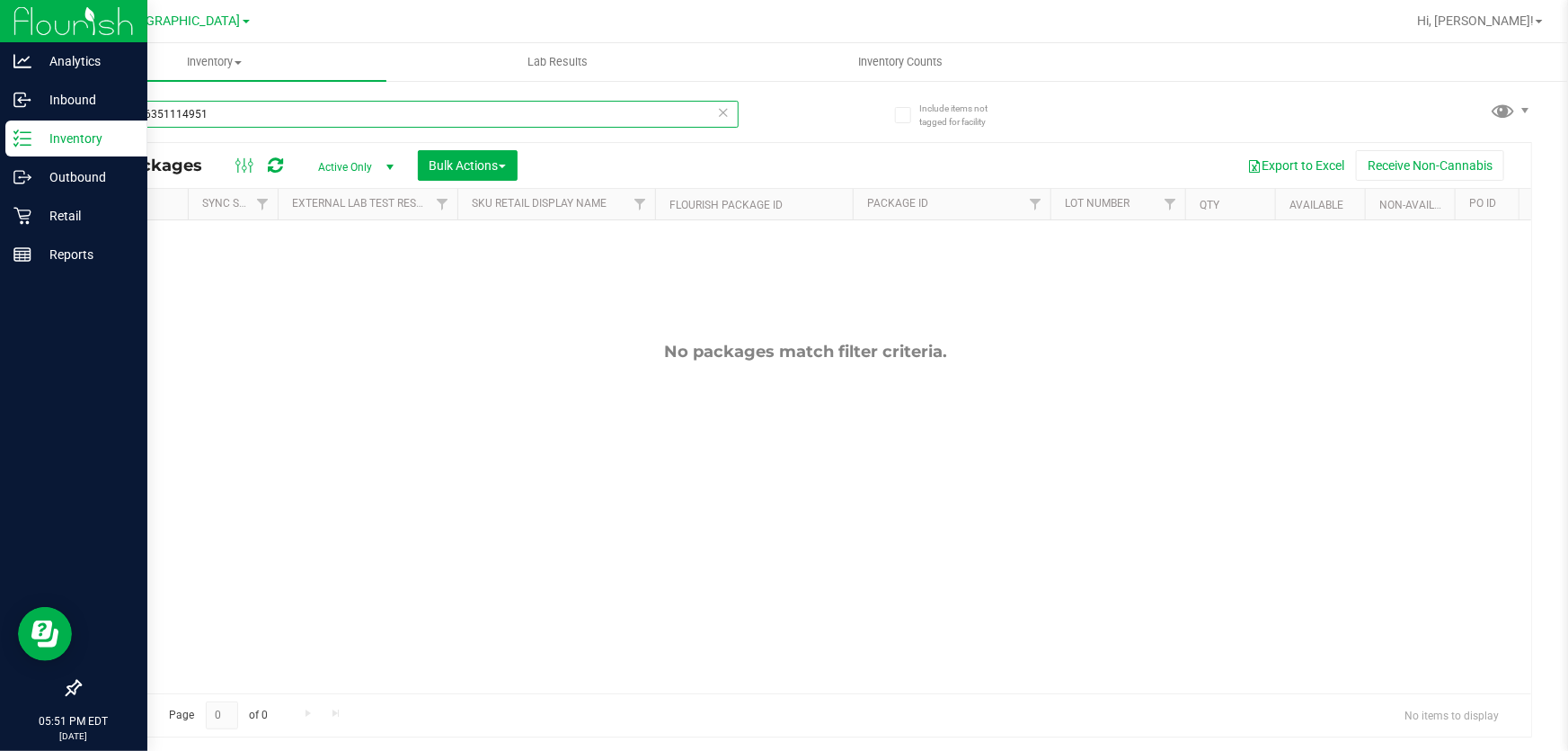
type input "4394516351114951"
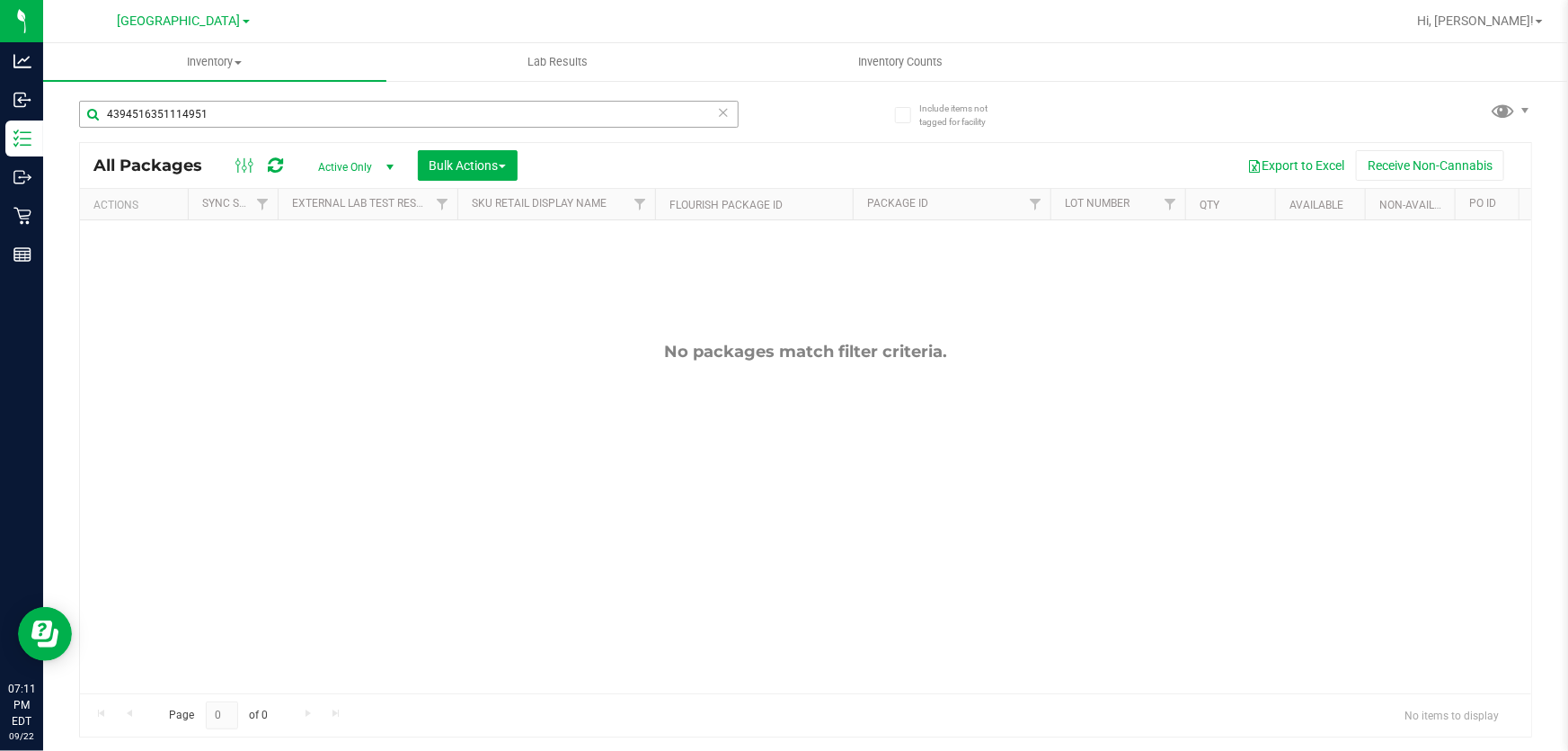
click at [357, 102] on input "4394516351114951" at bounding box center [409, 113] width 660 height 27
click at [287, 107] on input "8560321913539582" at bounding box center [409, 113] width 660 height 27
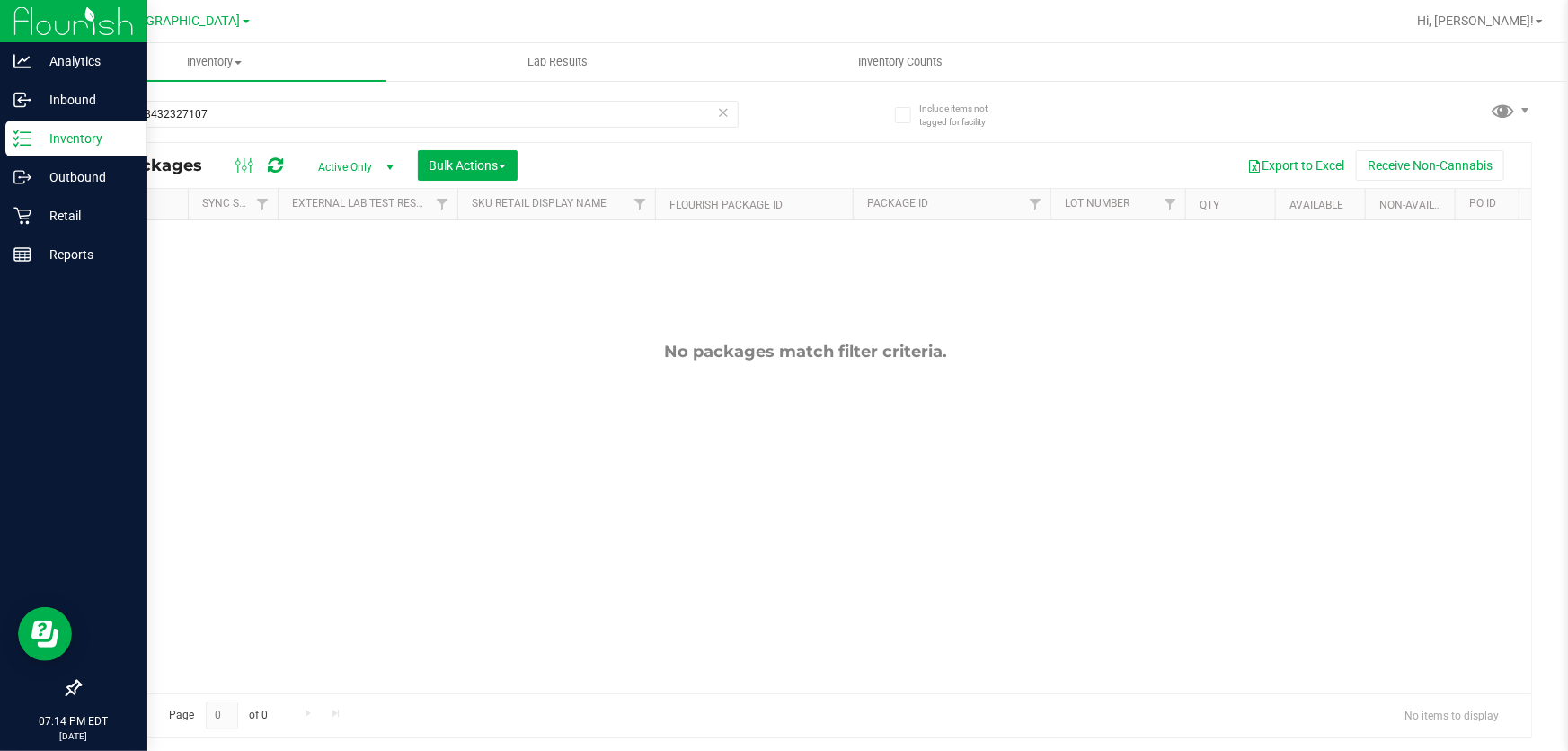
type input "2947978432327107"
